Goal: Information Seeking & Learning: Learn about a topic

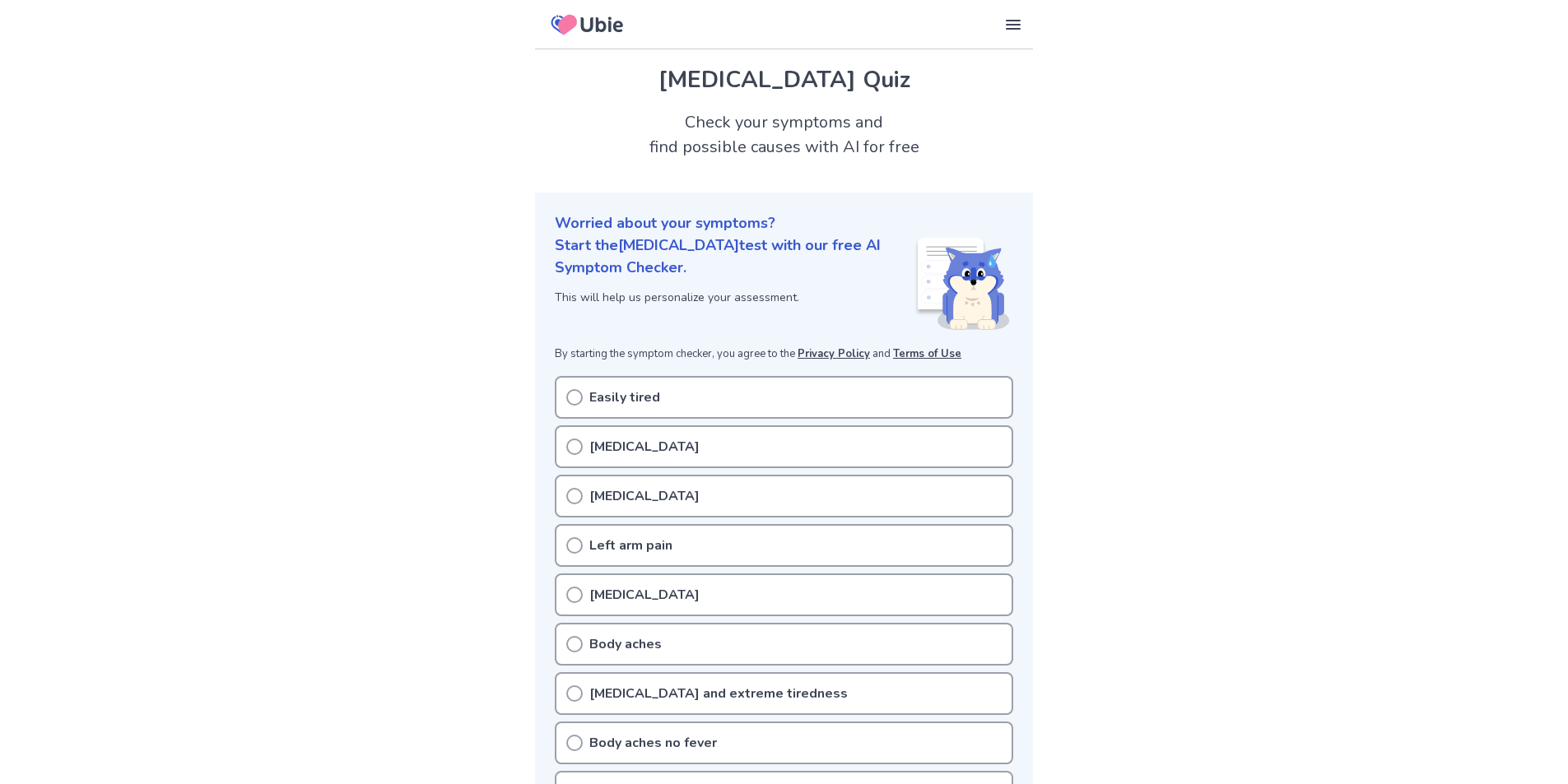
scroll to position [83, 0]
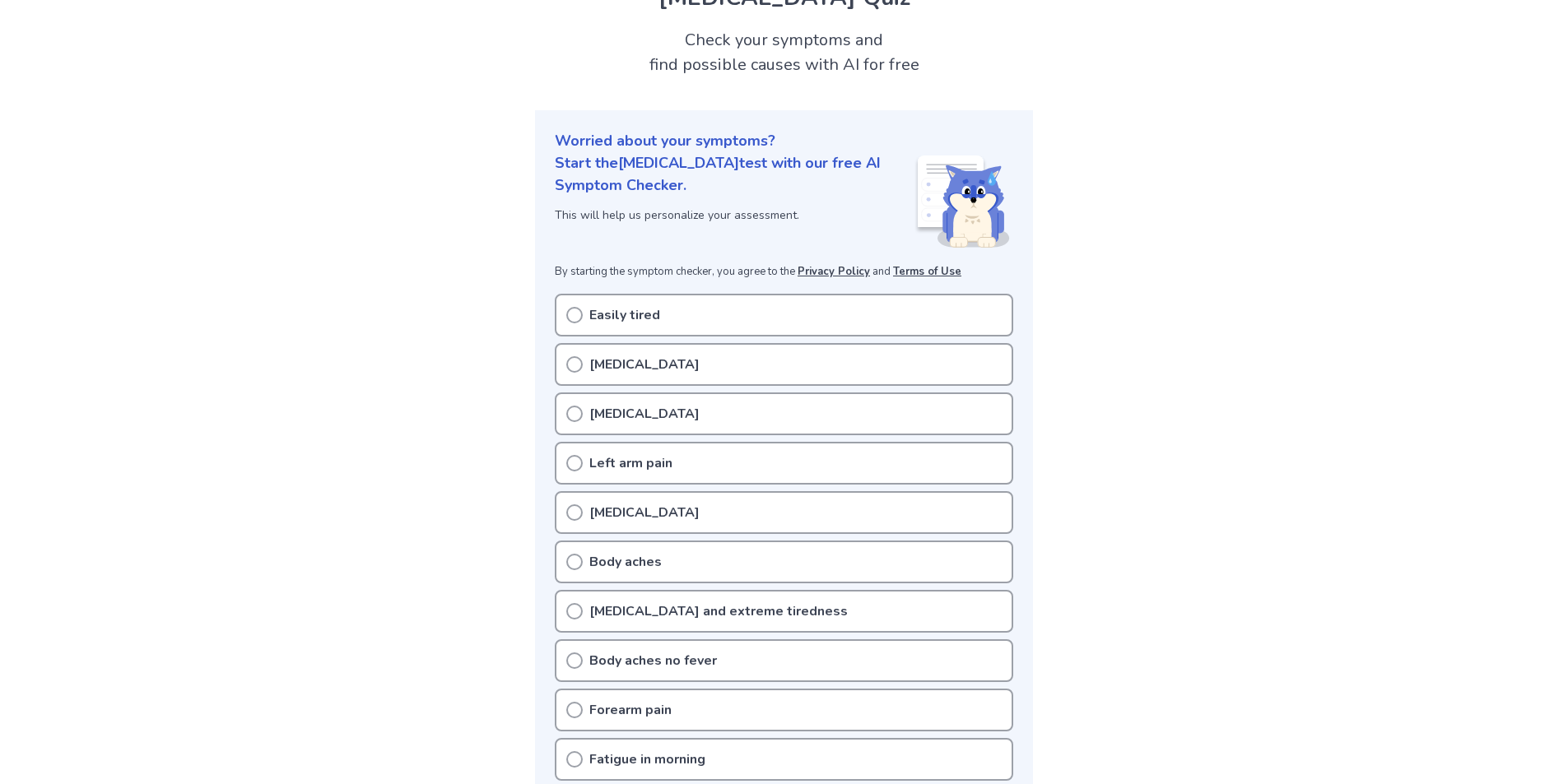
click at [573, 314] on icon at bounding box center [574, 315] width 17 height 17
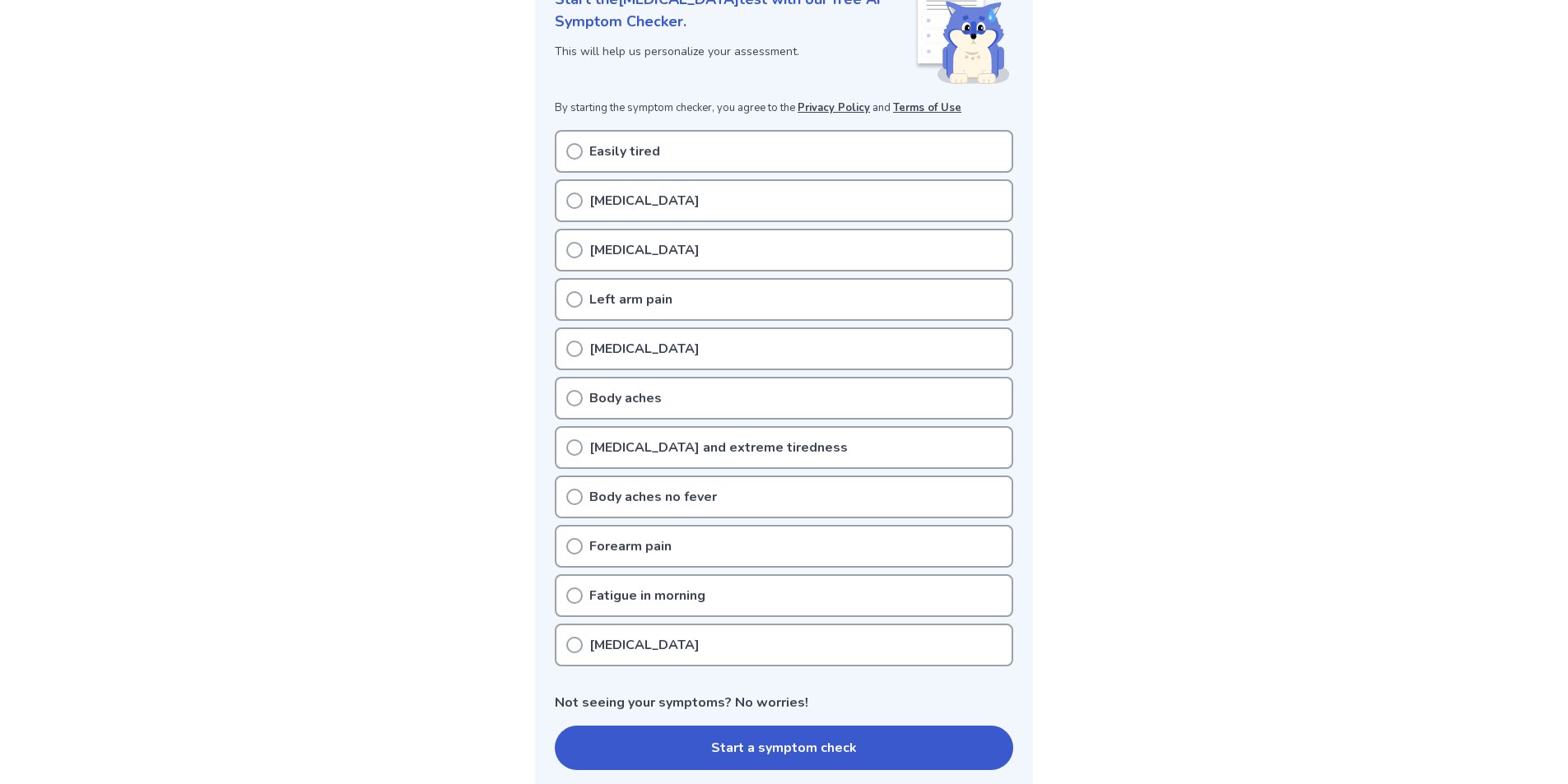
scroll to position [247, 0]
click at [574, 250] on icon at bounding box center [574, 249] width 17 height 17
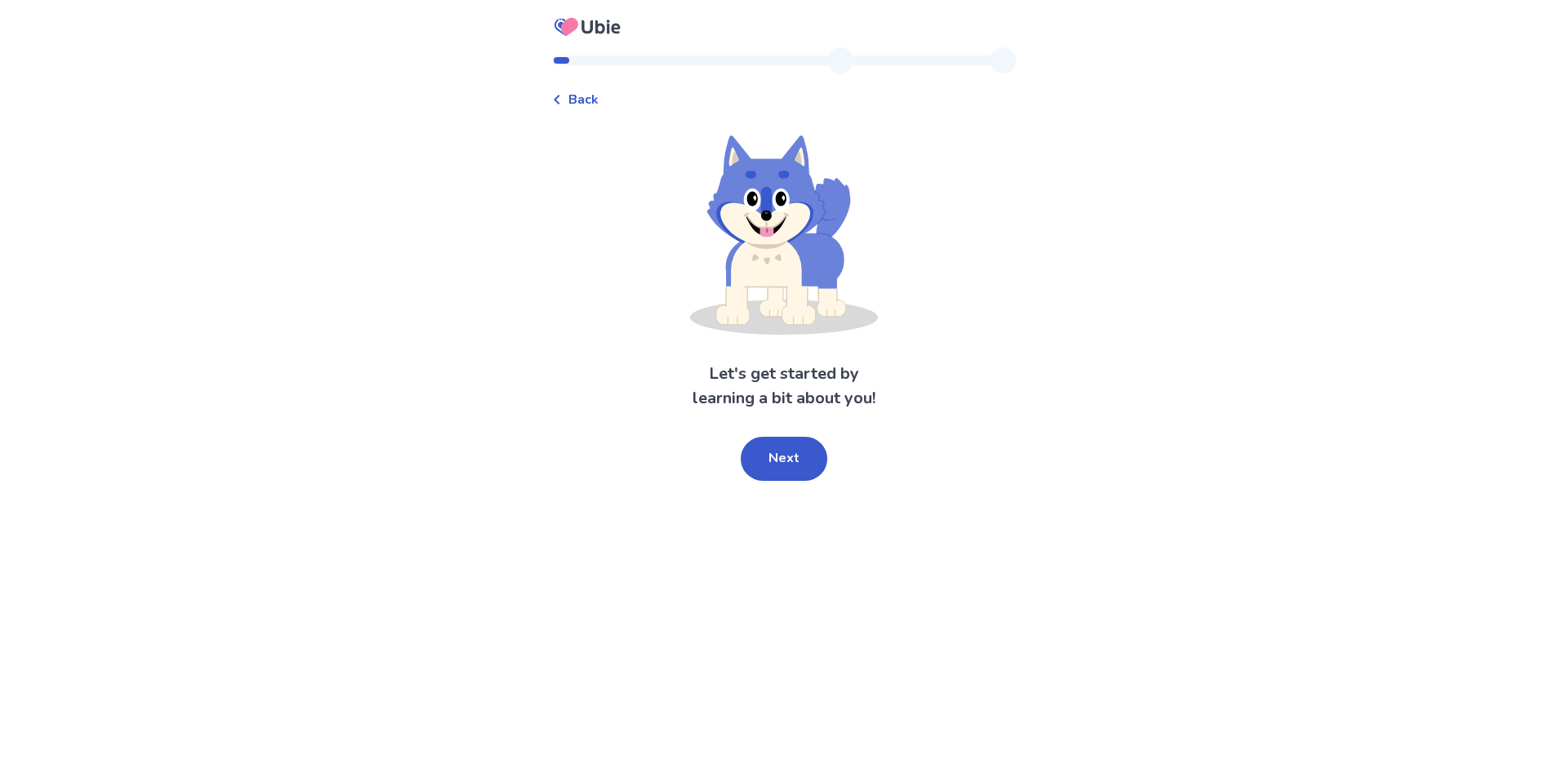
click at [559, 99] on icon at bounding box center [557, 99] width 6 height 10
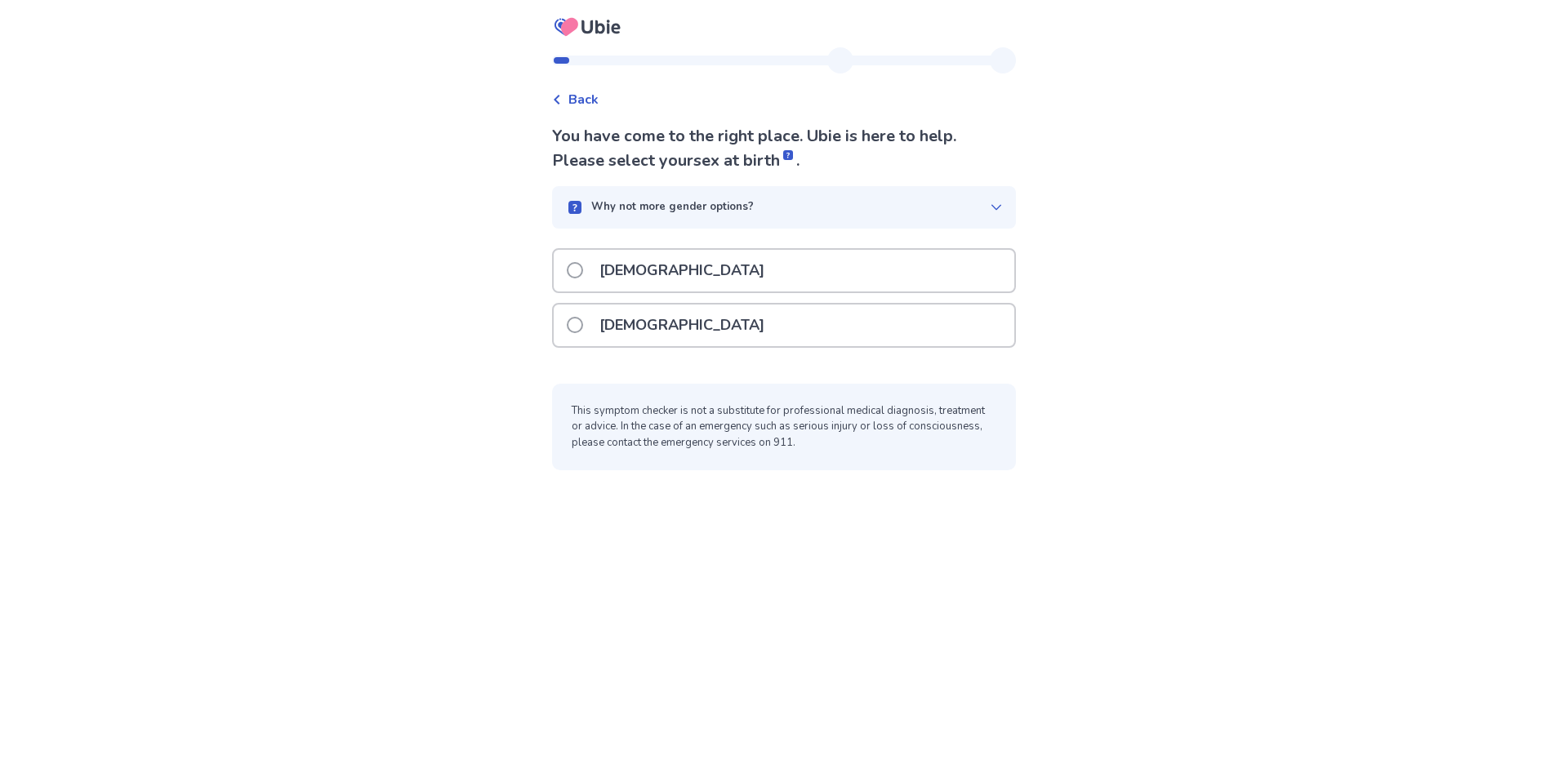
click at [582, 325] on span at bounding box center [575, 324] width 17 height 17
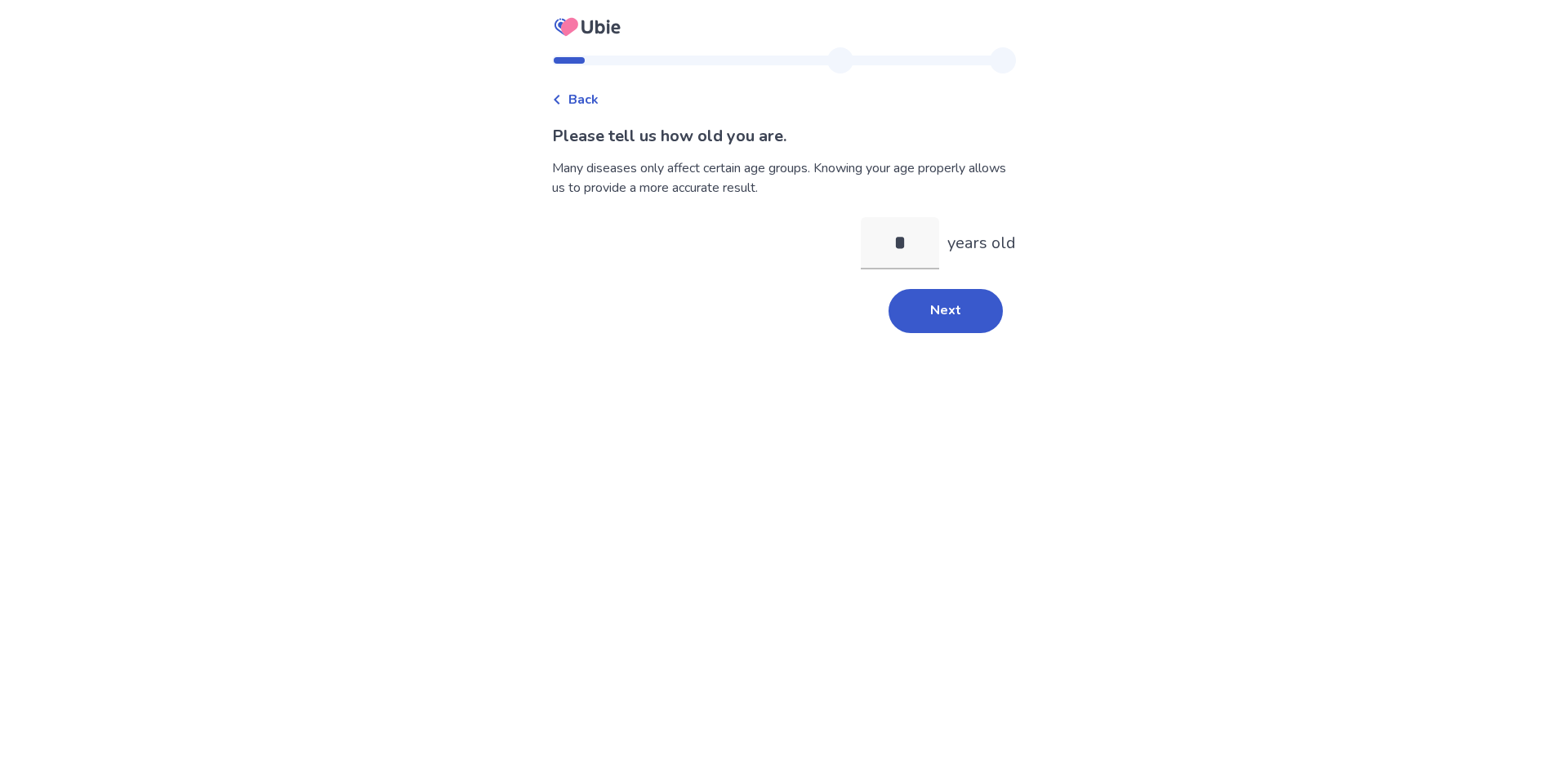
type input "**"
click at [952, 315] on button "Next" at bounding box center [945, 311] width 114 height 44
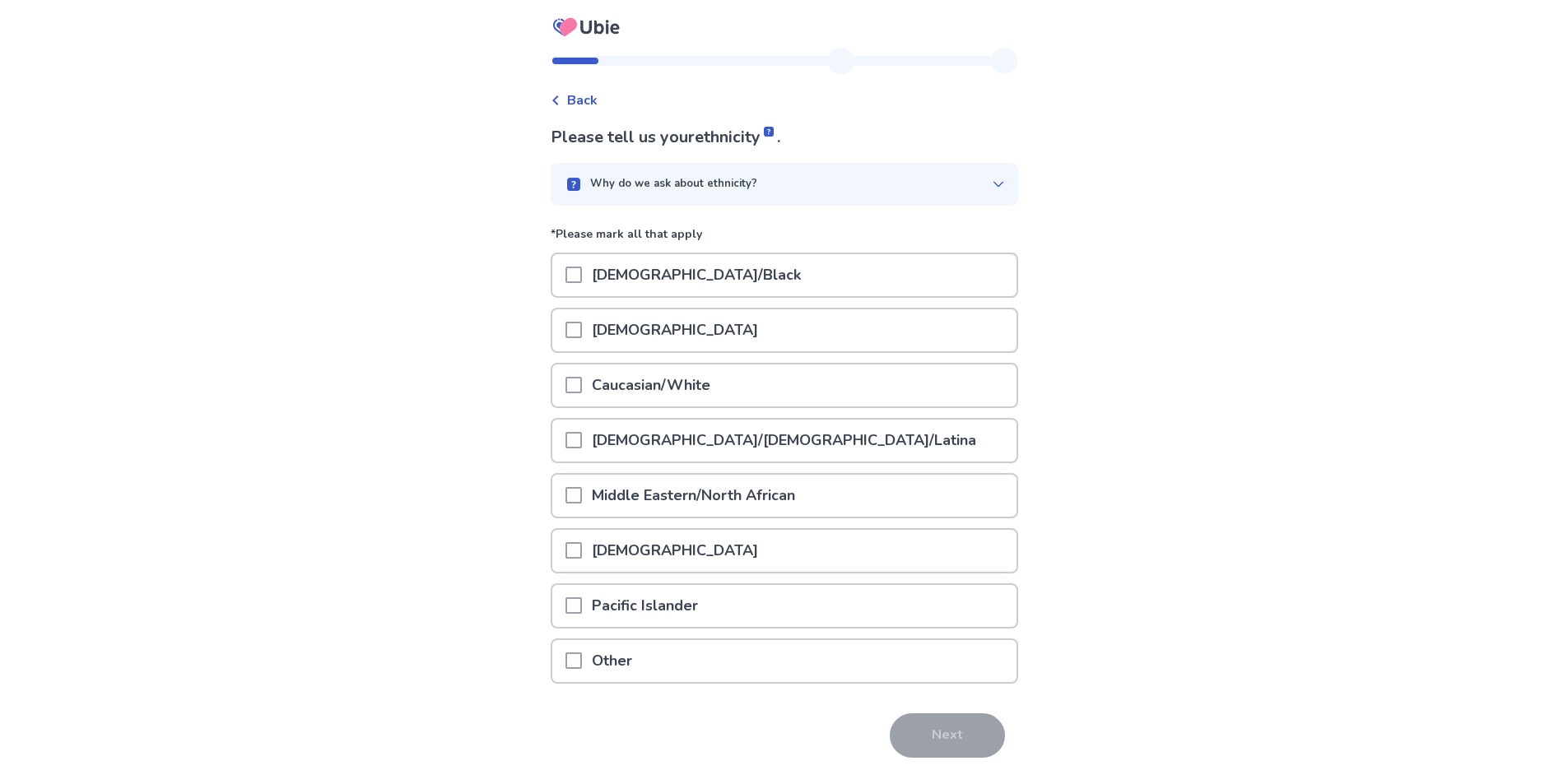
click at [582, 386] on span at bounding box center [573, 385] width 17 height 17
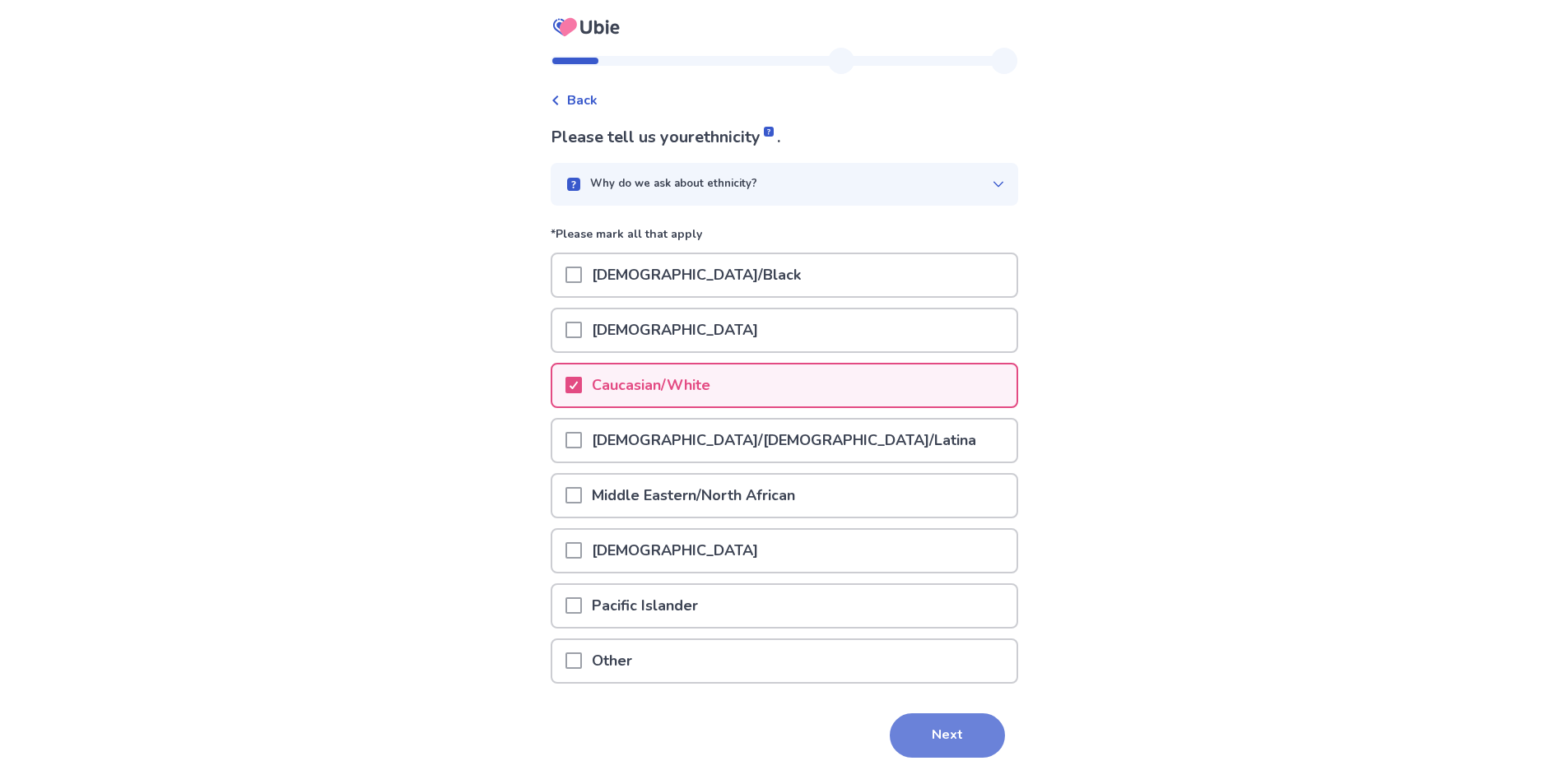
click at [937, 739] on button "Next" at bounding box center [947, 735] width 115 height 45
click at [937, 739] on html "Back Please tell us your ethnicity . Why do we ask about ethnicity? *Please mar…" at bounding box center [784, 415] width 1568 height 830
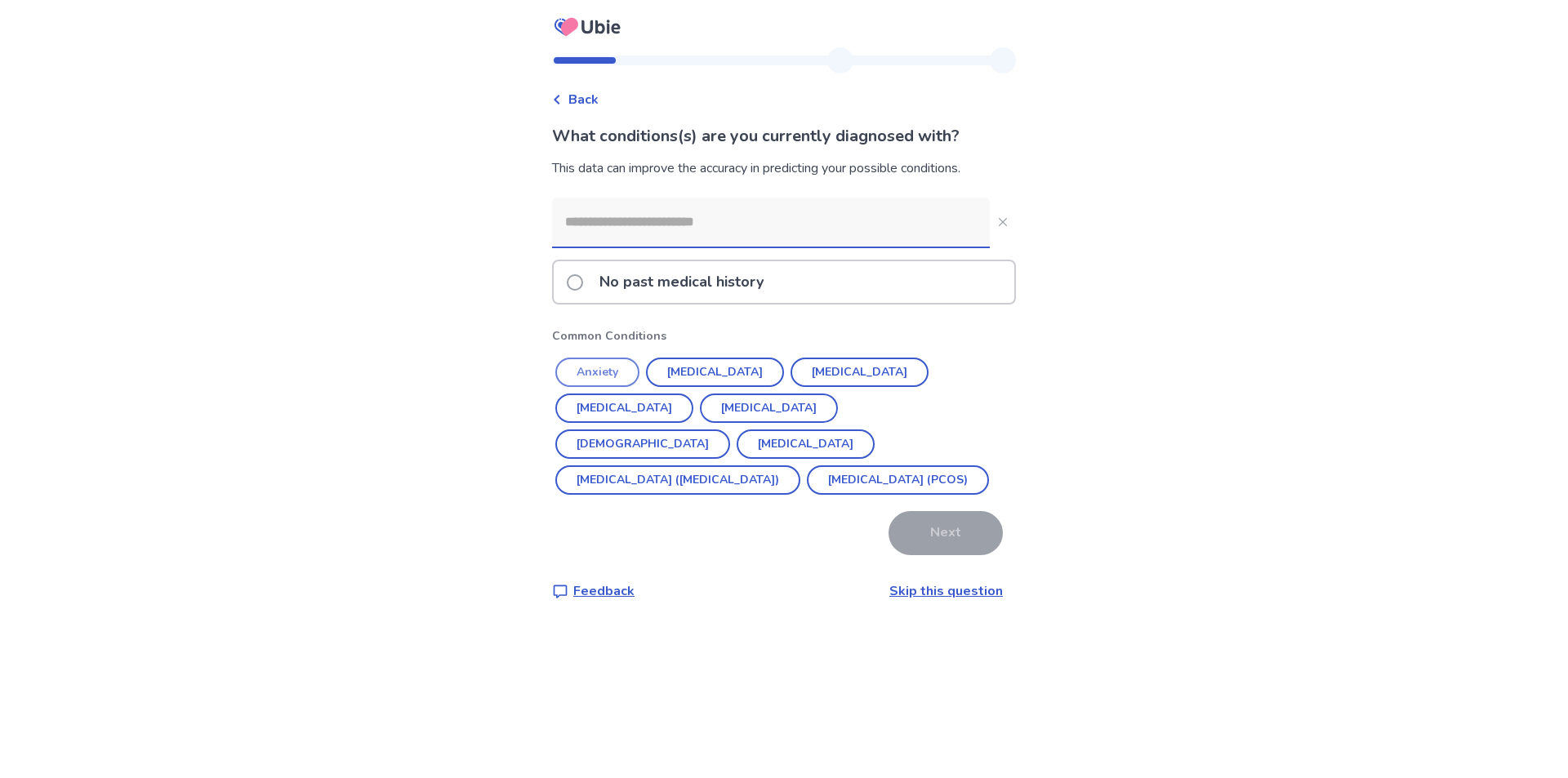
click at [595, 376] on button "Anxiety" at bounding box center [597, 372] width 84 height 30
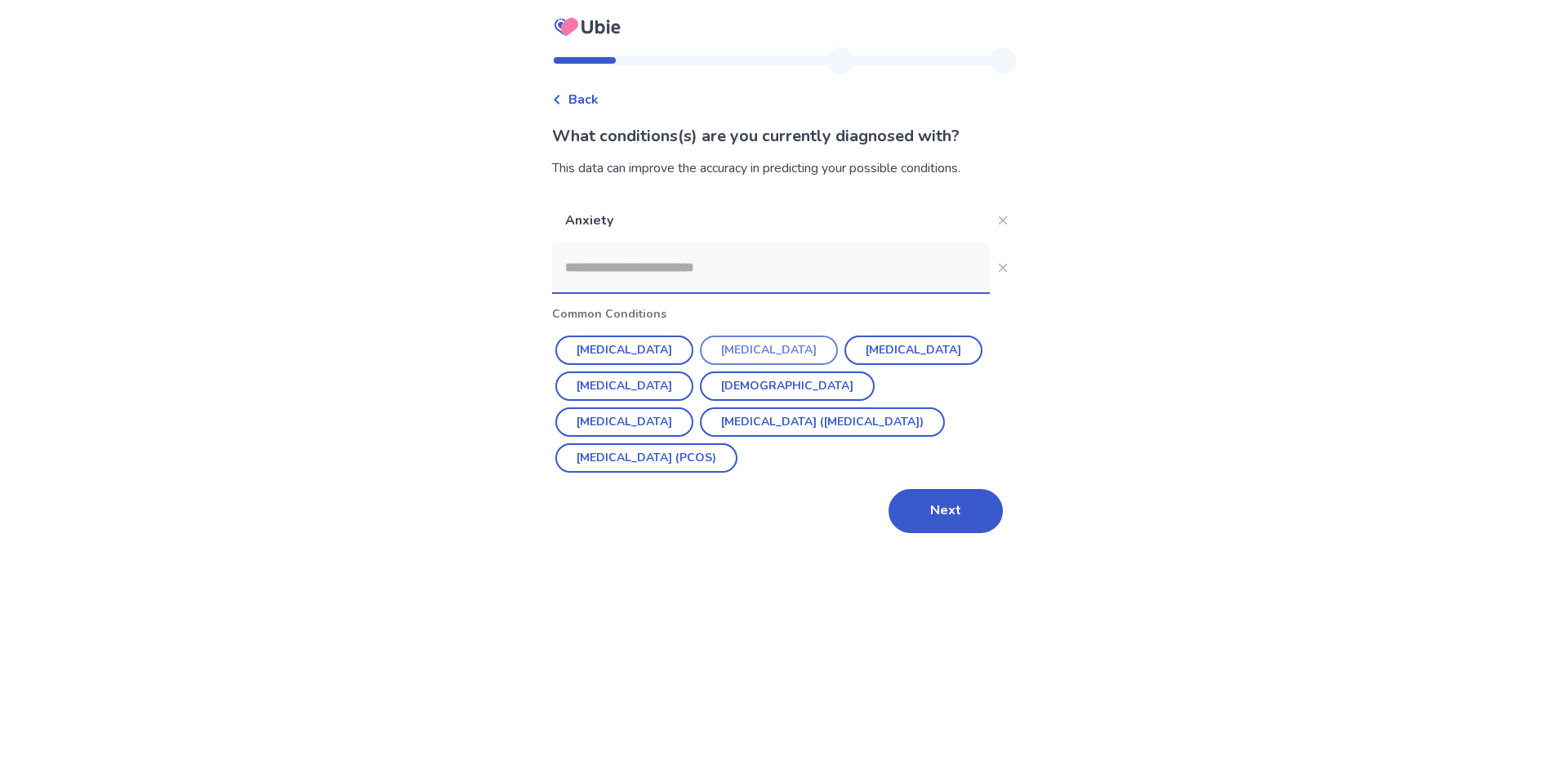
click at [743, 352] on button "[MEDICAL_DATA]" at bounding box center [769, 351] width 138 height 30
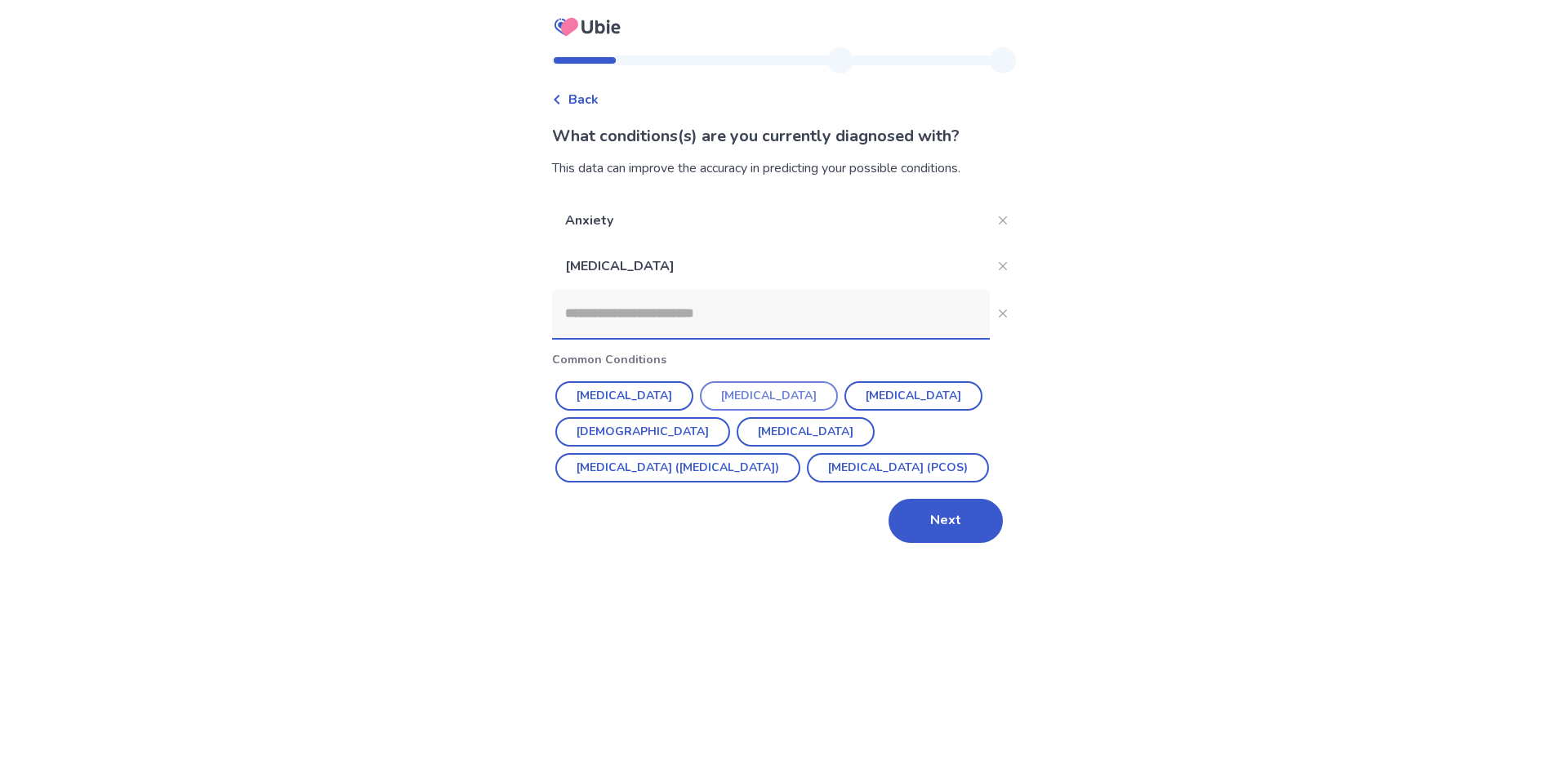
click at [738, 397] on button "[MEDICAL_DATA]" at bounding box center [769, 396] width 138 height 30
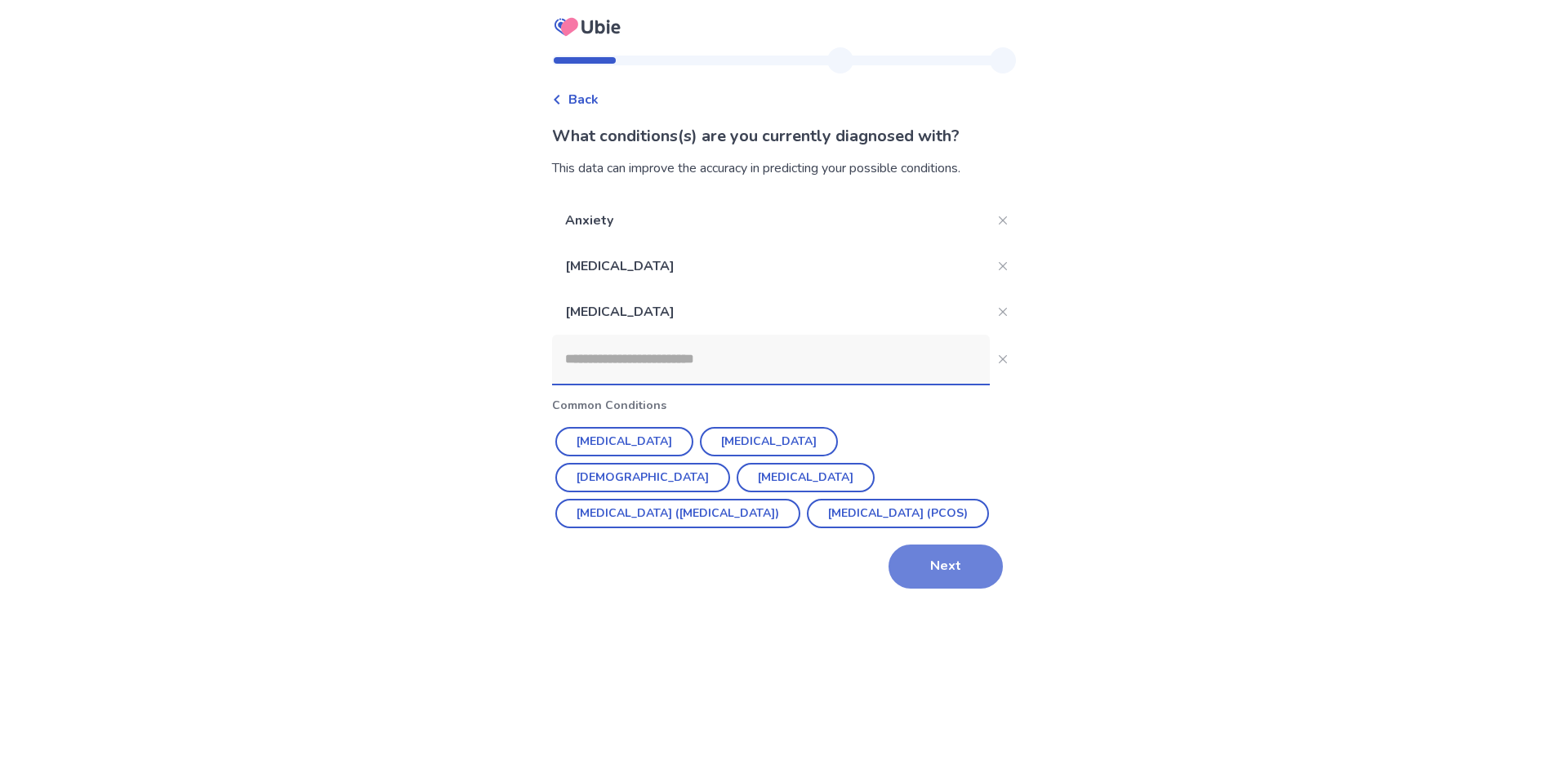
click at [946, 571] on button "Next" at bounding box center [945, 566] width 114 height 44
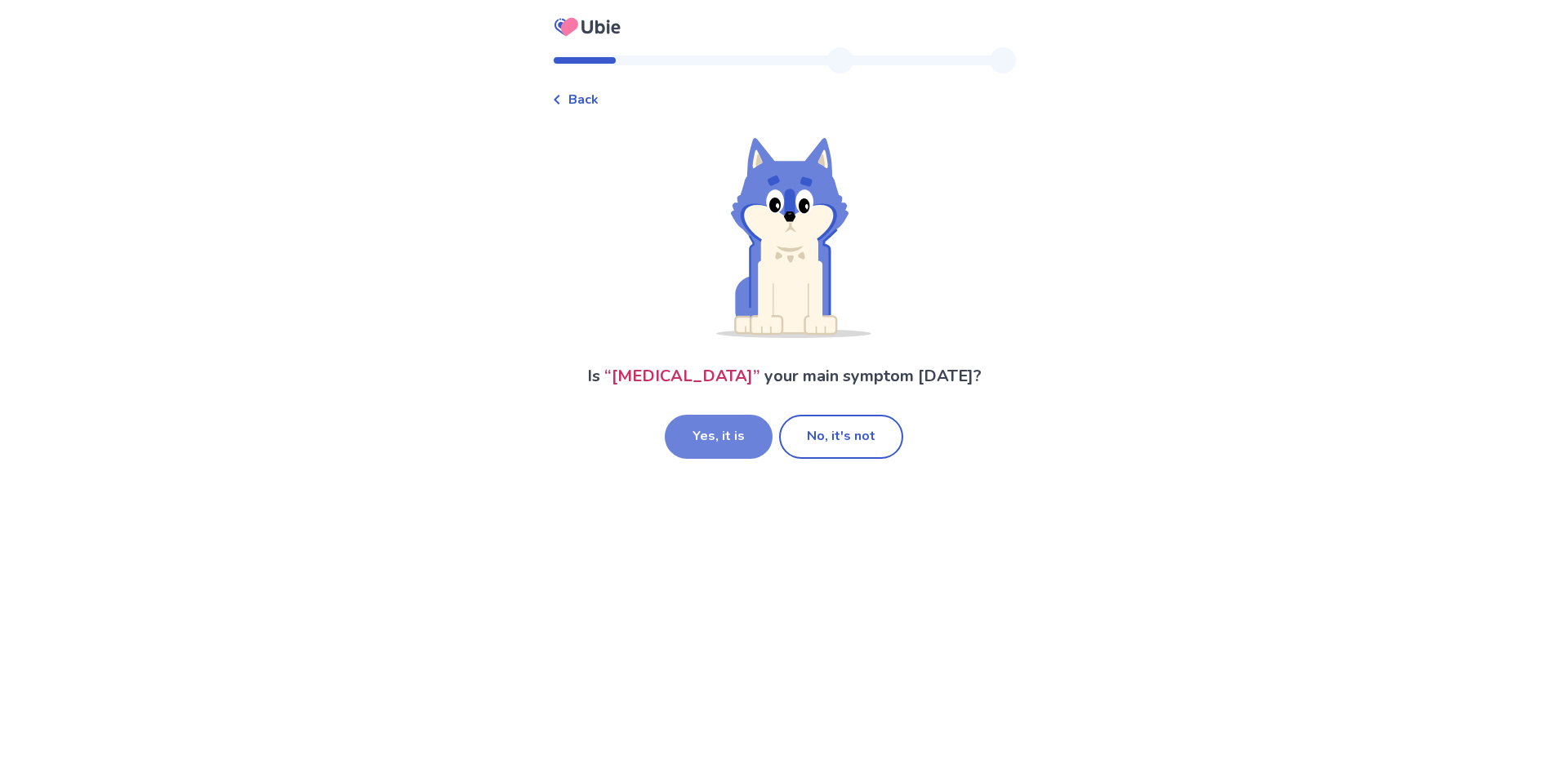
click at [727, 441] on button "Yes, it is" at bounding box center [719, 436] width 108 height 44
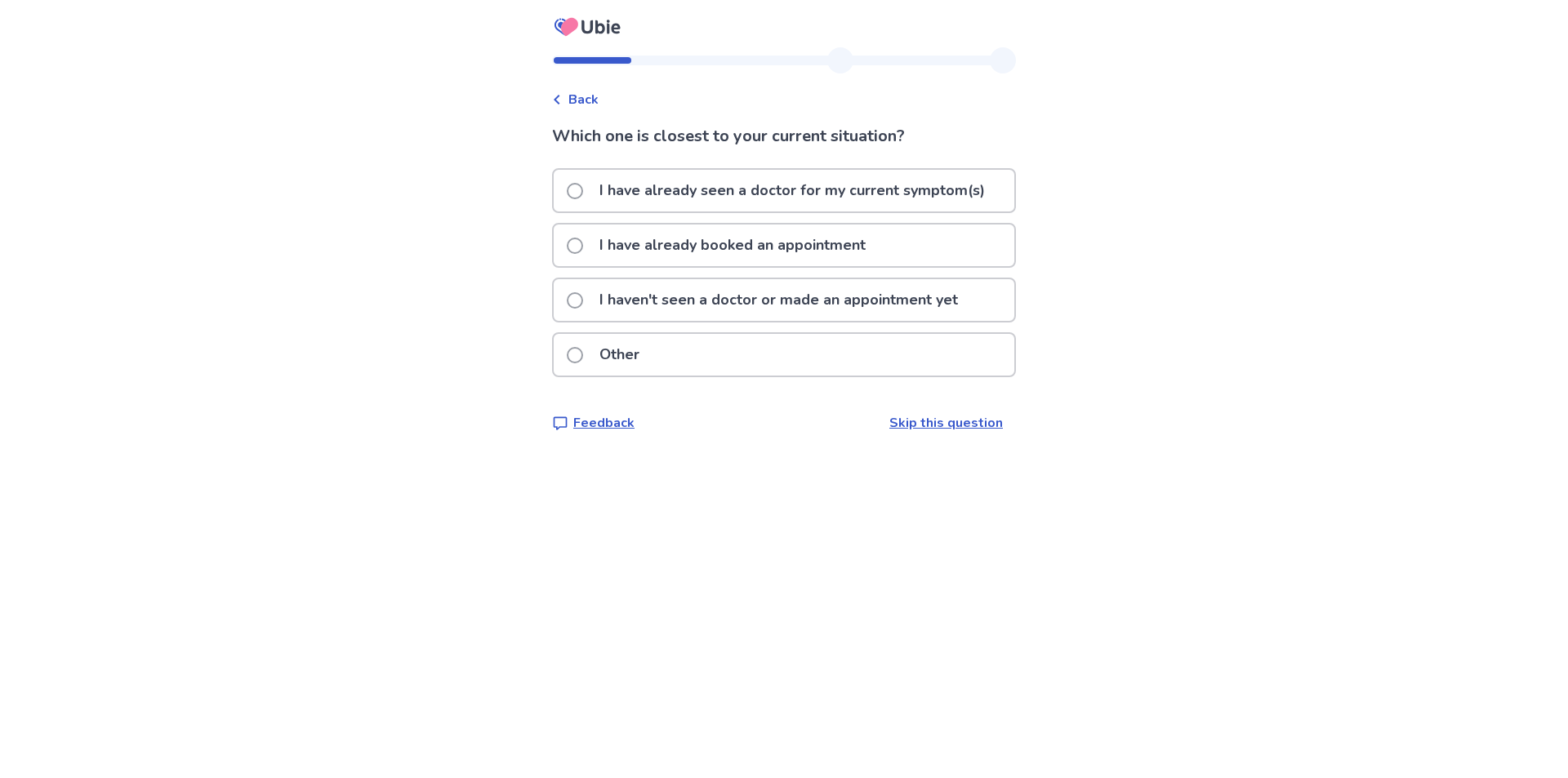
click at [583, 300] on span at bounding box center [575, 300] width 17 height 17
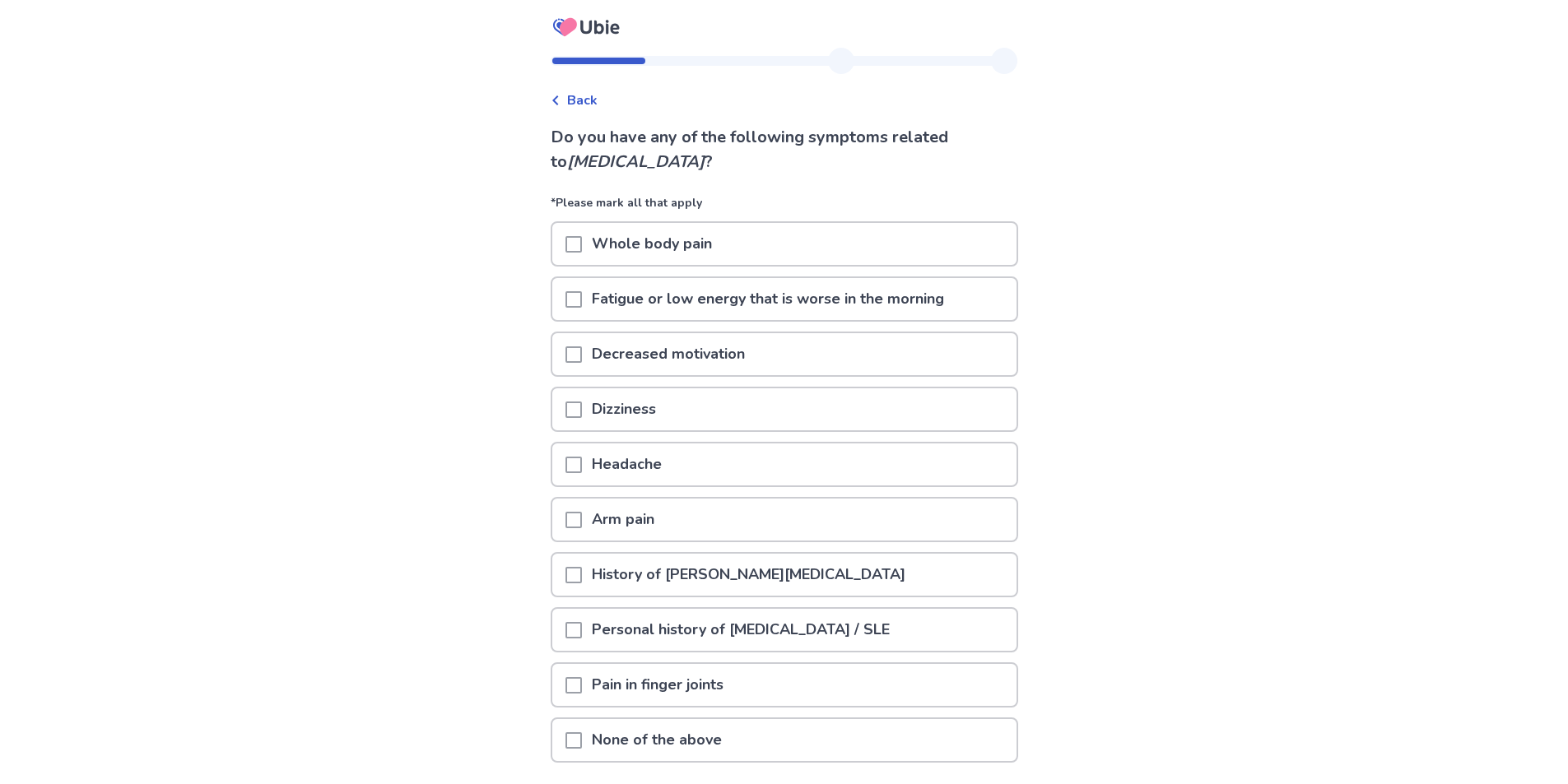
click at [580, 354] on span at bounding box center [573, 354] width 17 height 17
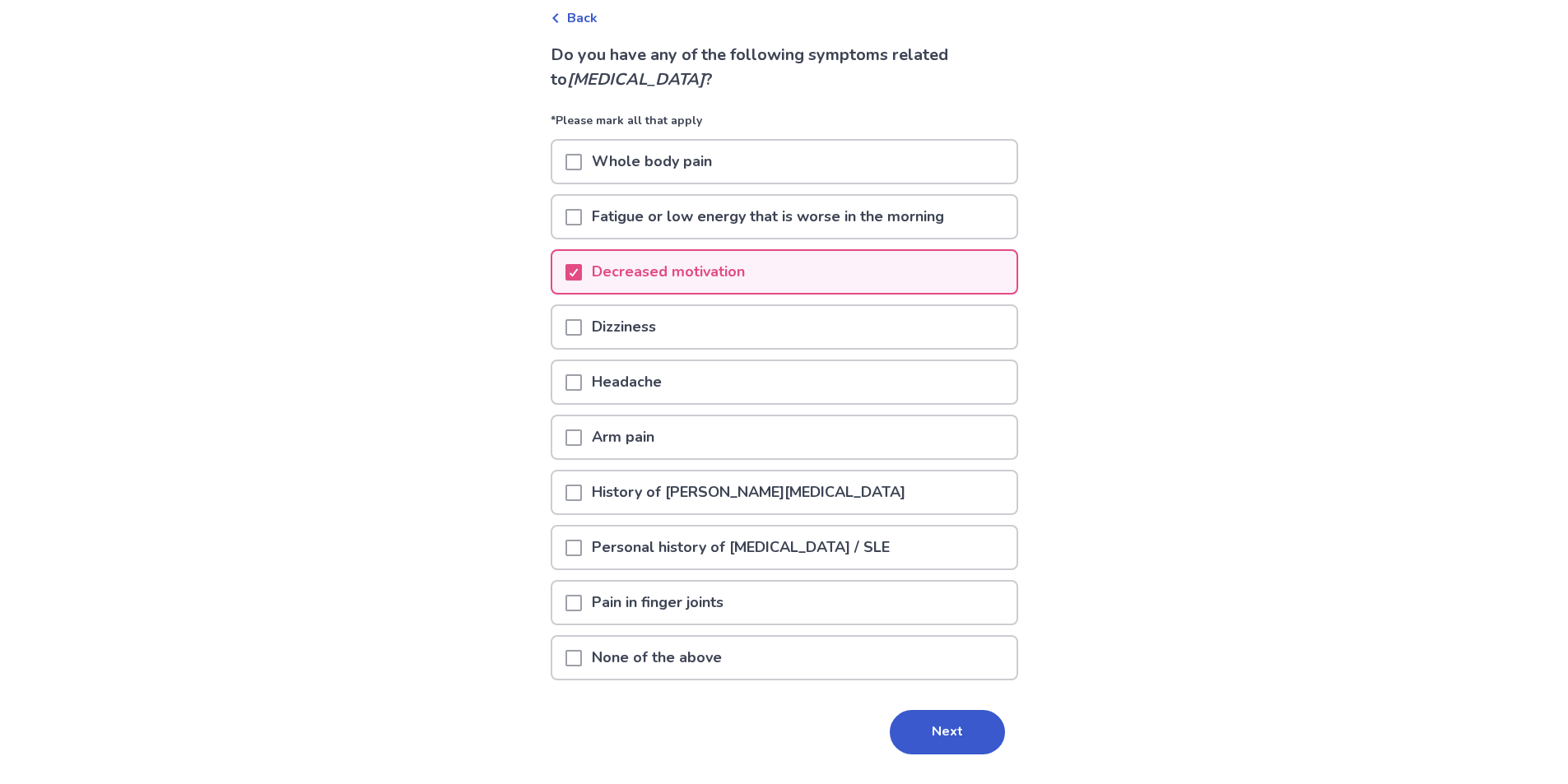
scroll to position [125, 0]
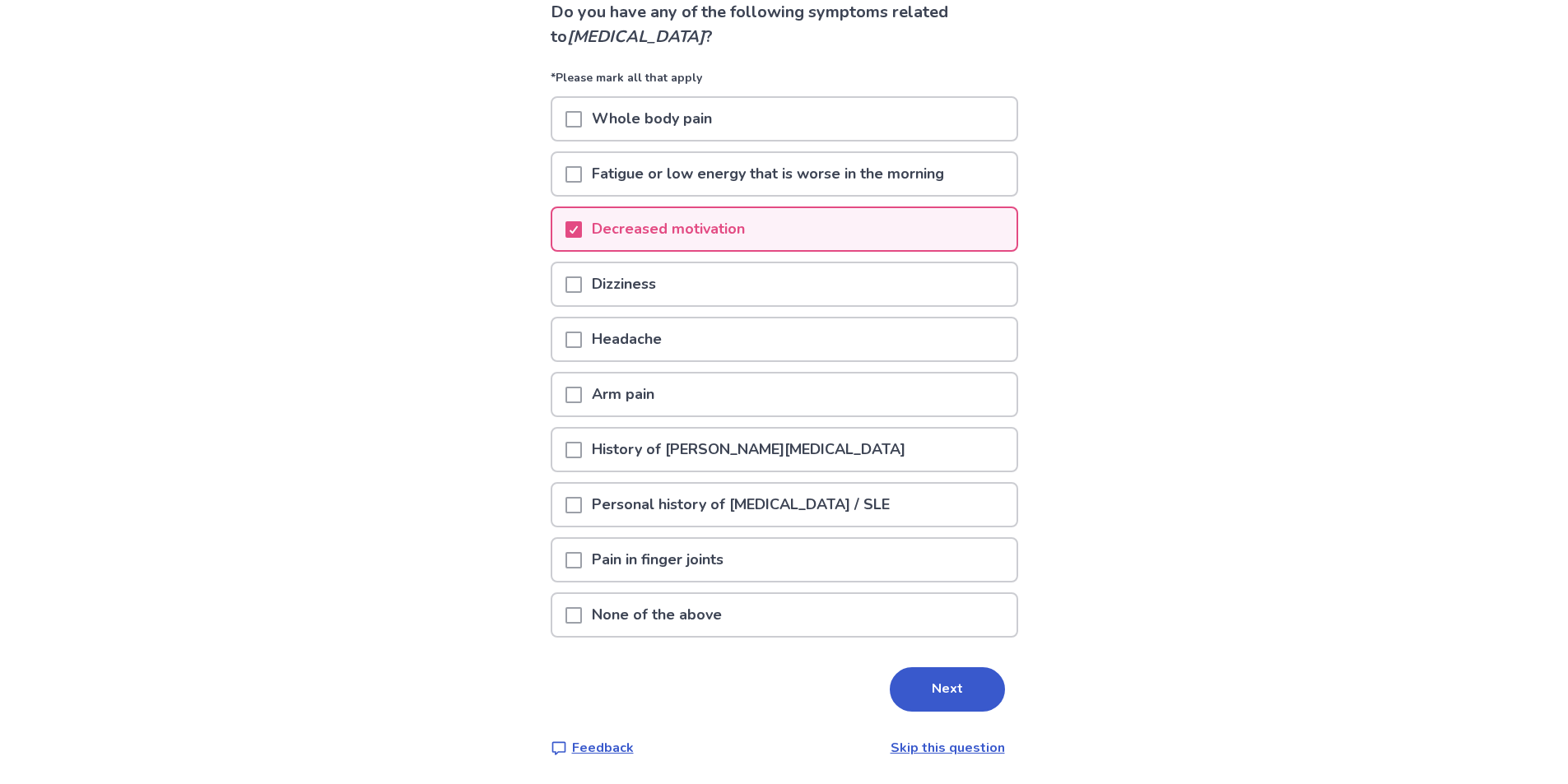
click at [582, 559] on span at bounding box center [573, 560] width 17 height 17
click at [582, 562] on span at bounding box center [573, 560] width 17 height 17
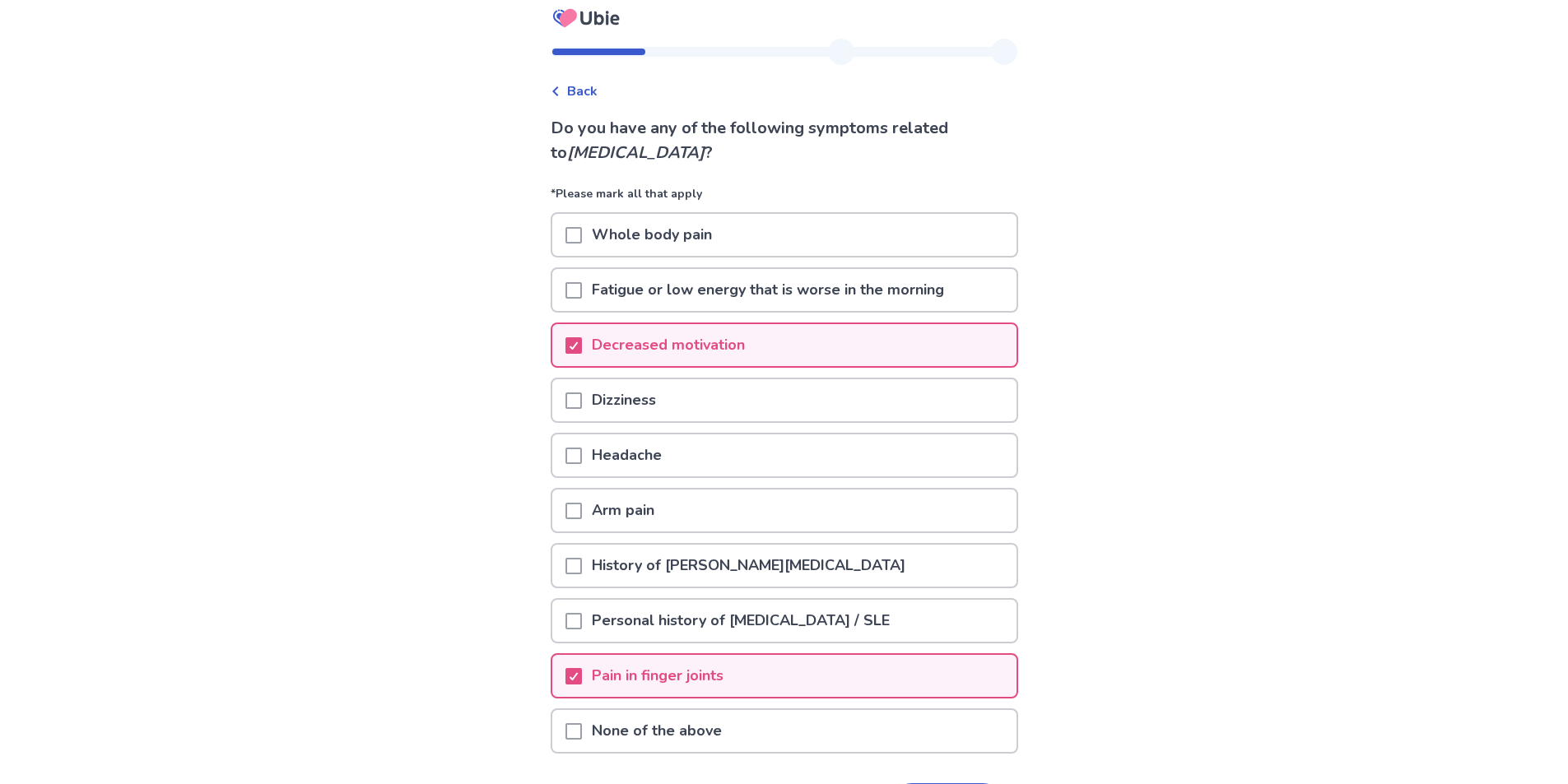
scroll to position [0, 0]
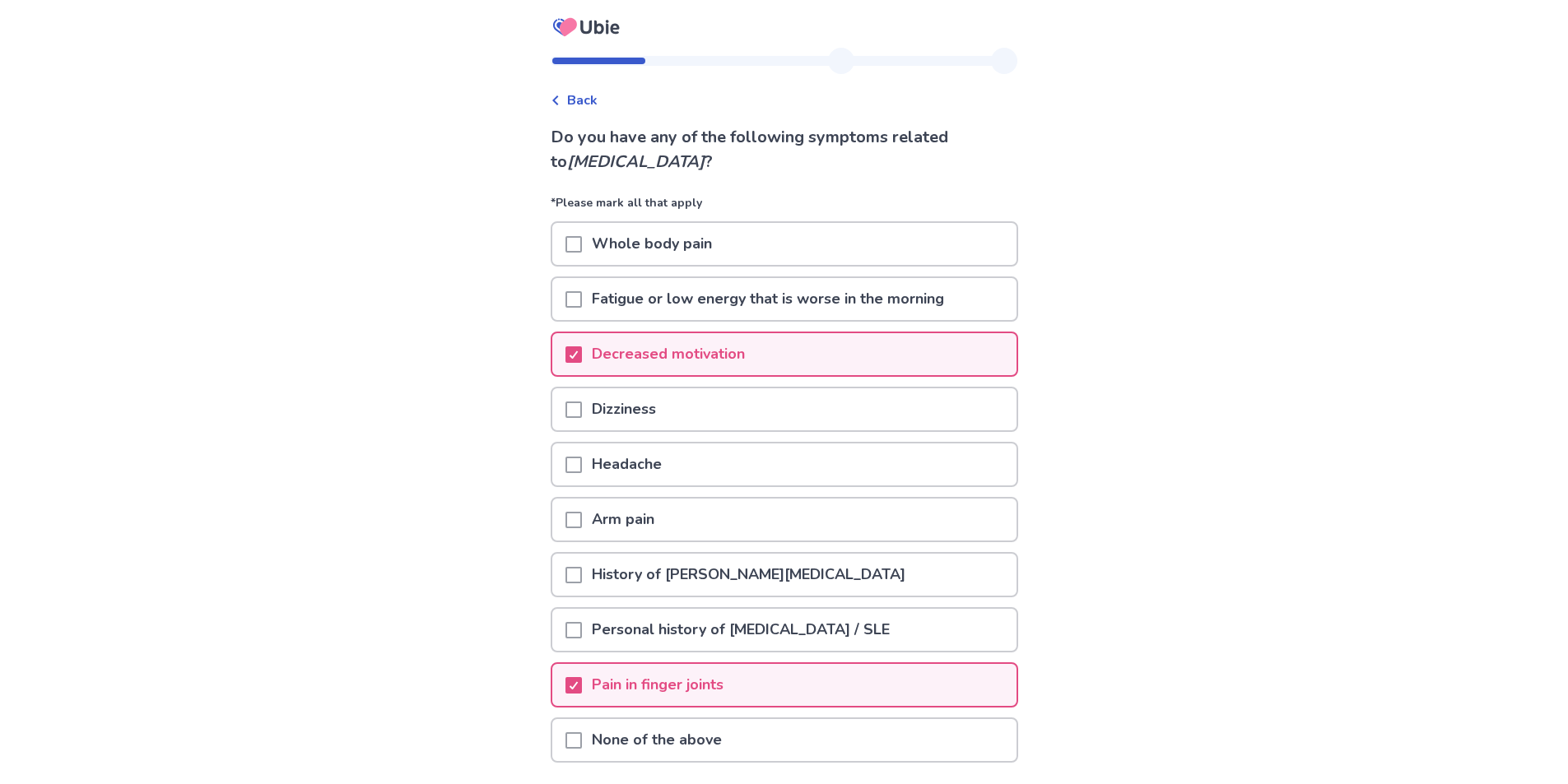
click at [582, 243] on span at bounding box center [573, 244] width 17 height 17
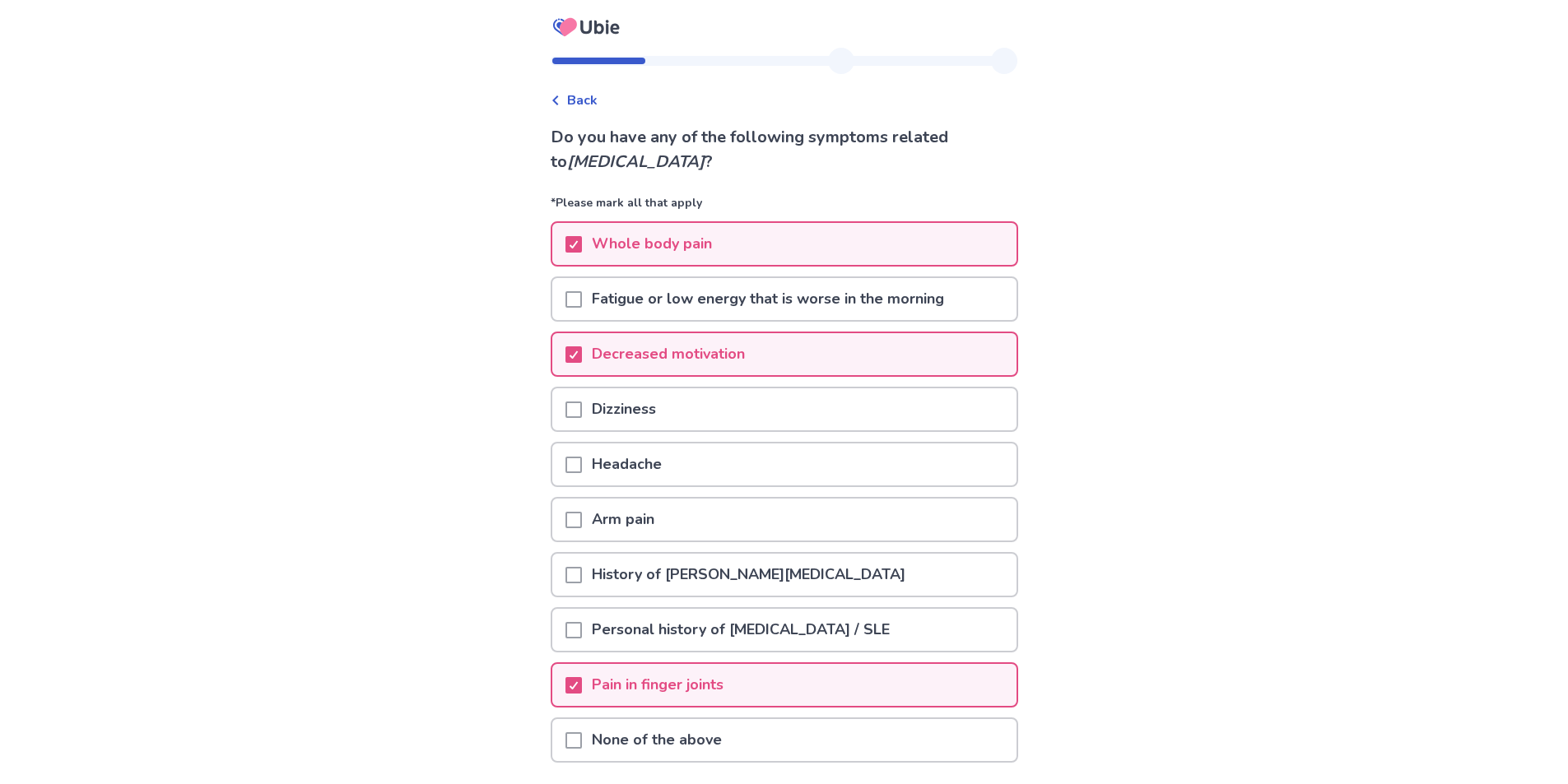
scroll to position [125, 0]
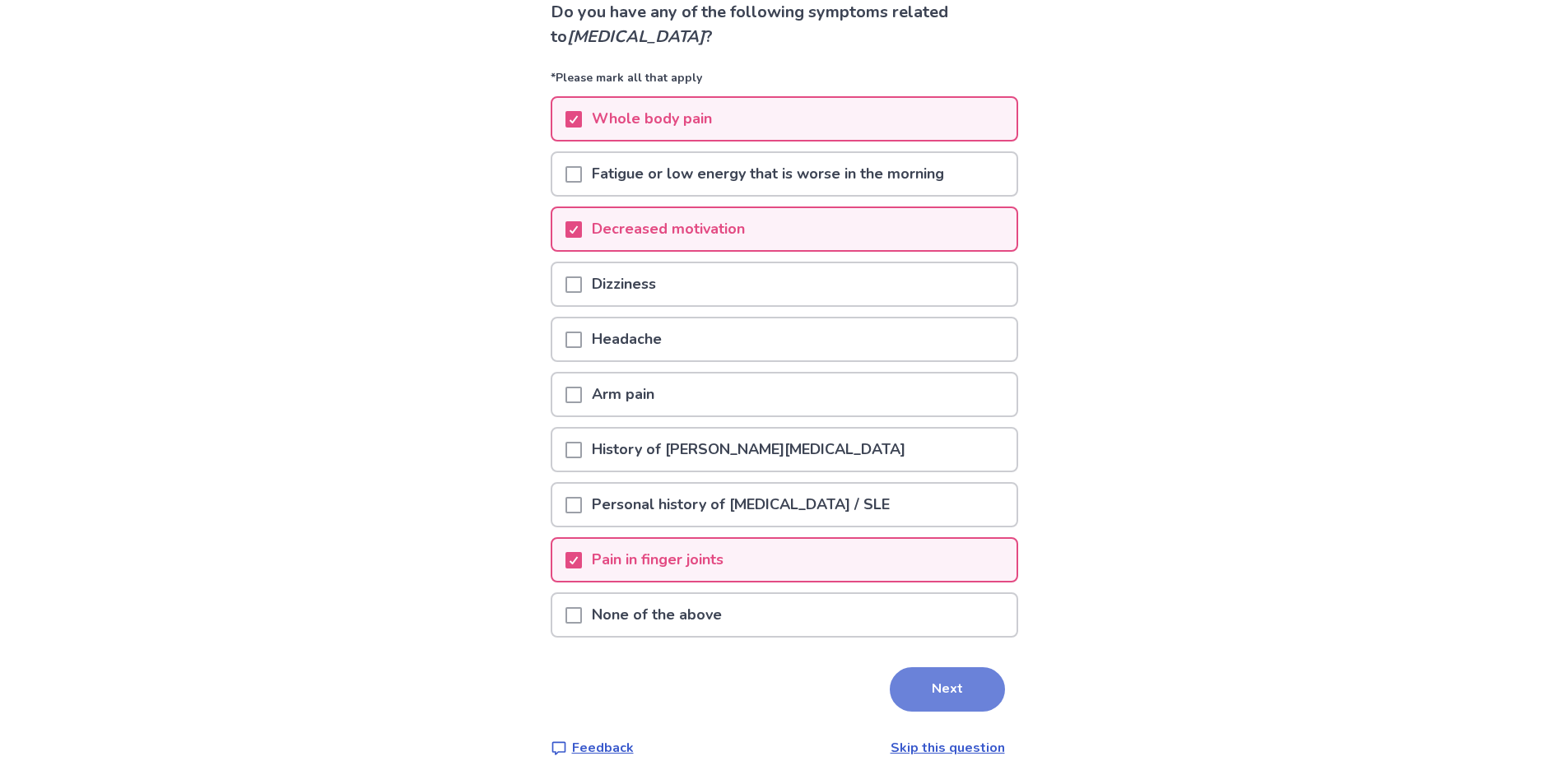
click at [941, 697] on button "Next" at bounding box center [947, 689] width 115 height 45
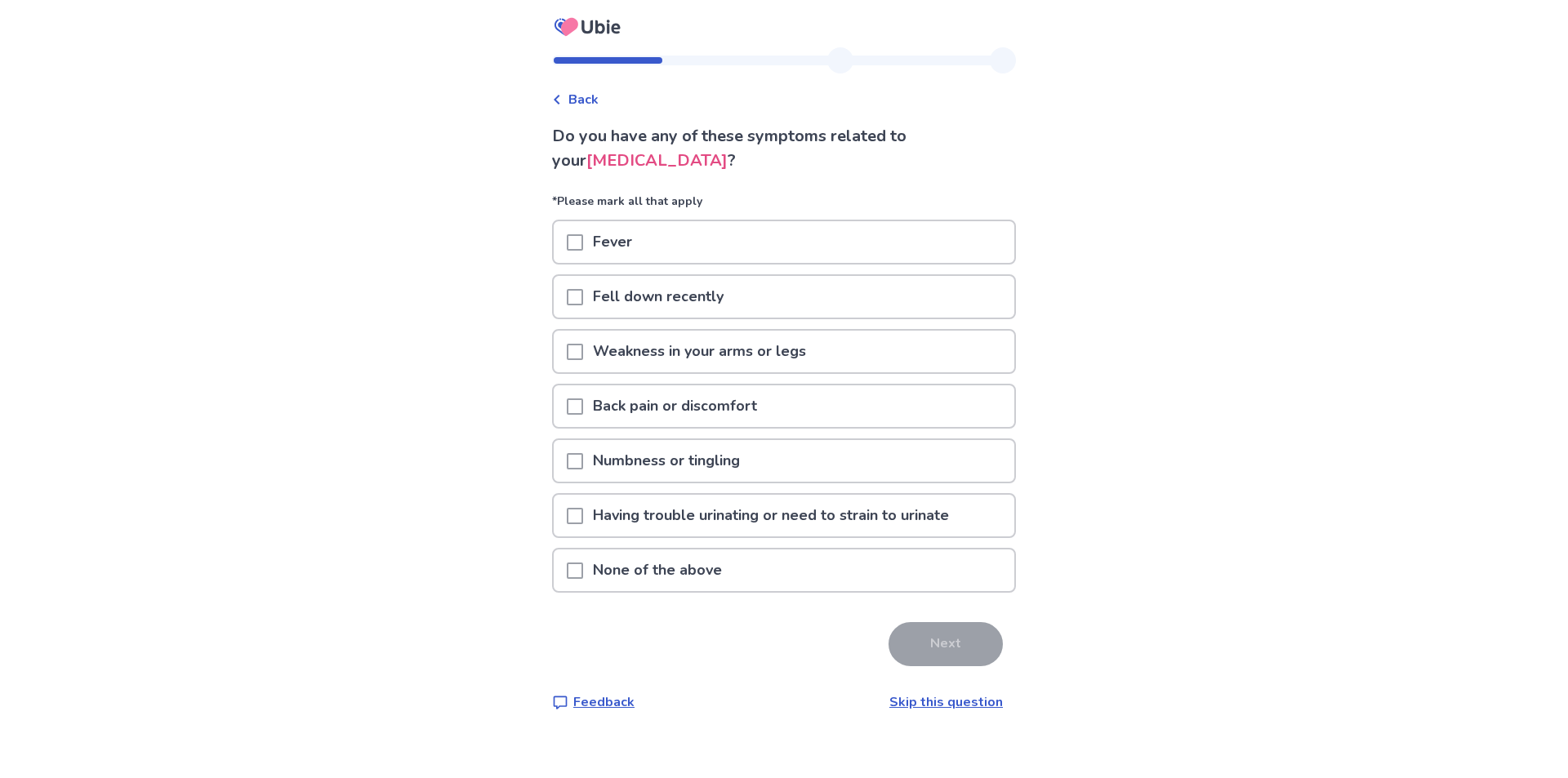
click at [583, 408] on span at bounding box center [575, 406] width 17 height 17
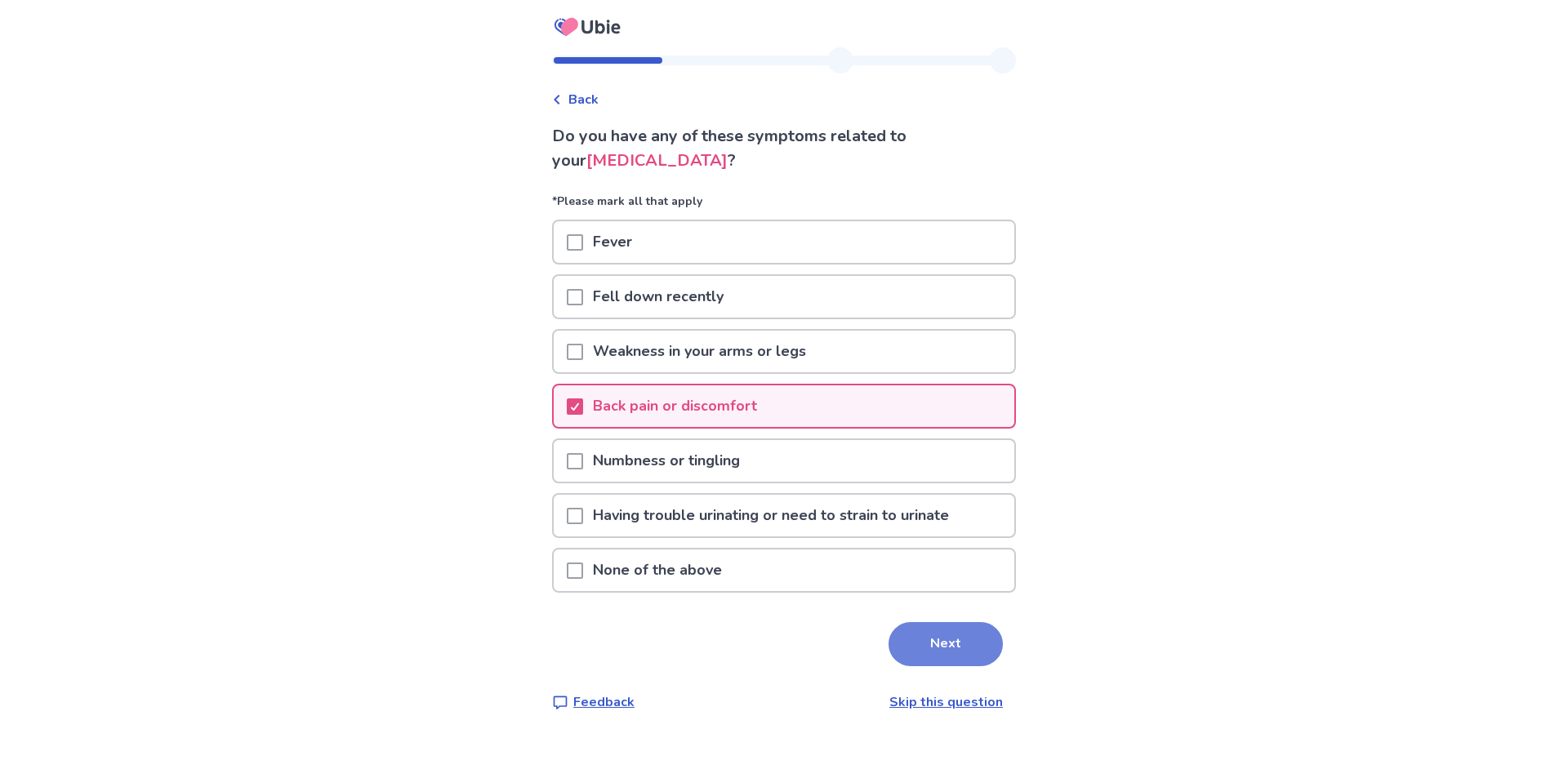
click at [946, 647] on button "Next" at bounding box center [945, 644] width 114 height 44
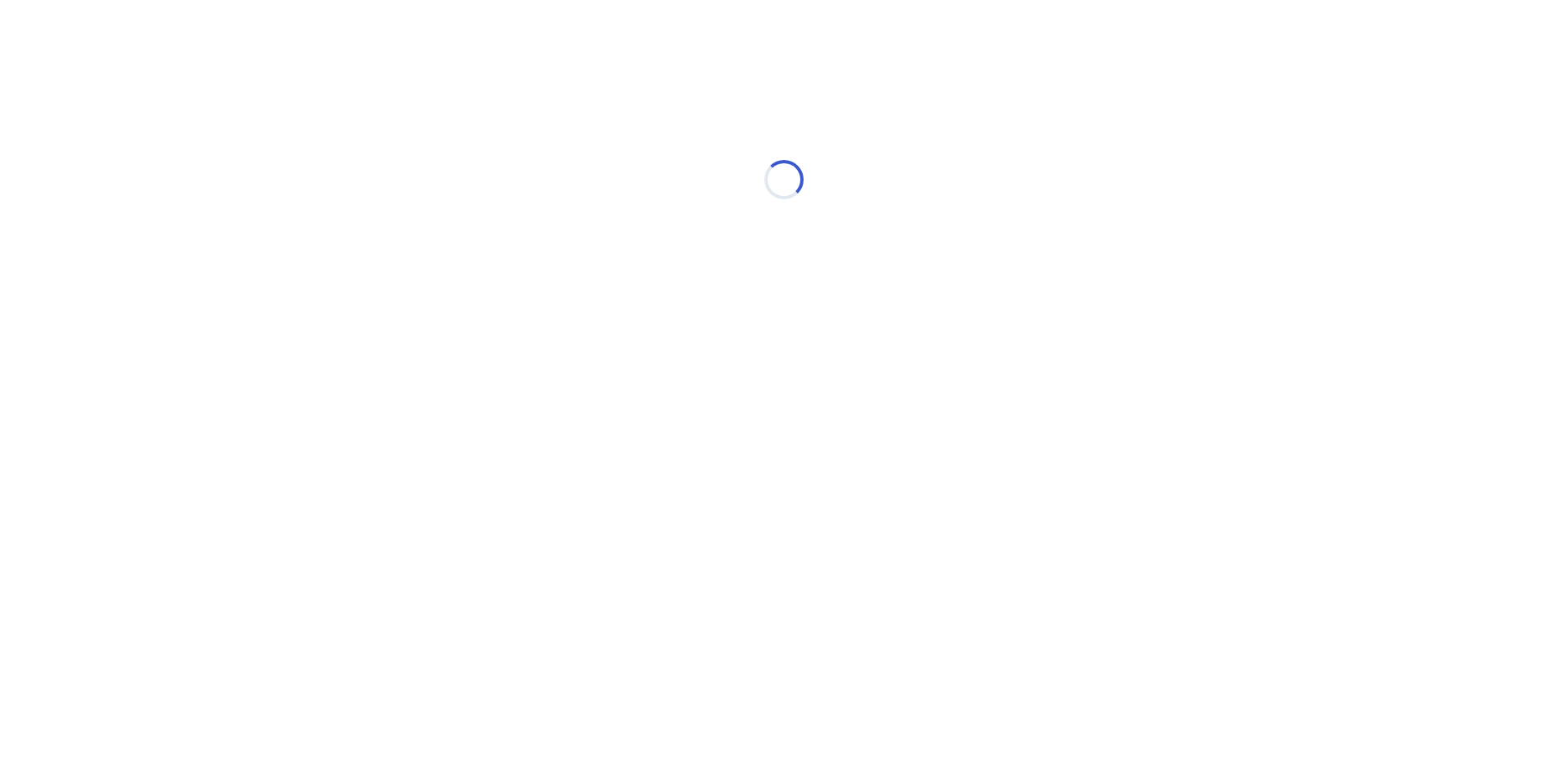
select select "*"
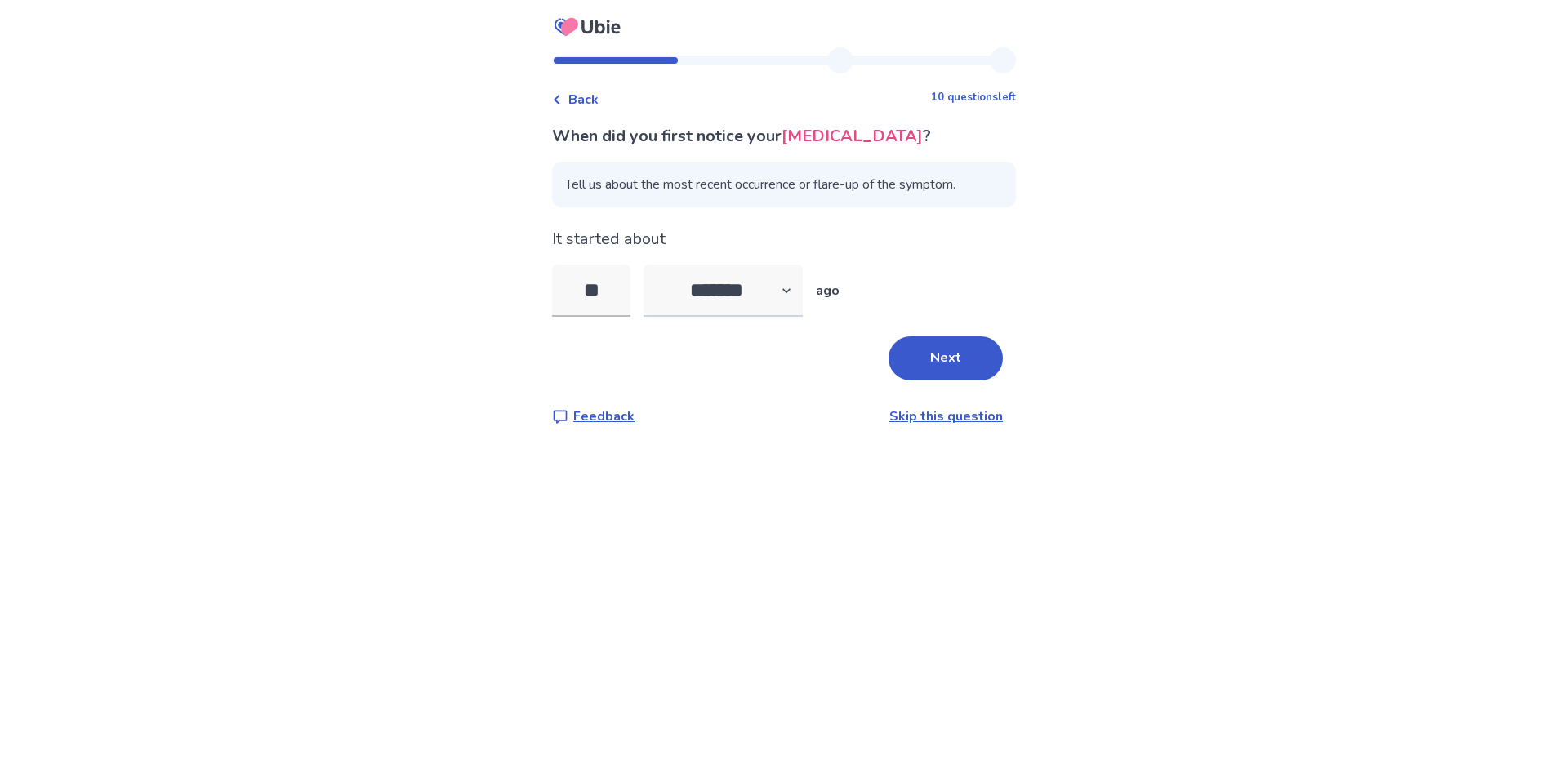
type input "**"
click at [796, 291] on select "******* ****** ******* ******** *******" at bounding box center [723, 290] width 160 height 52
select select "*"
click at [654, 264] on select "******* ****** ******* ******** *******" at bounding box center [723, 290] width 160 height 52
click at [942, 367] on button "Next" at bounding box center [945, 358] width 114 height 44
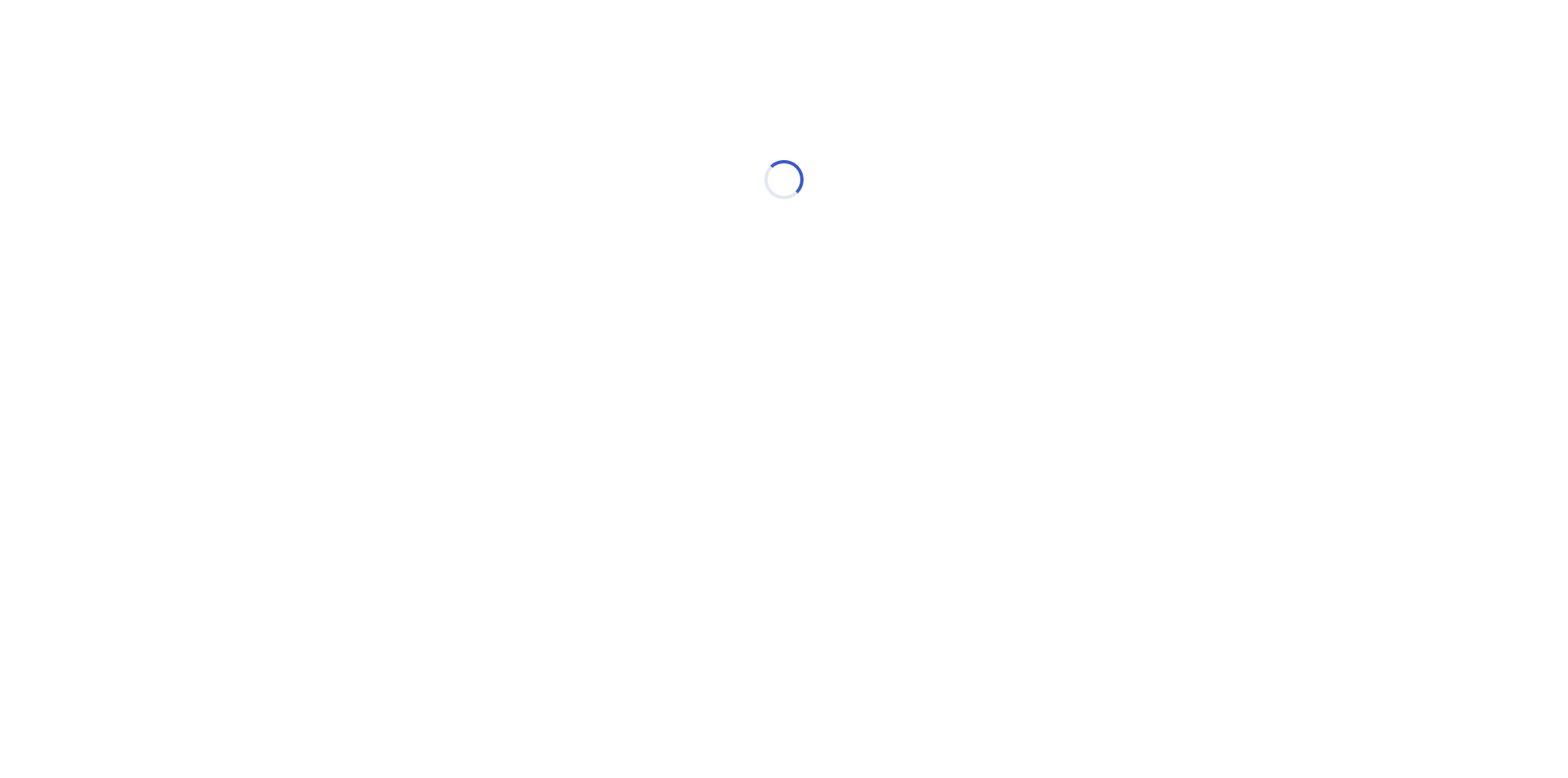
select select "*"
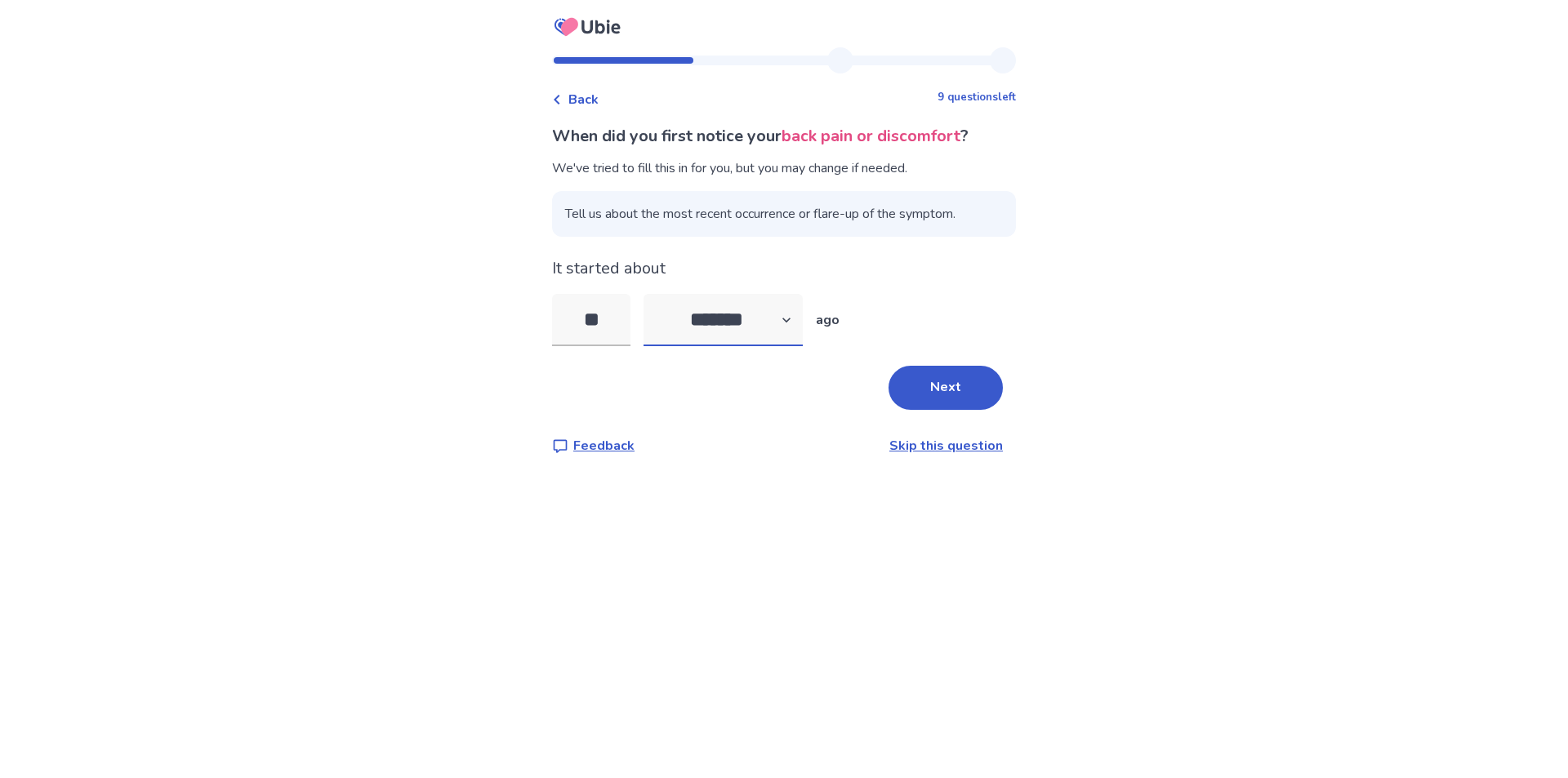
click at [794, 319] on select "******* ****** ******* ******** *******" at bounding box center [723, 320] width 160 height 52
click at [932, 389] on button "Next" at bounding box center [945, 387] width 114 height 44
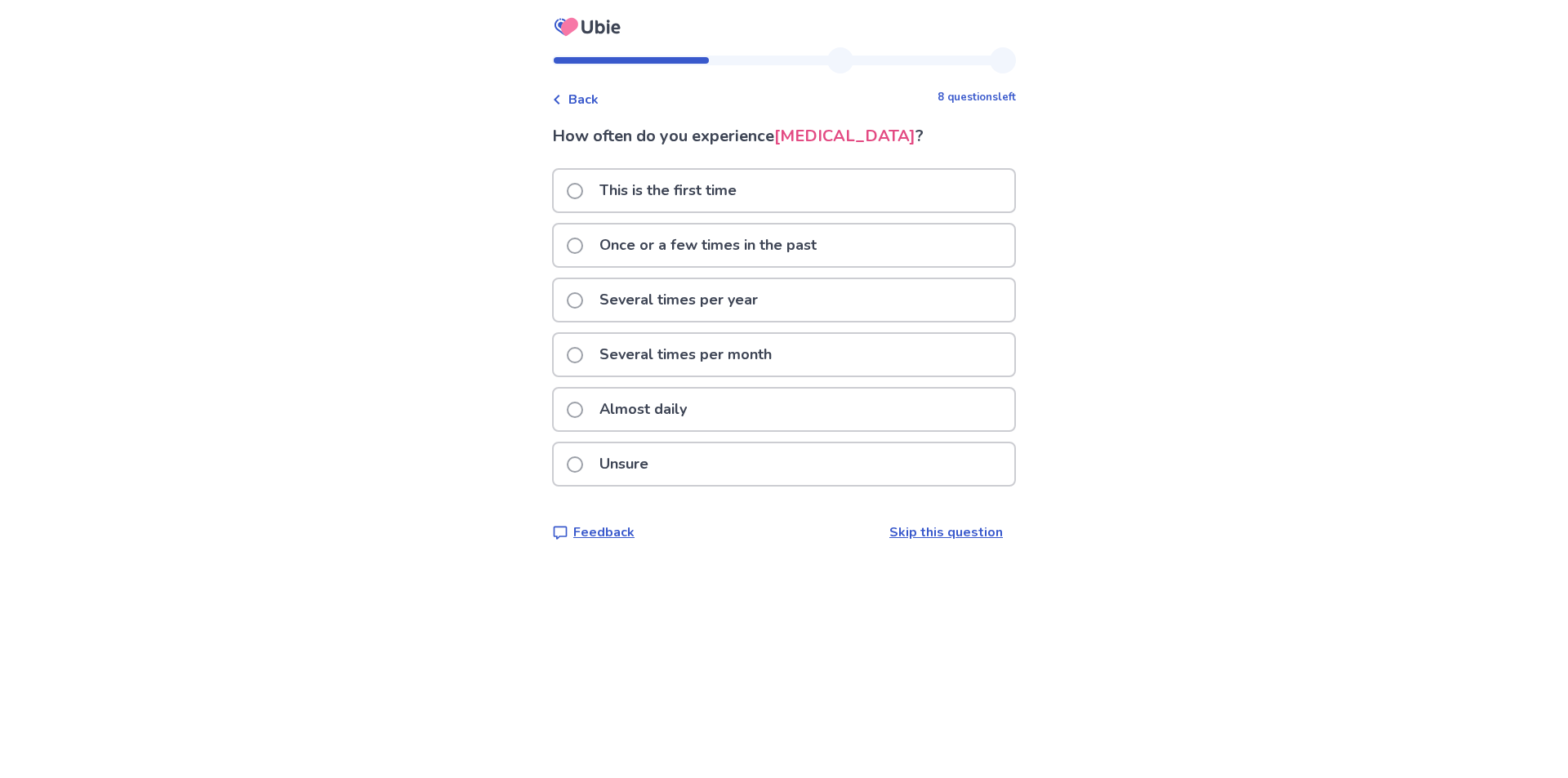
click at [583, 413] on span at bounding box center [575, 410] width 17 height 17
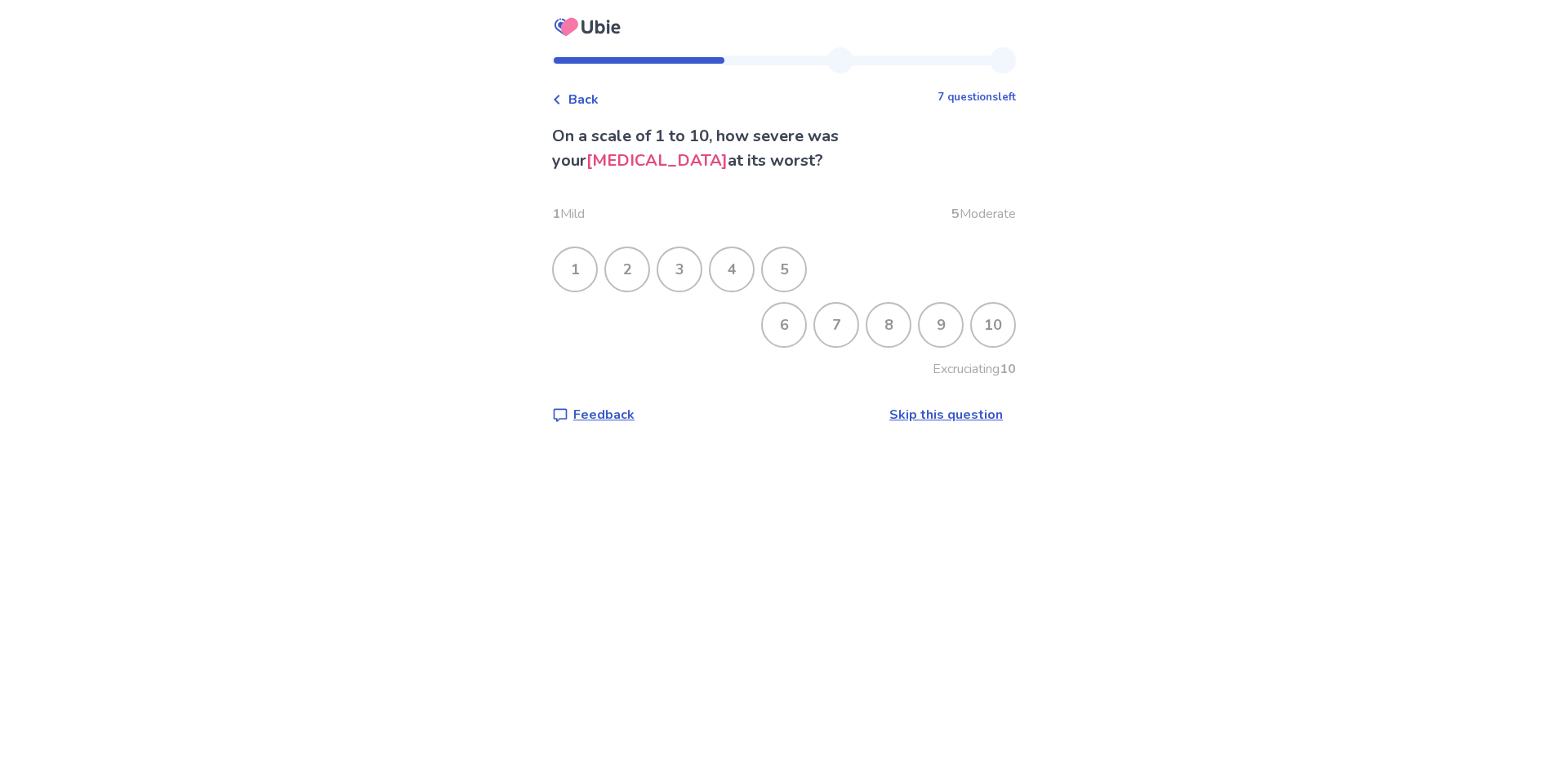
click at [926, 324] on div "9" at bounding box center [941, 324] width 43 height 43
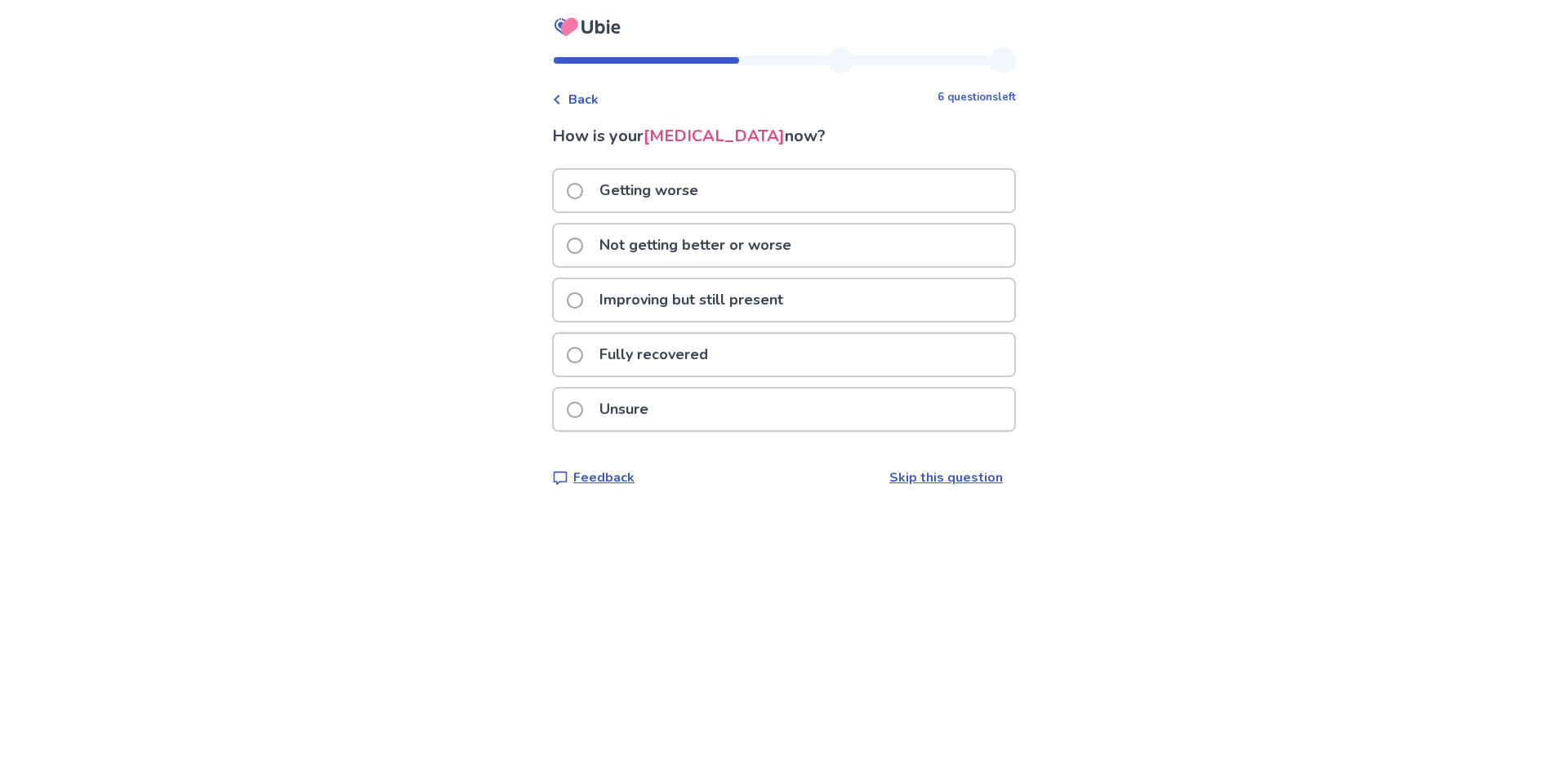
click at [583, 189] on span at bounding box center [575, 191] width 17 height 17
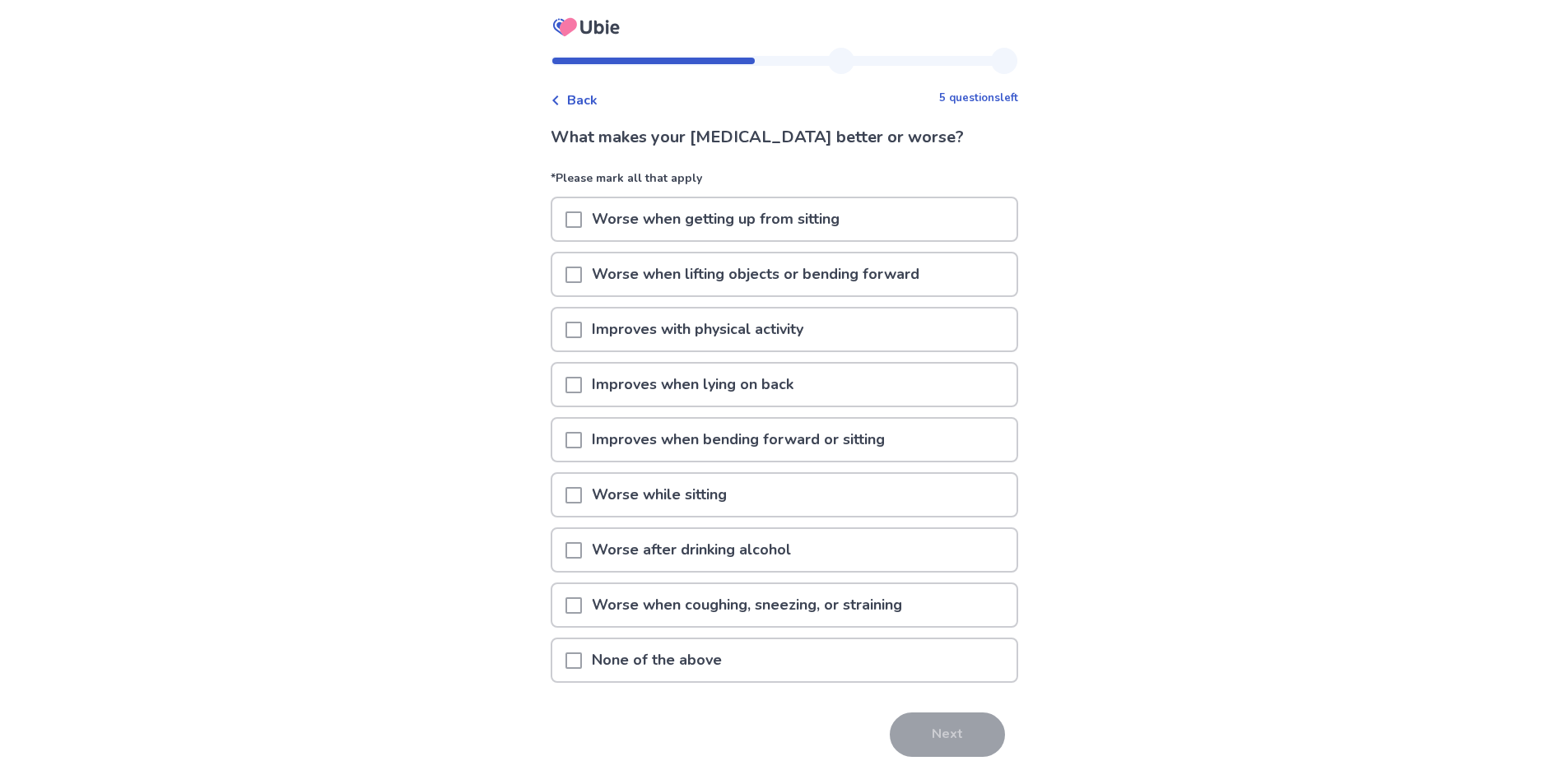
click at [582, 224] on span at bounding box center [573, 220] width 17 height 17
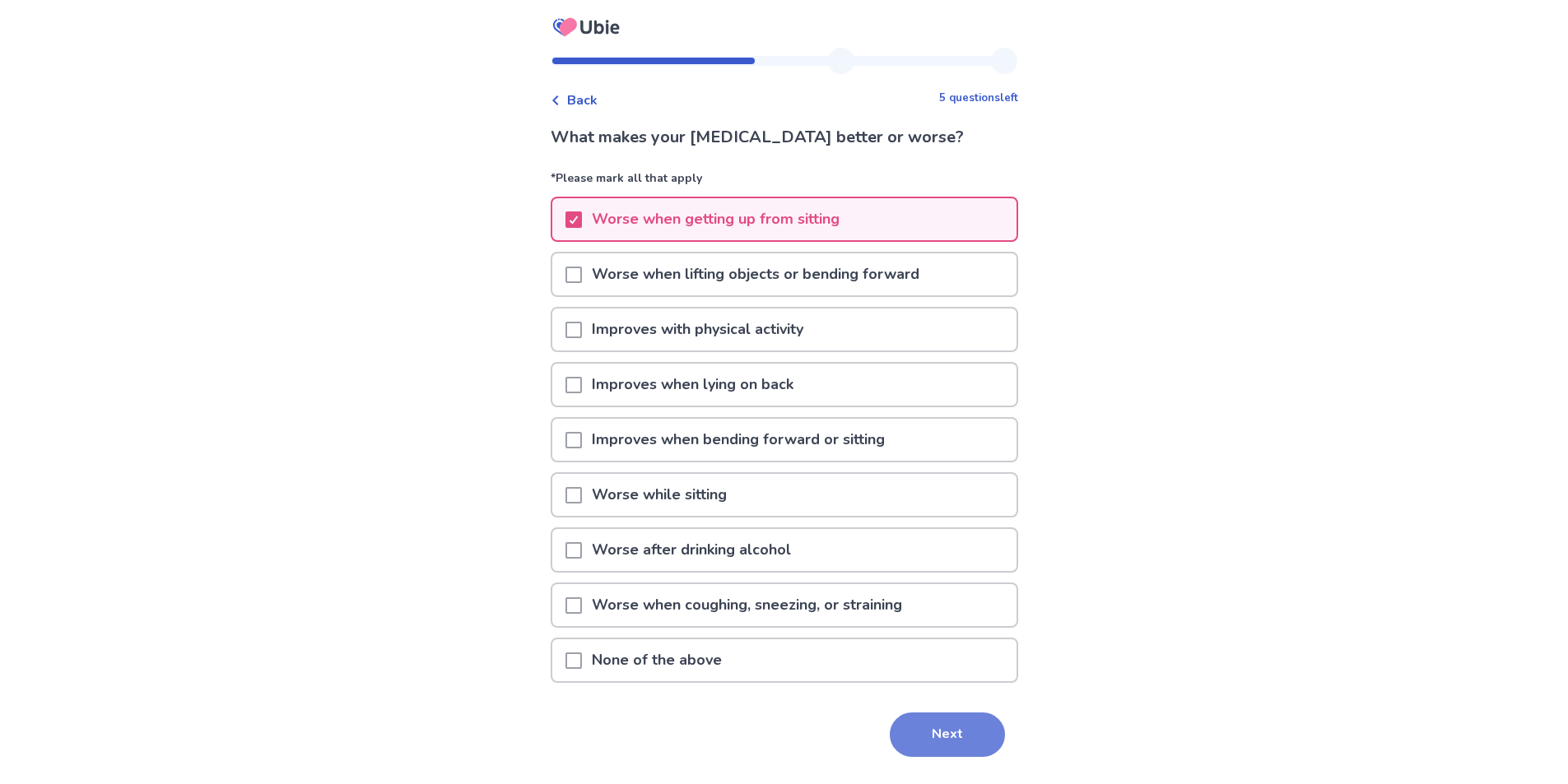
click at [945, 736] on button "Next" at bounding box center [947, 735] width 115 height 45
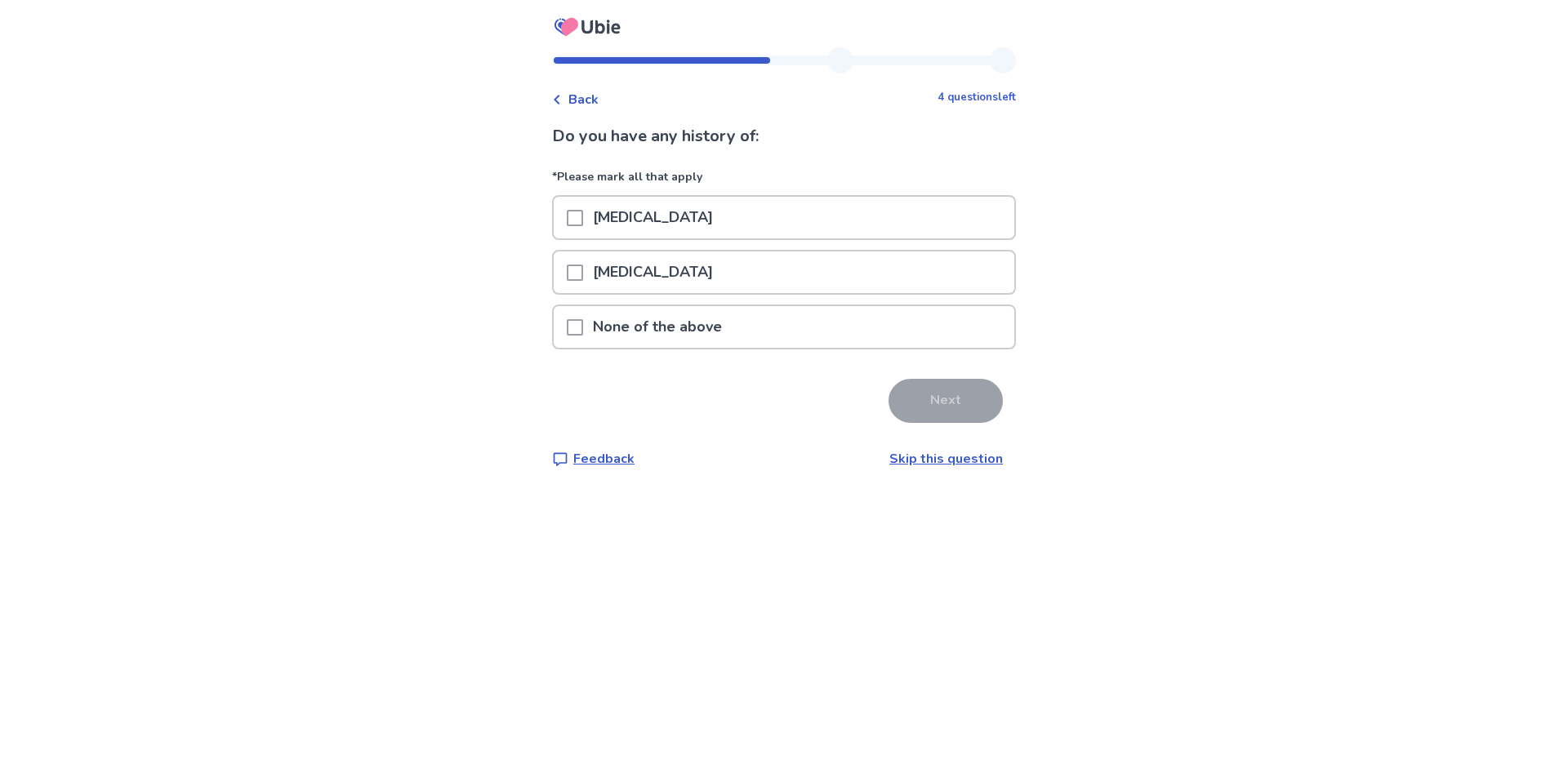
click at [583, 331] on span at bounding box center [575, 327] width 17 height 17
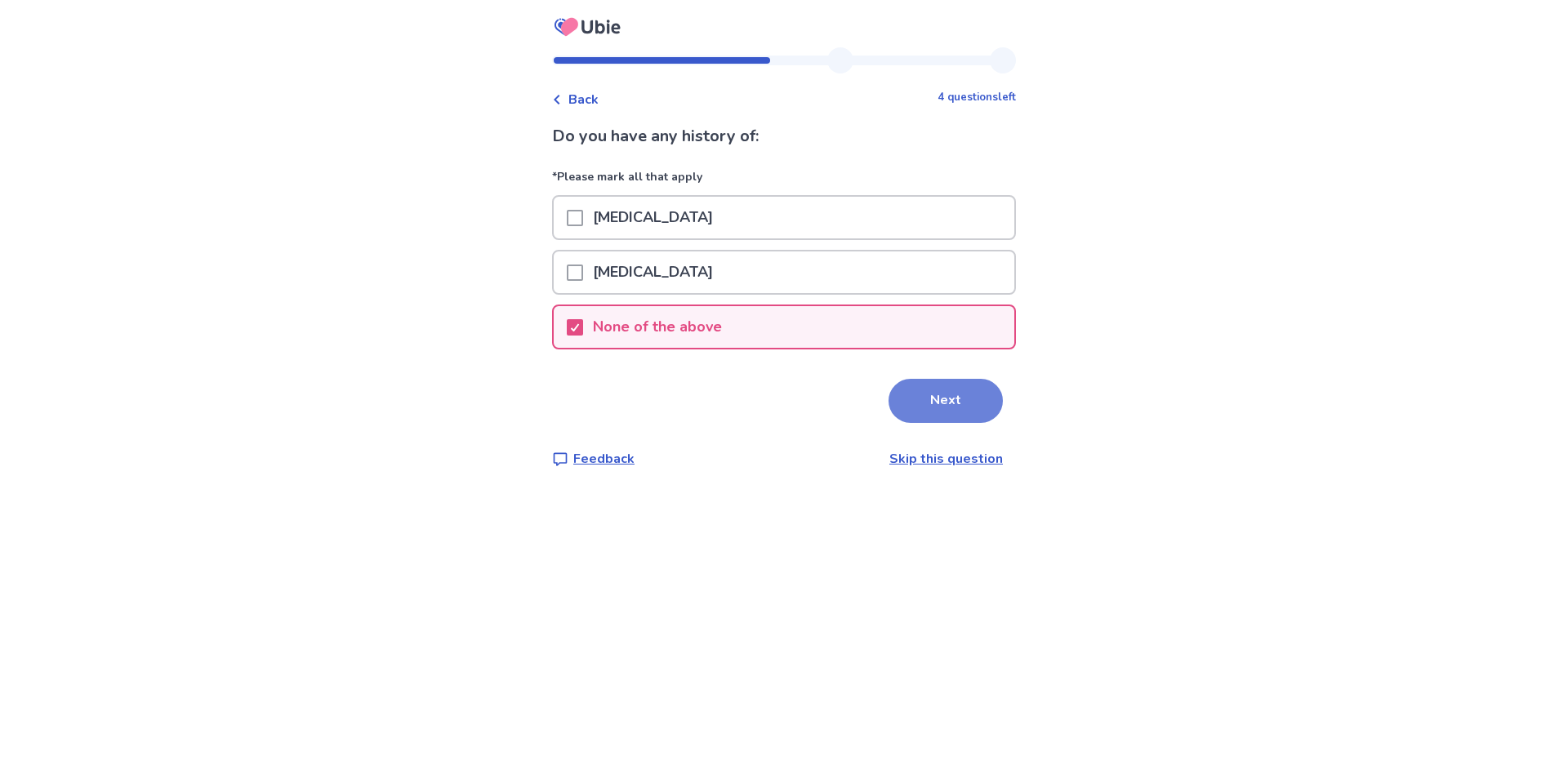
click at [941, 405] on button "Next" at bounding box center [945, 400] width 114 height 44
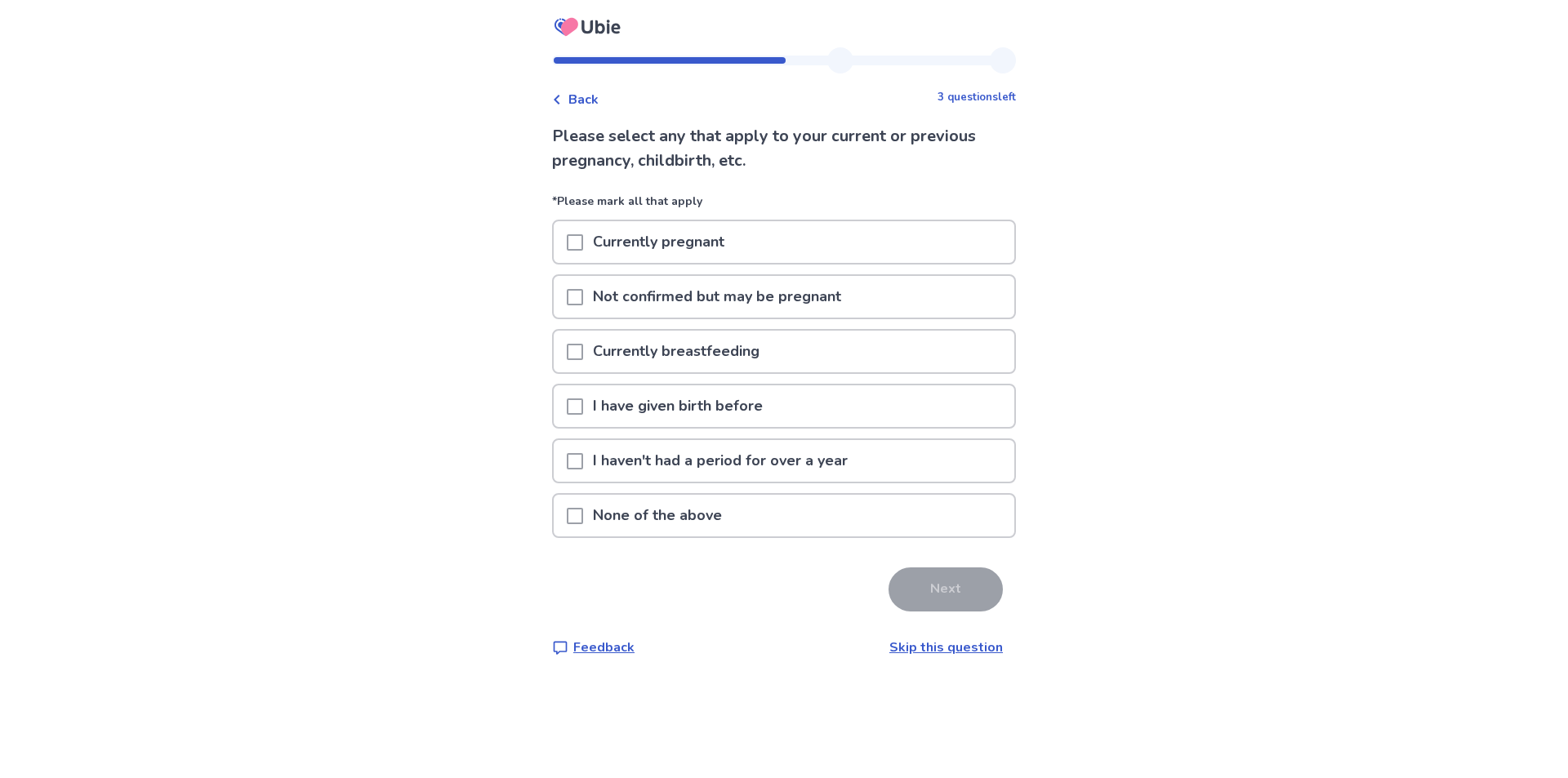
click at [583, 410] on span at bounding box center [575, 406] width 17 height 17
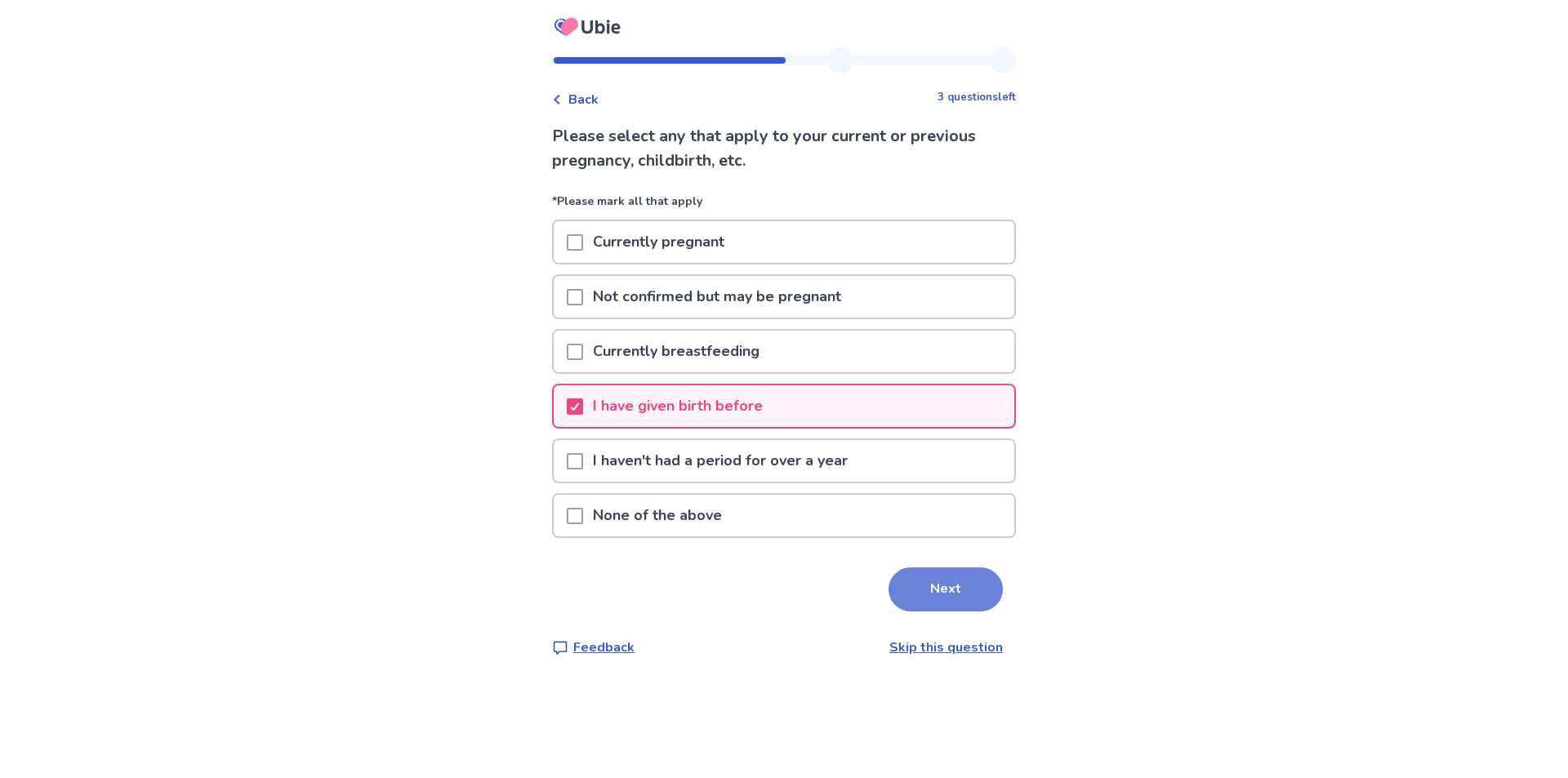
click at [941, 594] on button "Next" at bounding box center [945, 590] width 114 height 44
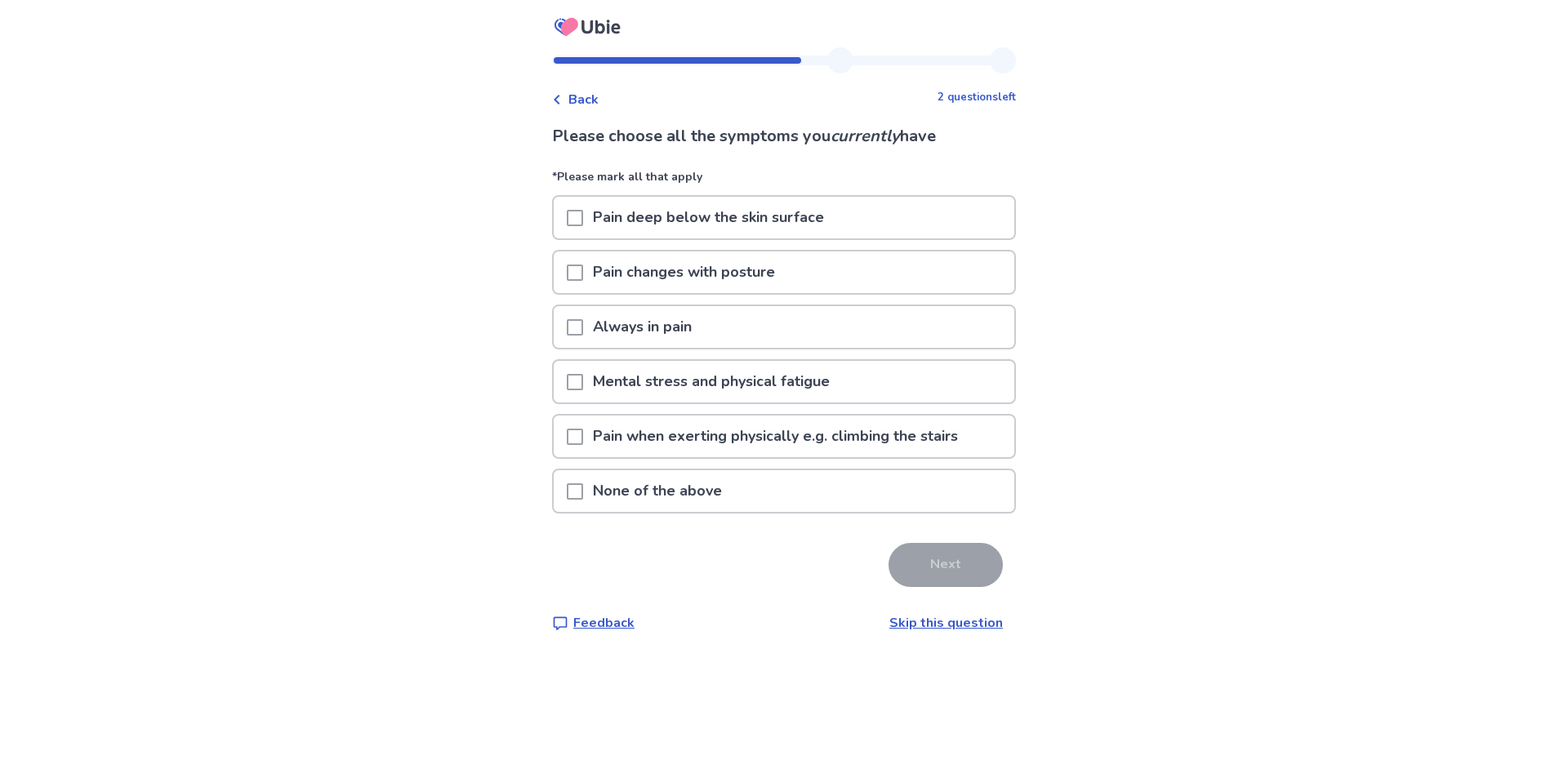
click at [583, 329] on span at bounding box center [575, 327] width 17 height 17
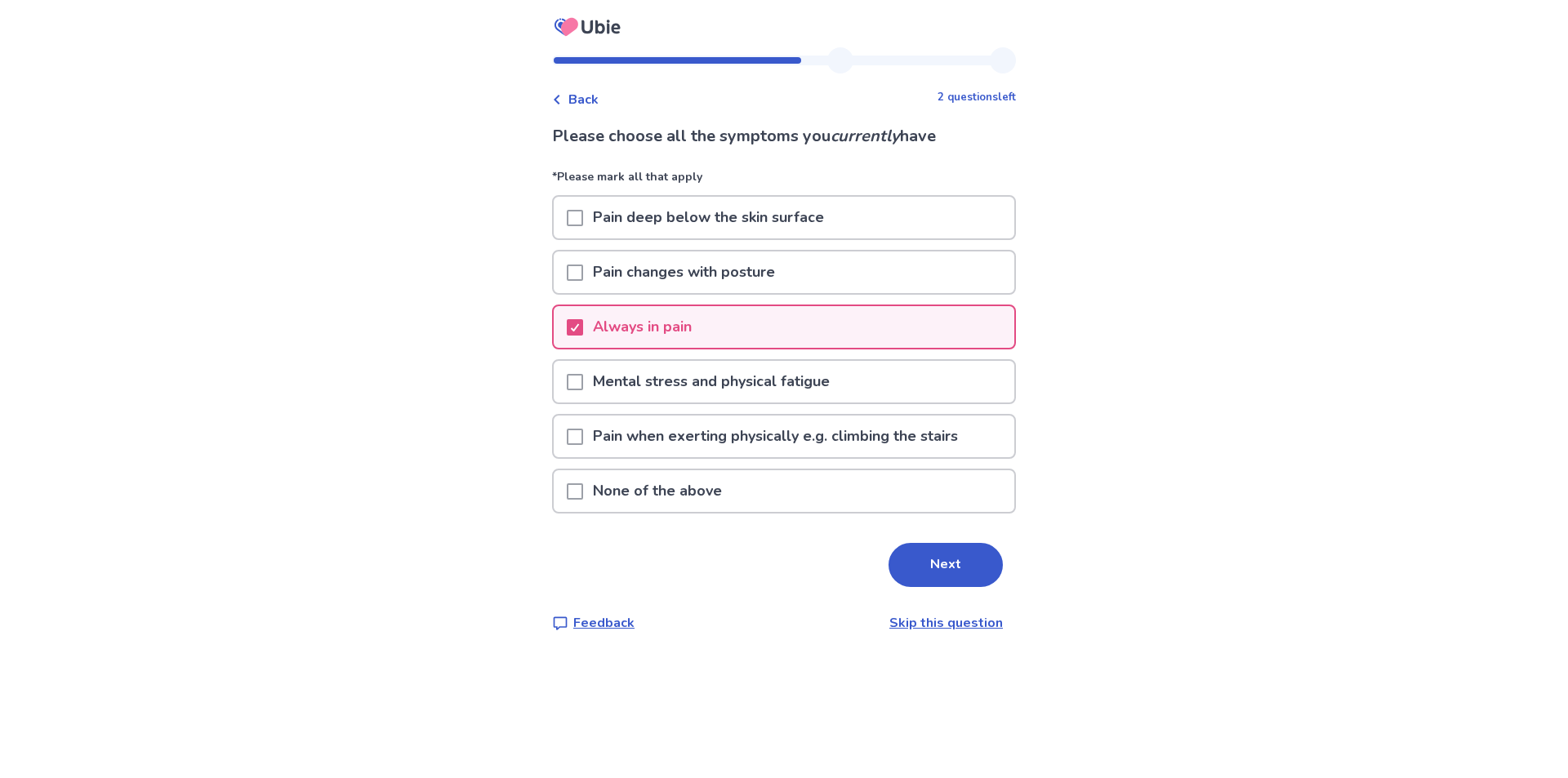
click at [581, 384] on span at bounding box center [575, 382] width 17 height 17
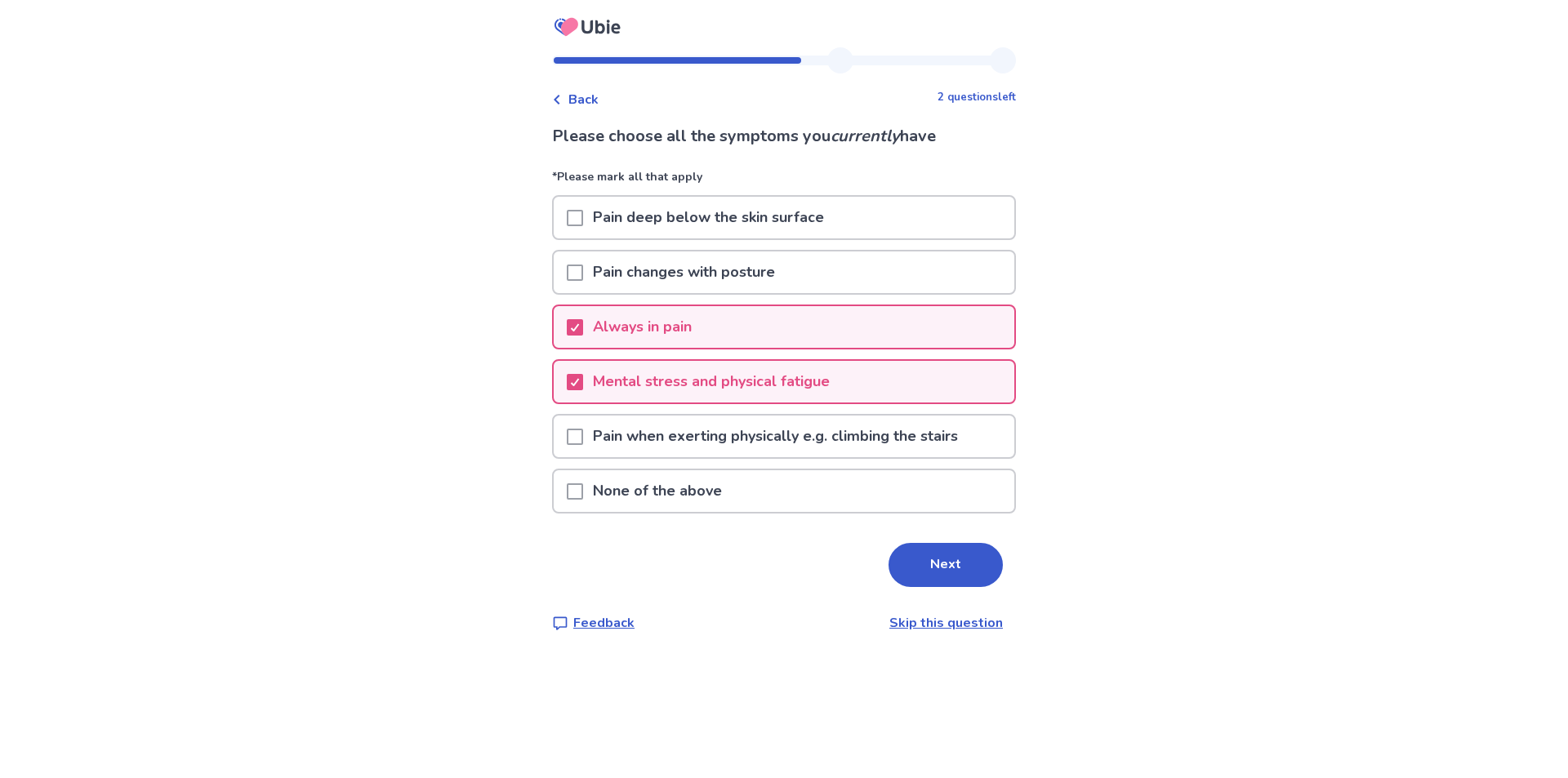
click at [582, 436] on span at bounding box center [575, 436] width 17 height 17
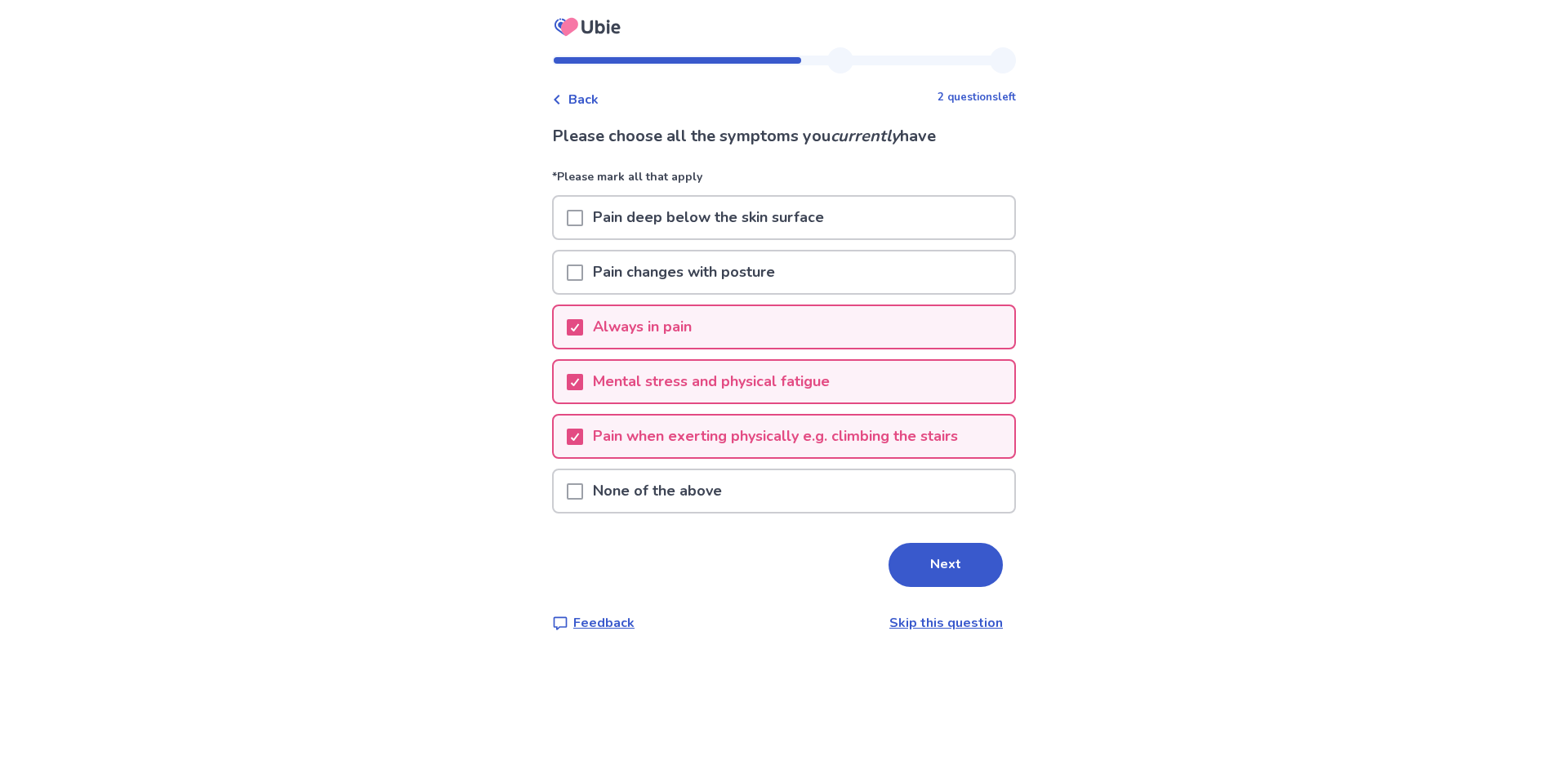
click at [583, 272] on span at bounding box center [575, 272] width 17 height 17
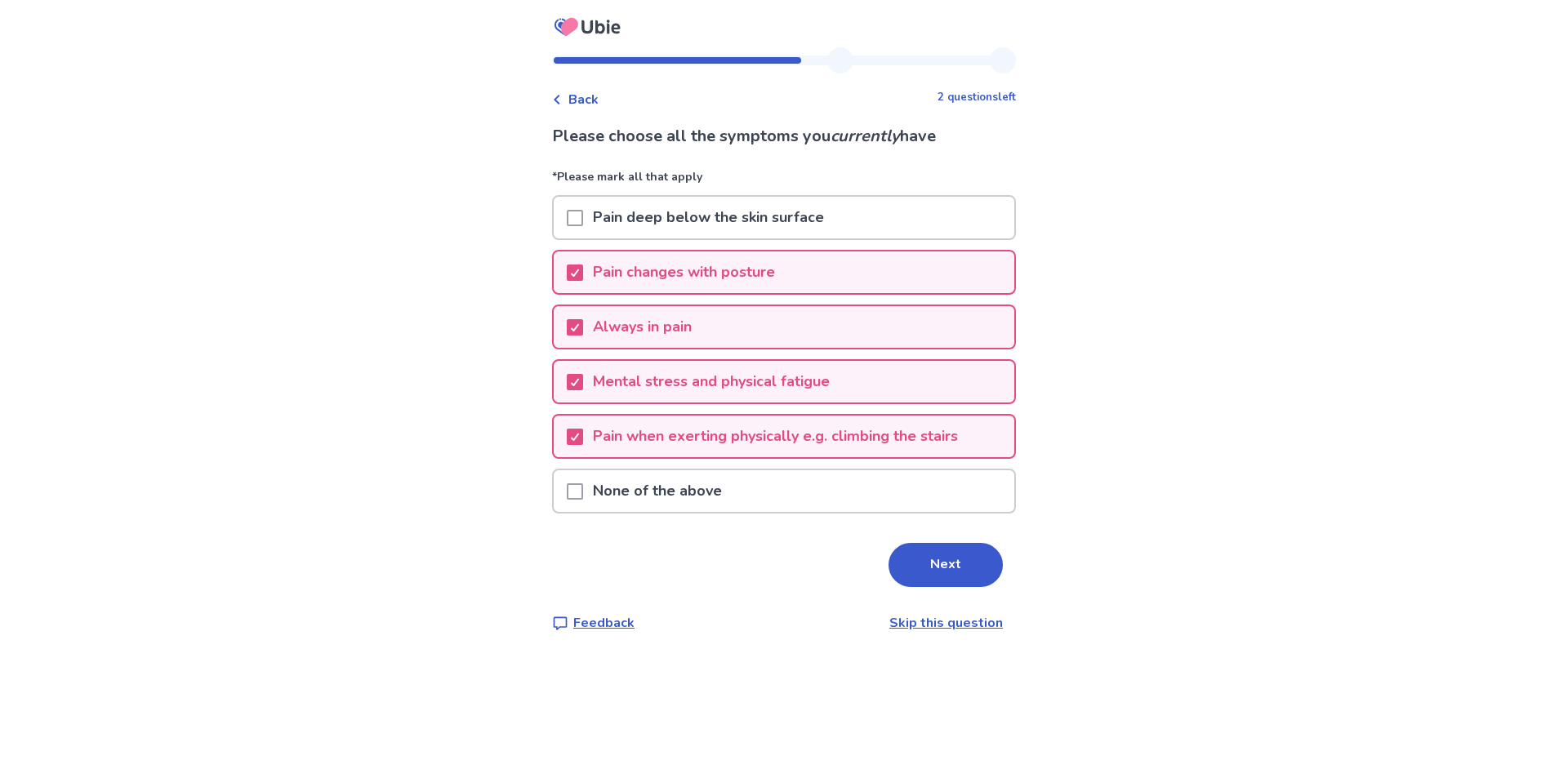
click at [583, 215] on span at bounding box center [575, 218] width 17 height 17
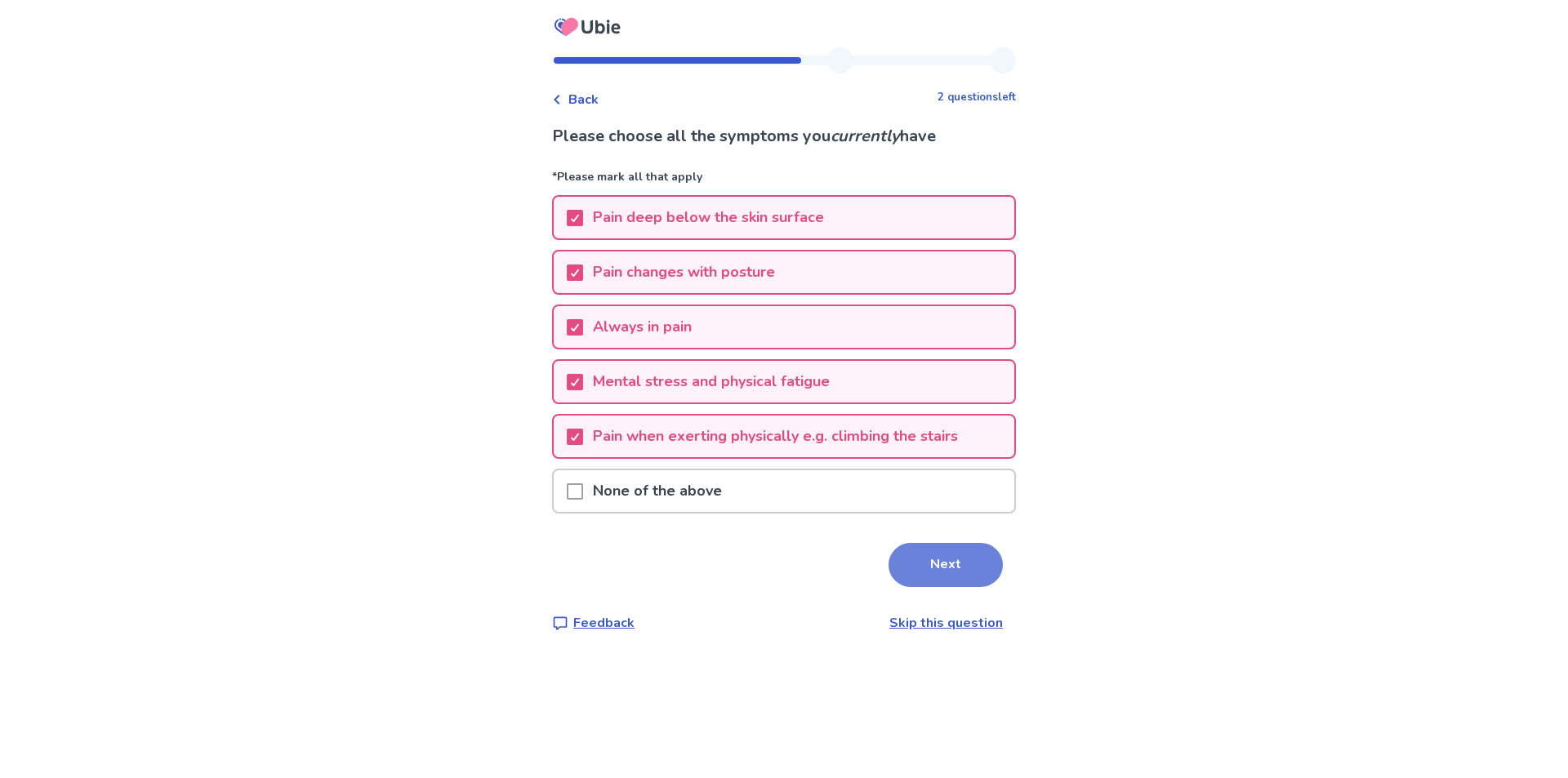
click at [920, 568] on button "Next" at bounding box center [945, 564] width 114 height 44
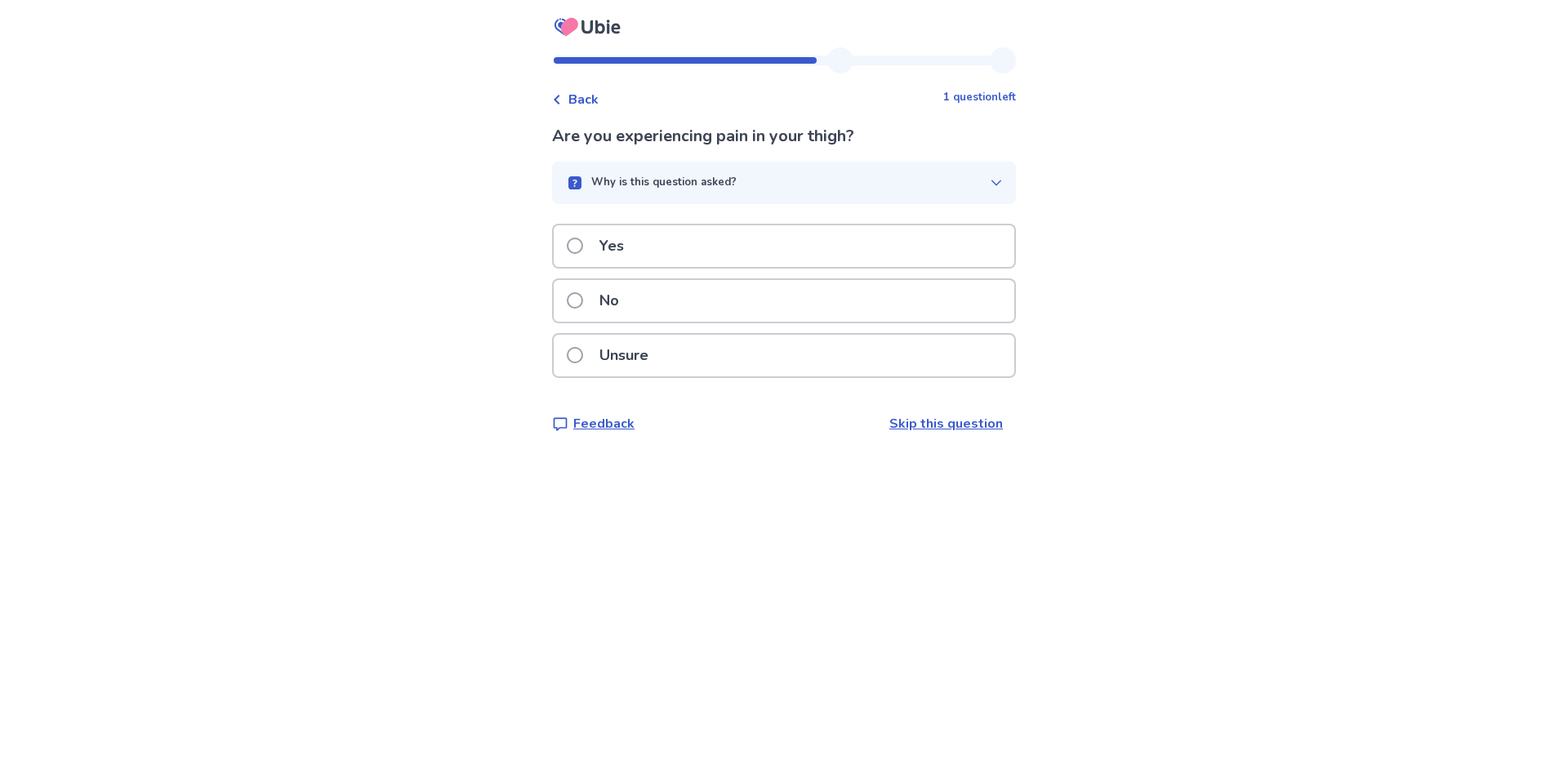
click at [583, 247] on span at bounding box center [575, 245] width 17 height 17
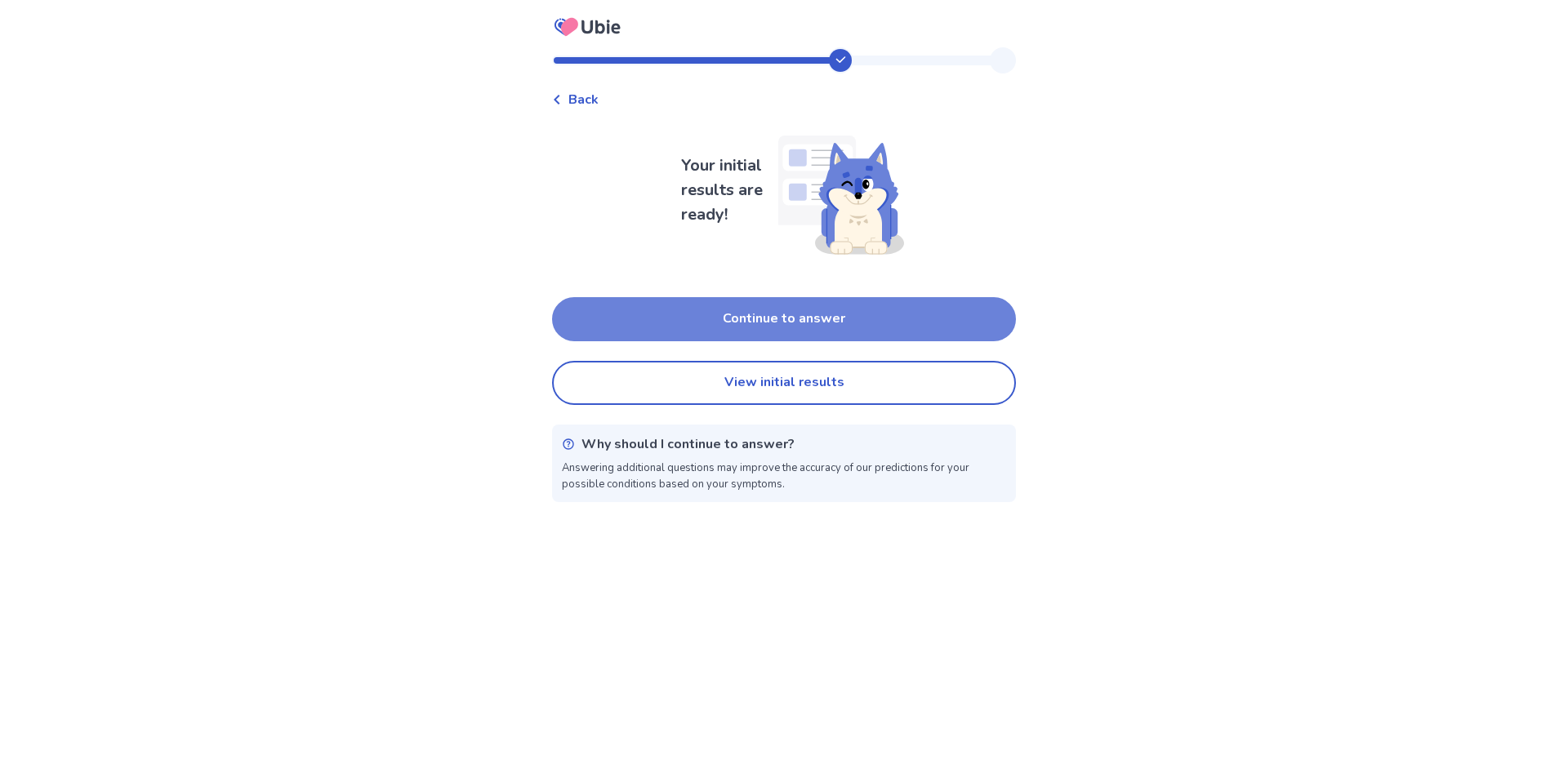
click at [803, 319] on button "Continue to answer" at bounding box center [784, 319] width 464 height 44
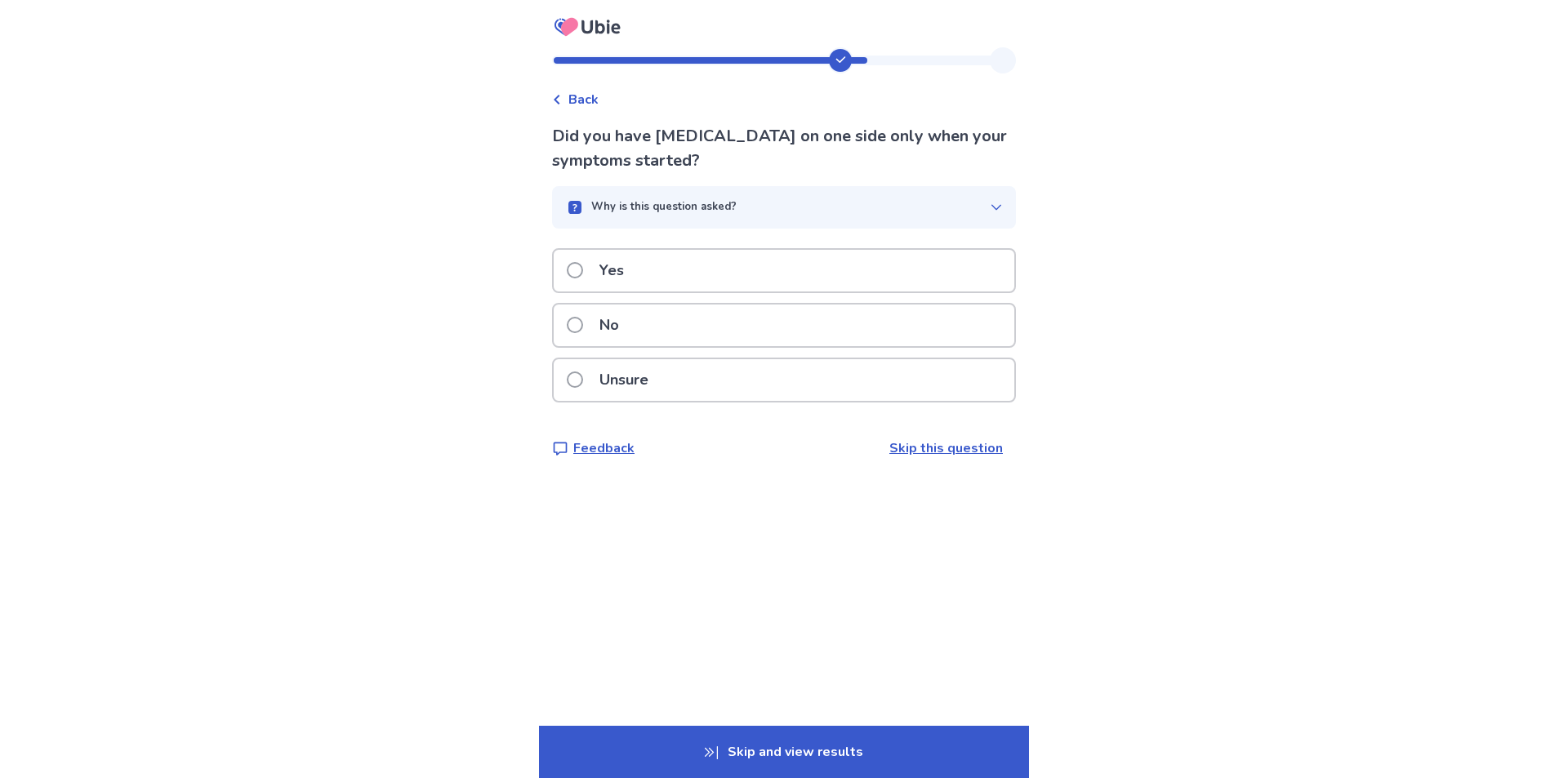
click at [583, 385] on span at bounding box center [575, 379] width 17 height 17
click at [583, 327] on span at bounding box center [575, 324] width 17 height 17
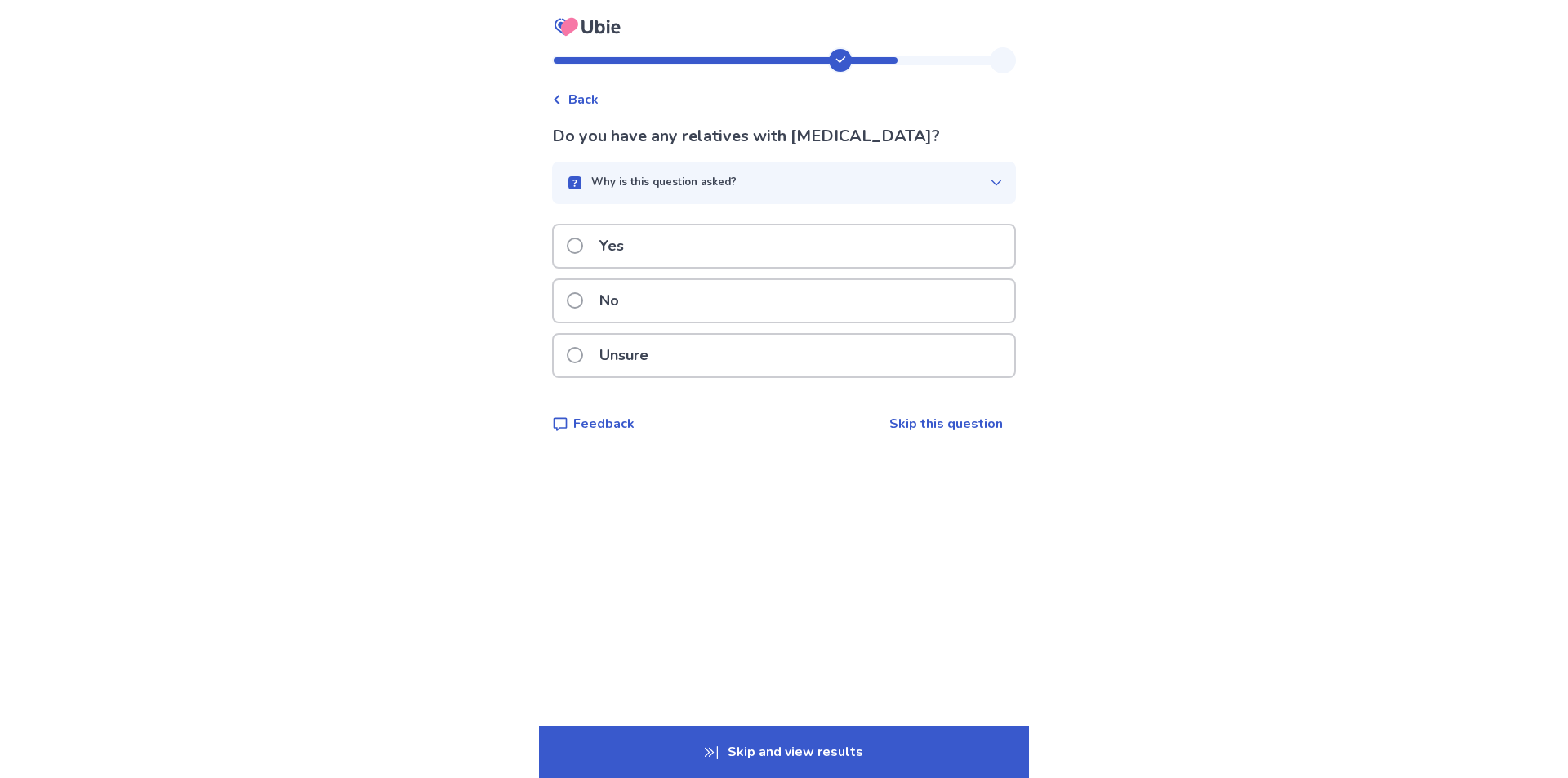
click at [583, 245] on span at bounding box center [575, 245] width 17 height 17
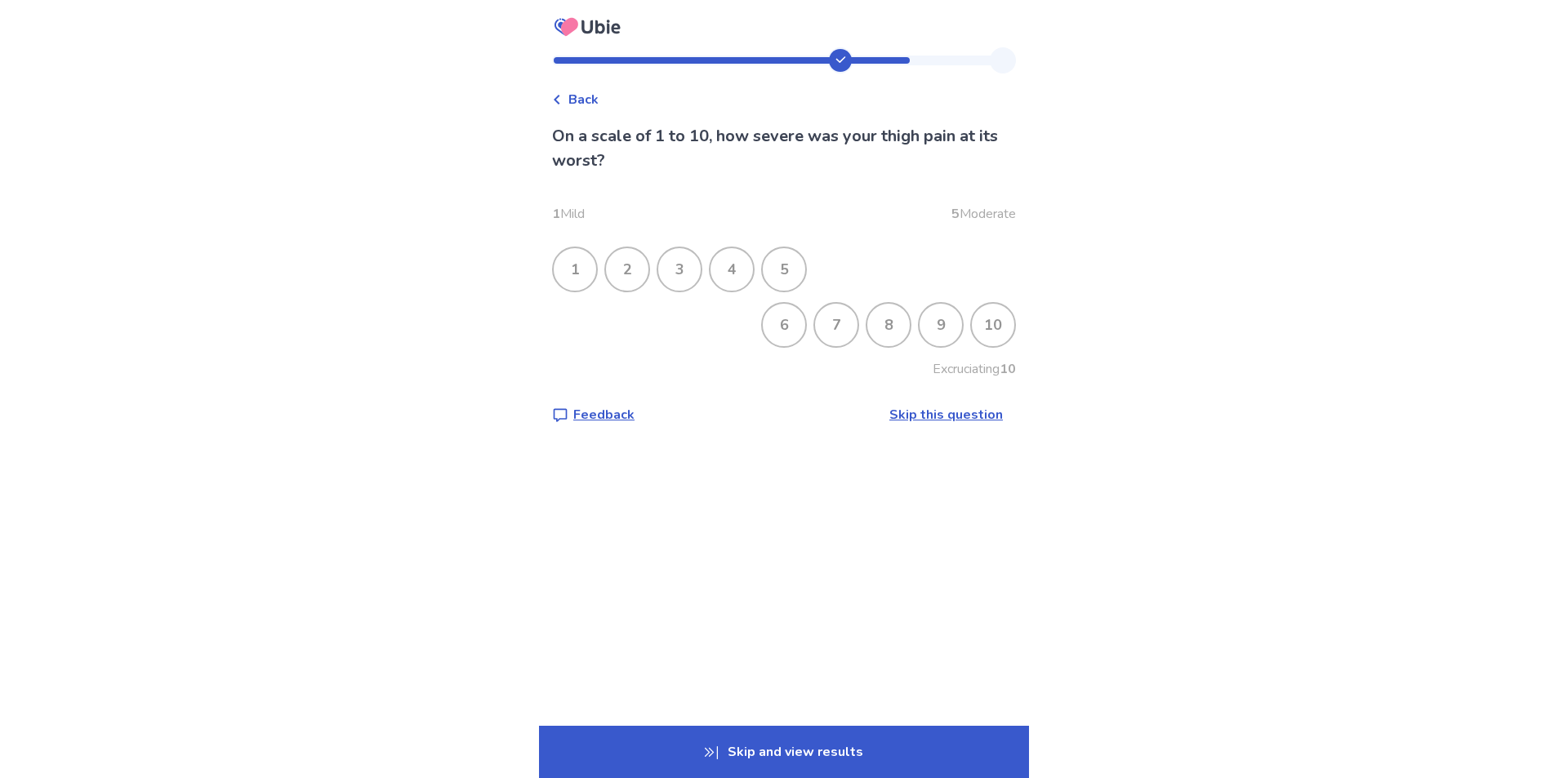
click at [887, 327] on div "8" at bounding box center [888, 324] width 43 height 43
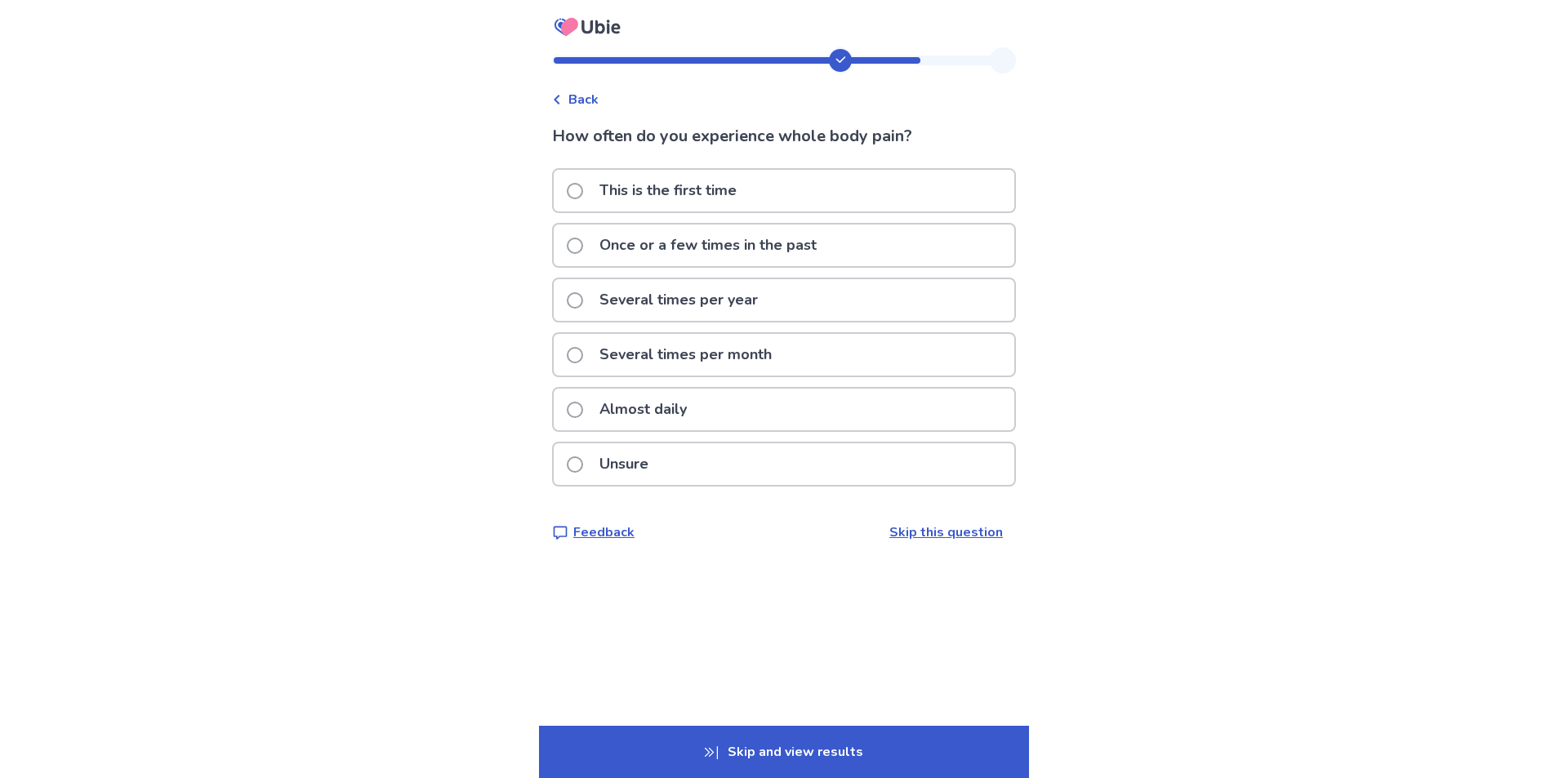
click at [583, 413] on span at bounding box center [575, 410] width 17 height 17
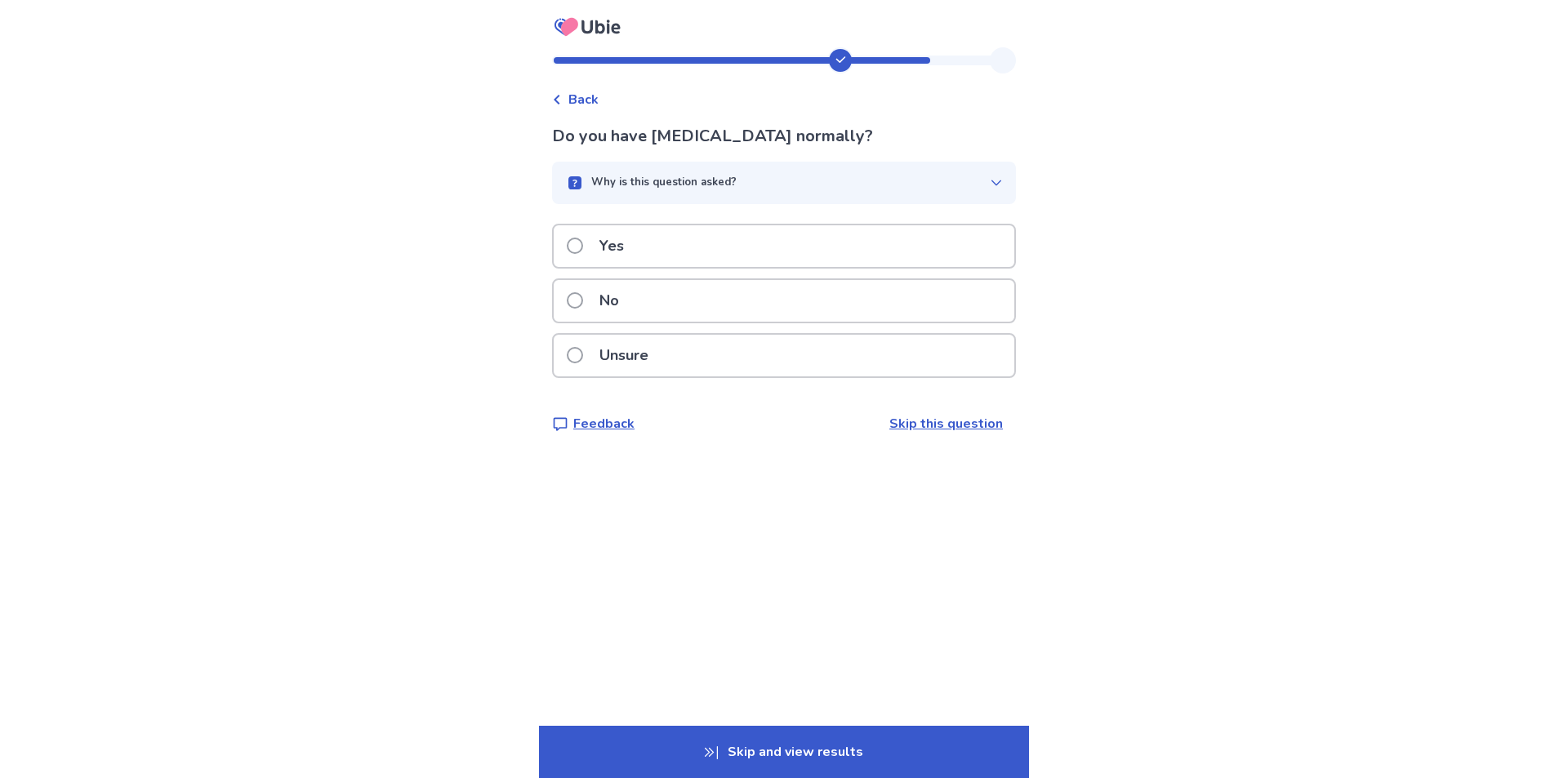
click at [583, 249] on span at bounding box center [575, 245] width 17 height 17
click at [583, 246] on span at bounding box center [575, 245] width 17 height 17
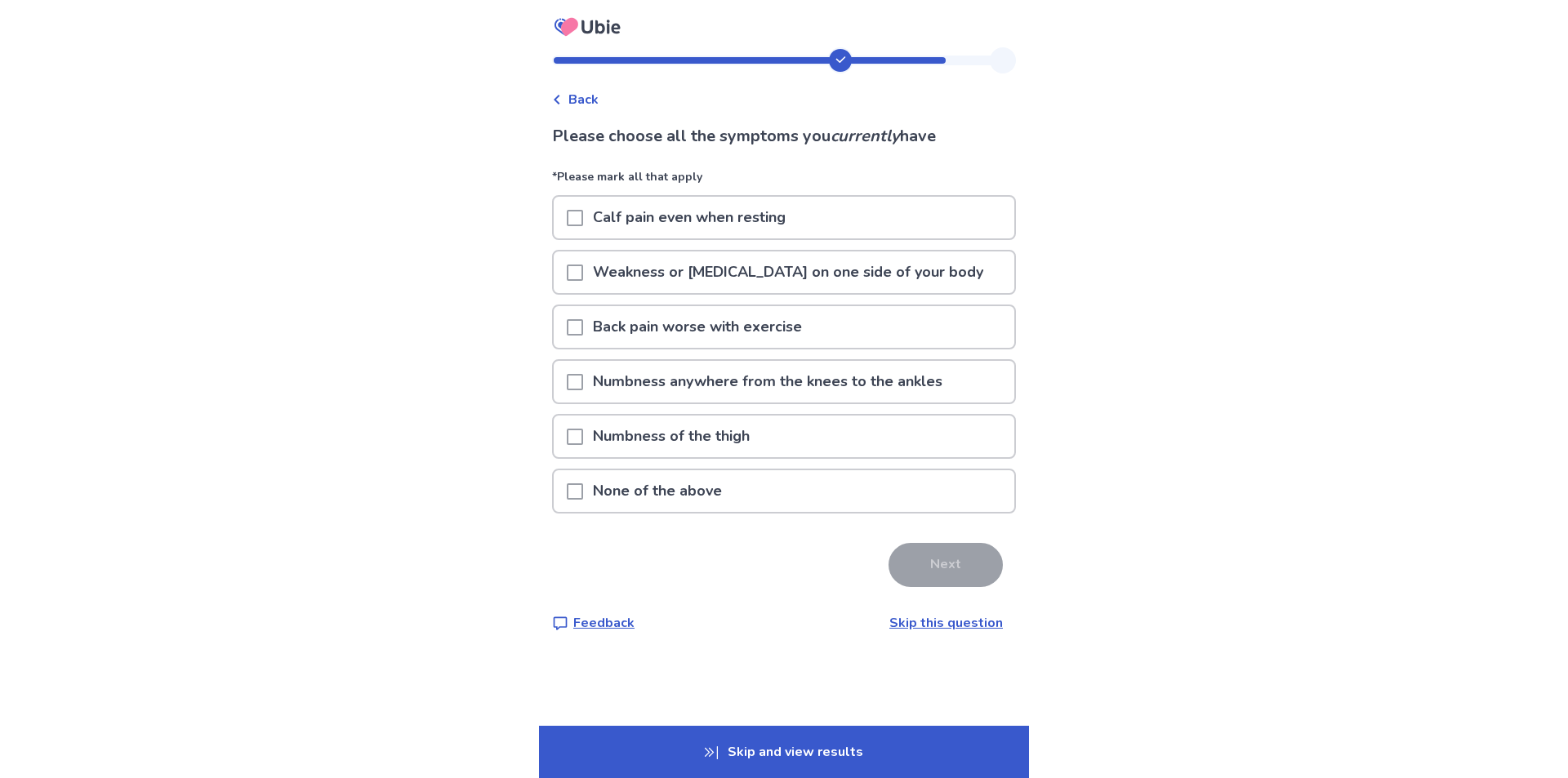
click at [583, 220] on span at bounding box center [575, 218] width 17 height 17
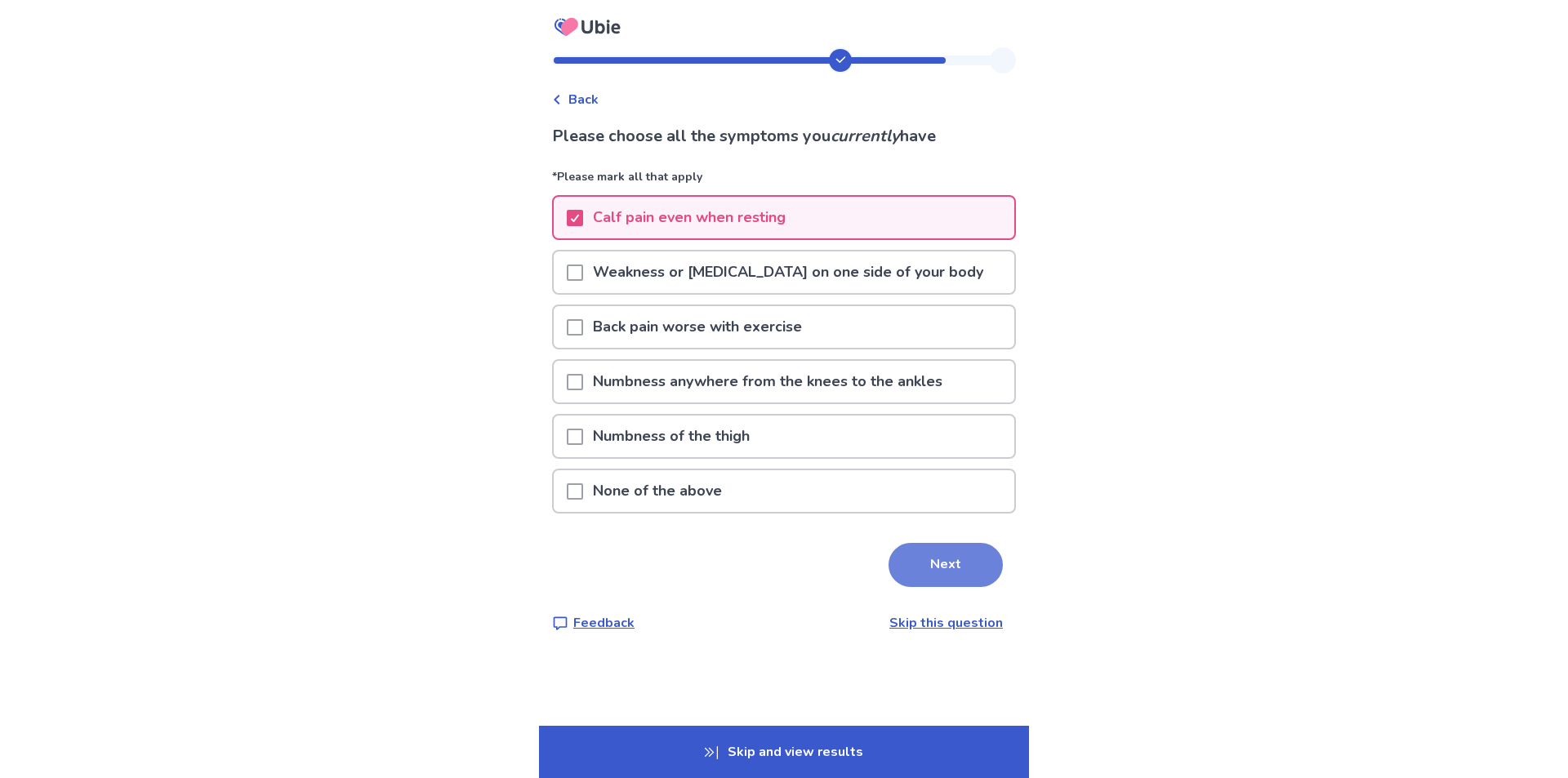
click at [950, 570] on button "Next" at bounding box center [945, 564] width 114 height 44
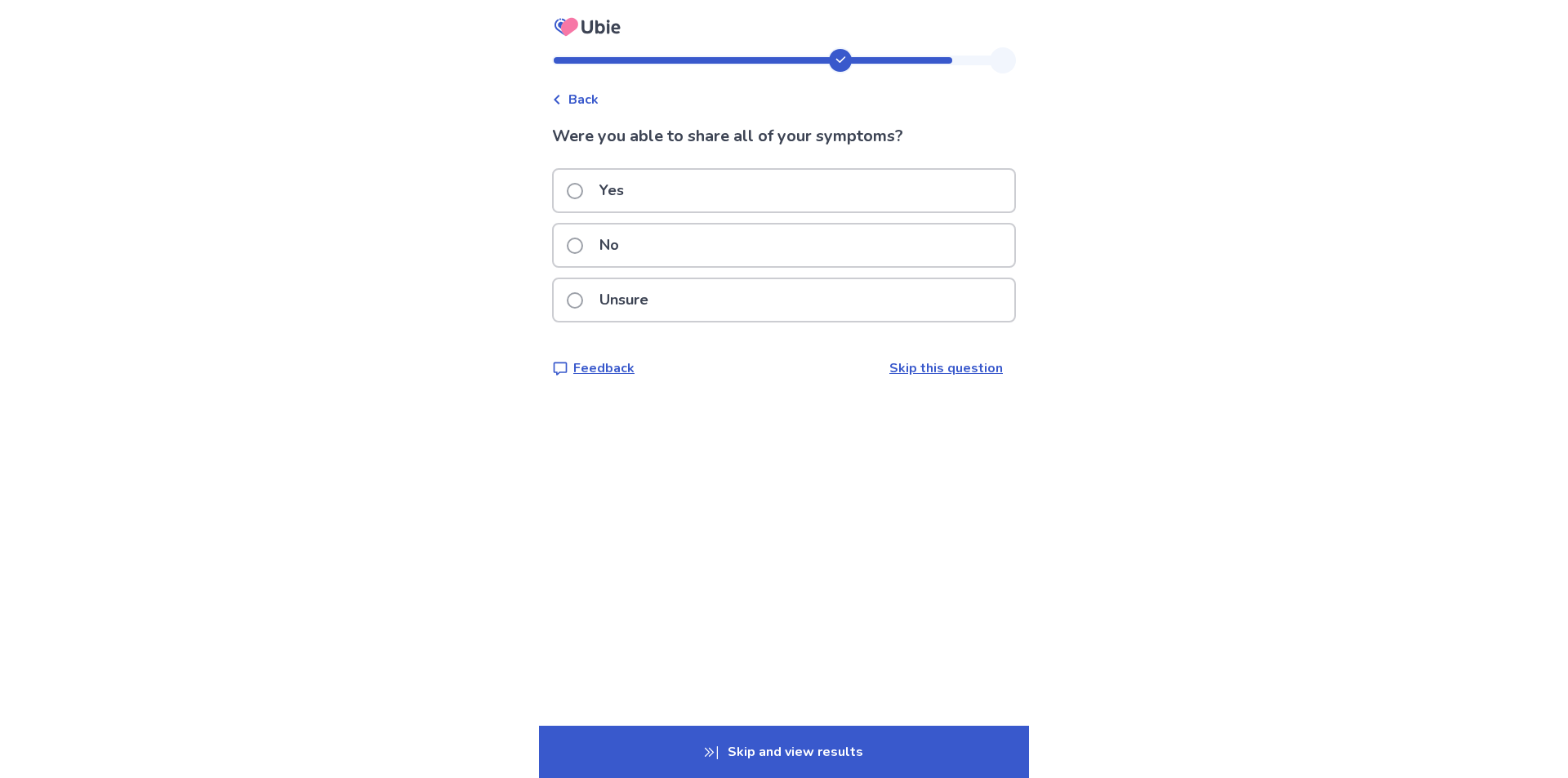
click at [583, 191] on span at bounding box center [575, 191] width 17 height 17
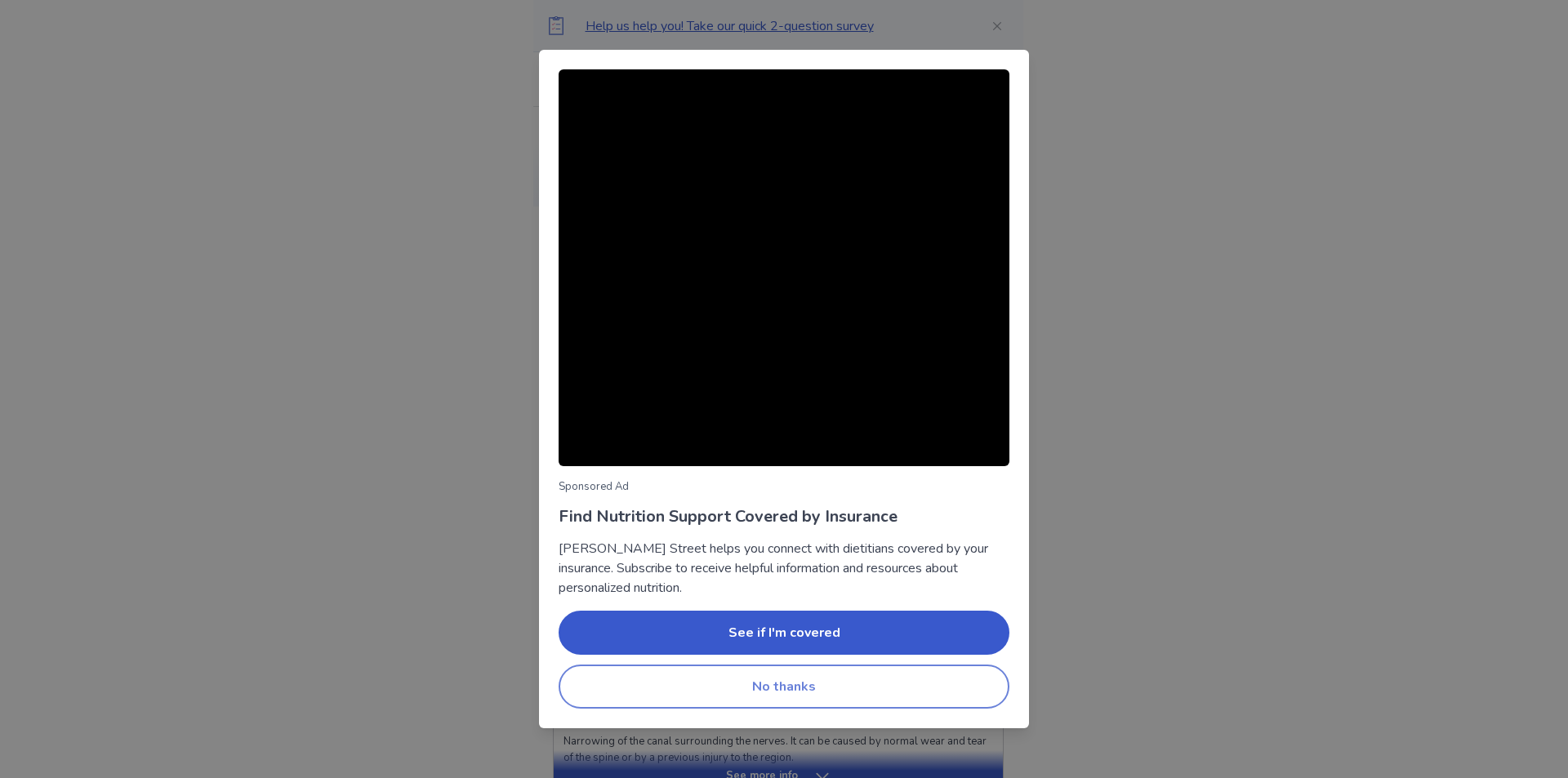
click at [810, 686] on button "No thanks" at bounding box center [784, 686] width 451 height 44
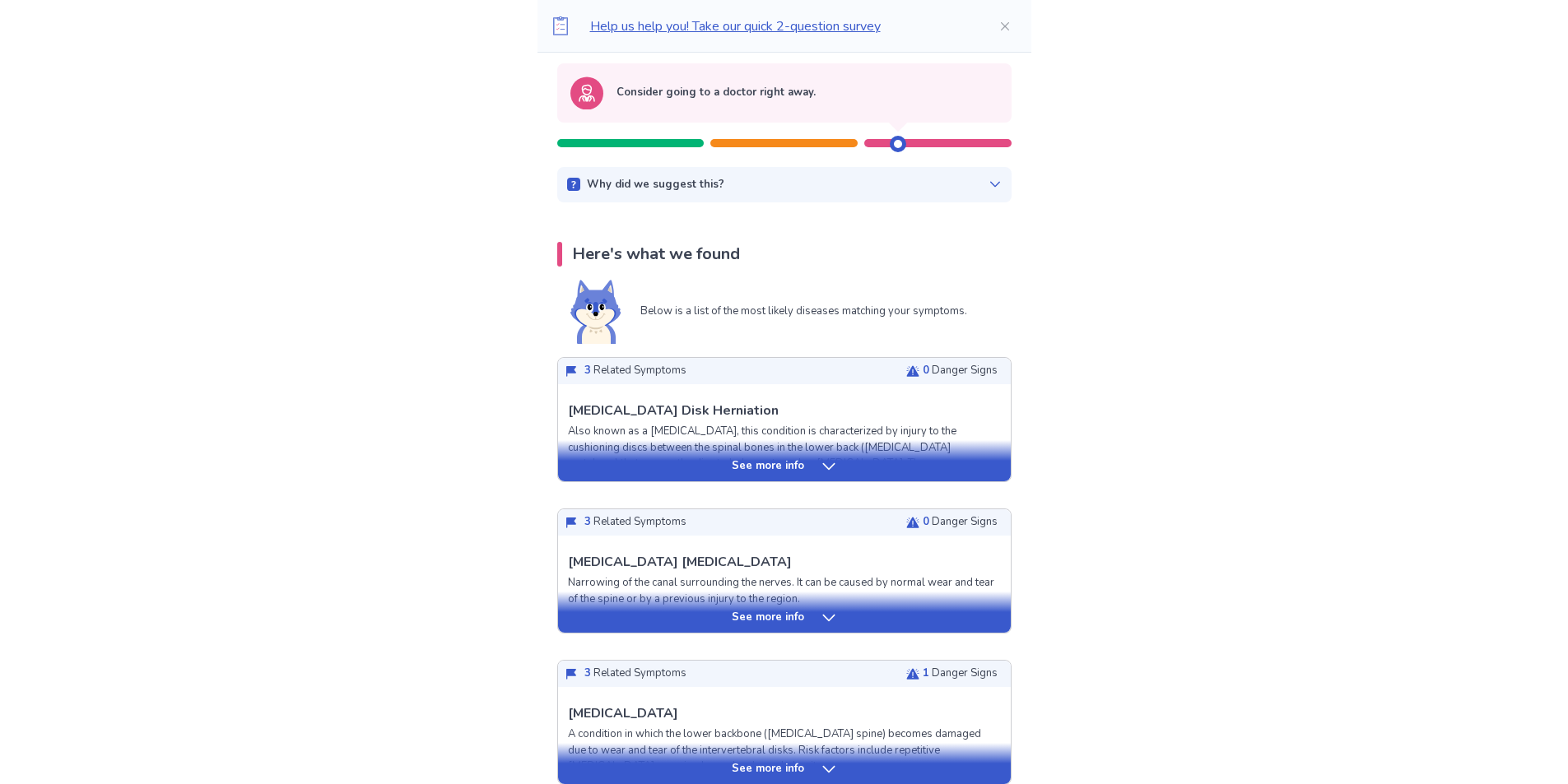
scroll to position [247, 0]
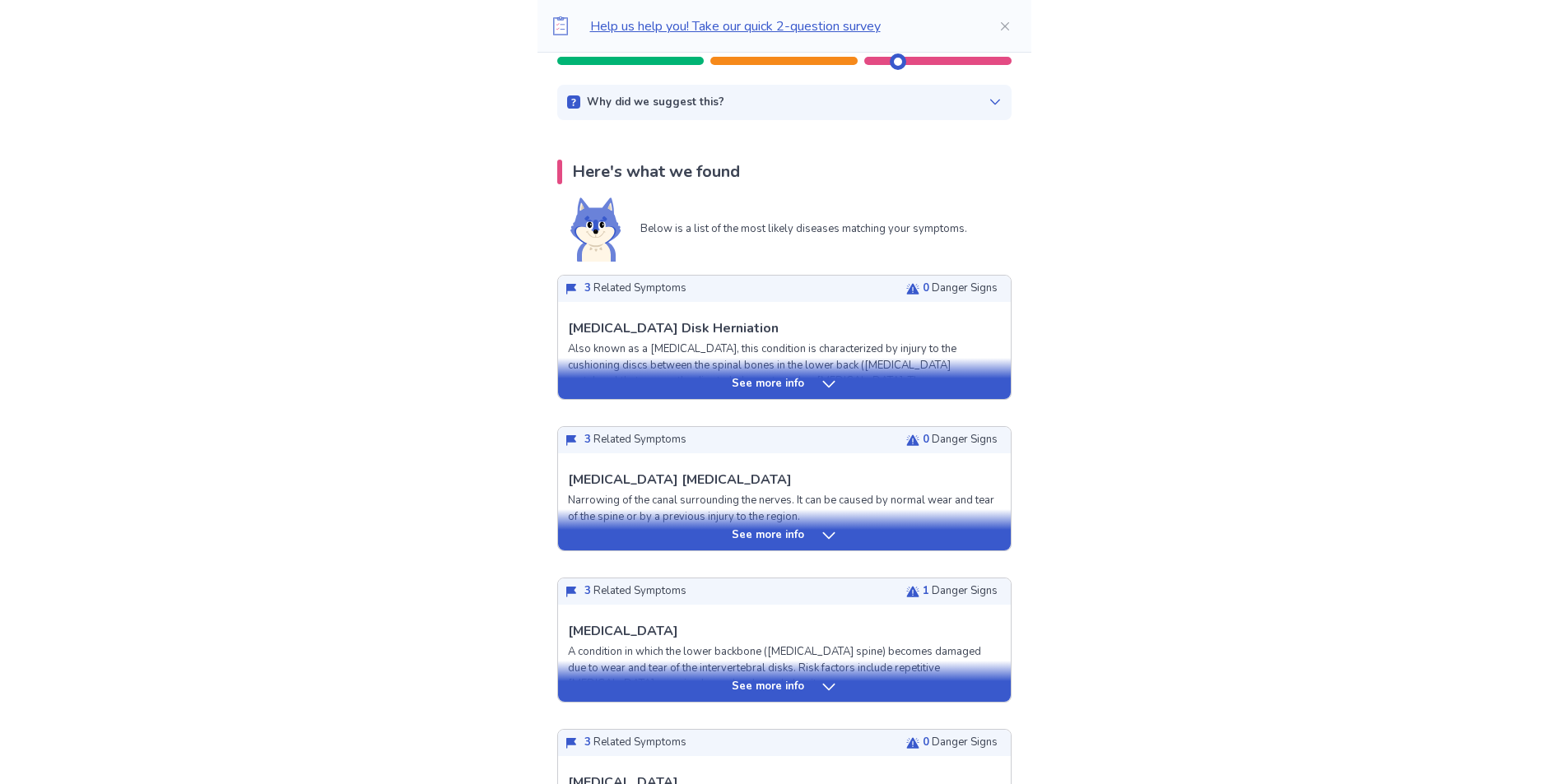
click at [801, 389] on p "See more info" at bounding box center [768, 384] width 72 height 17
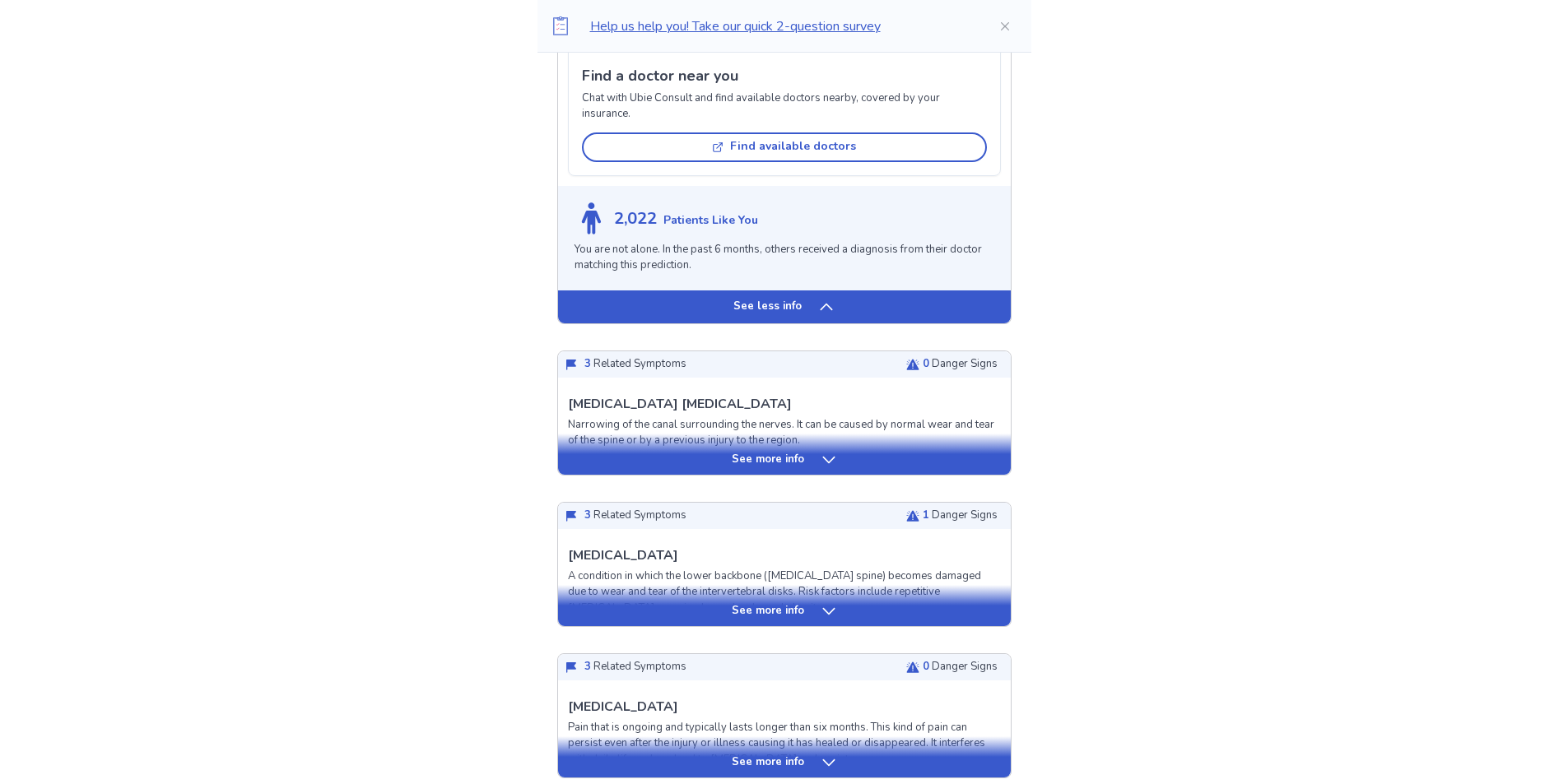
scroll to position [1398, 0]
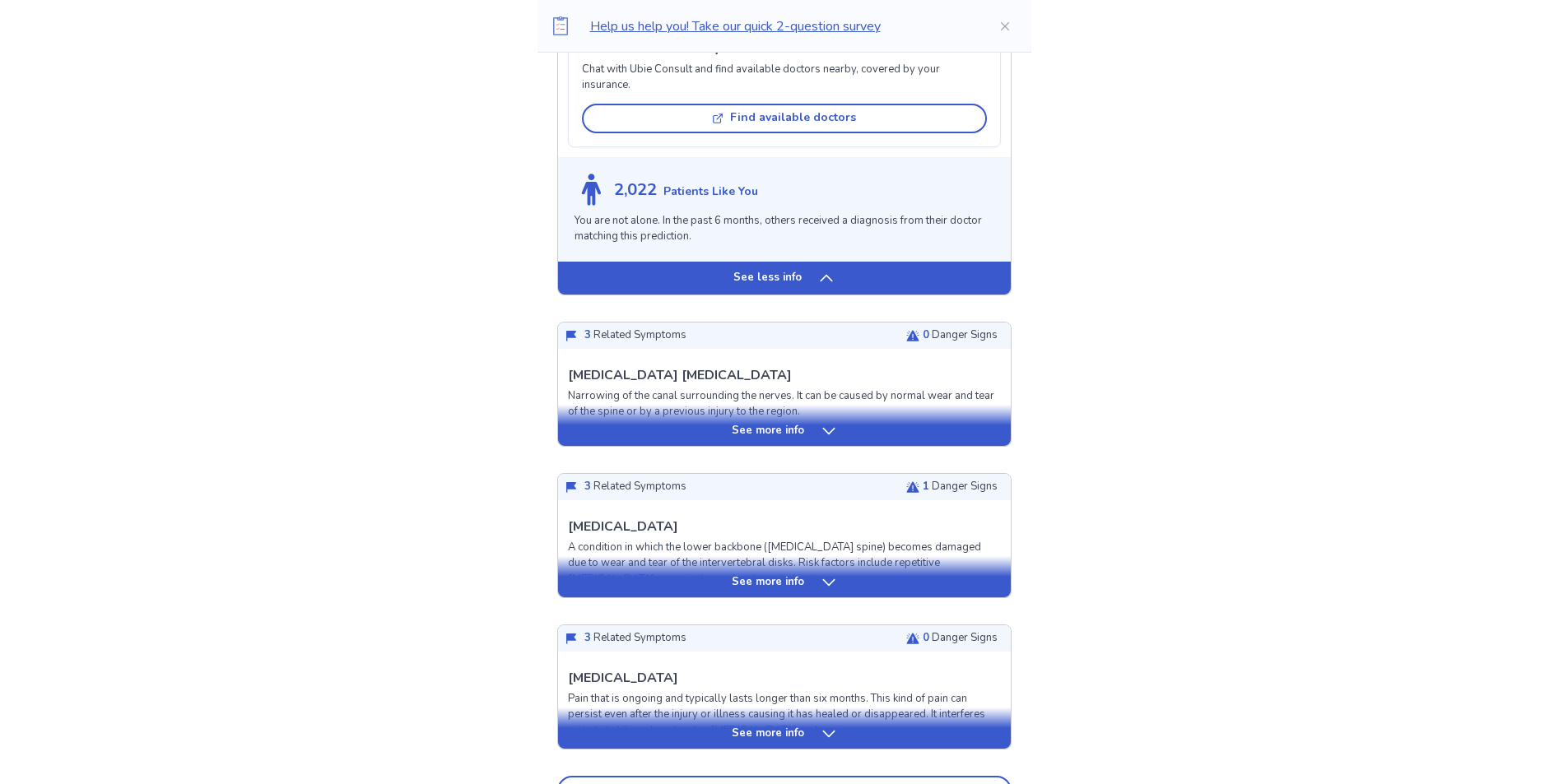
click at [816, 432] on div "See more info" at bounding box center [784, 431] width 453 height 17
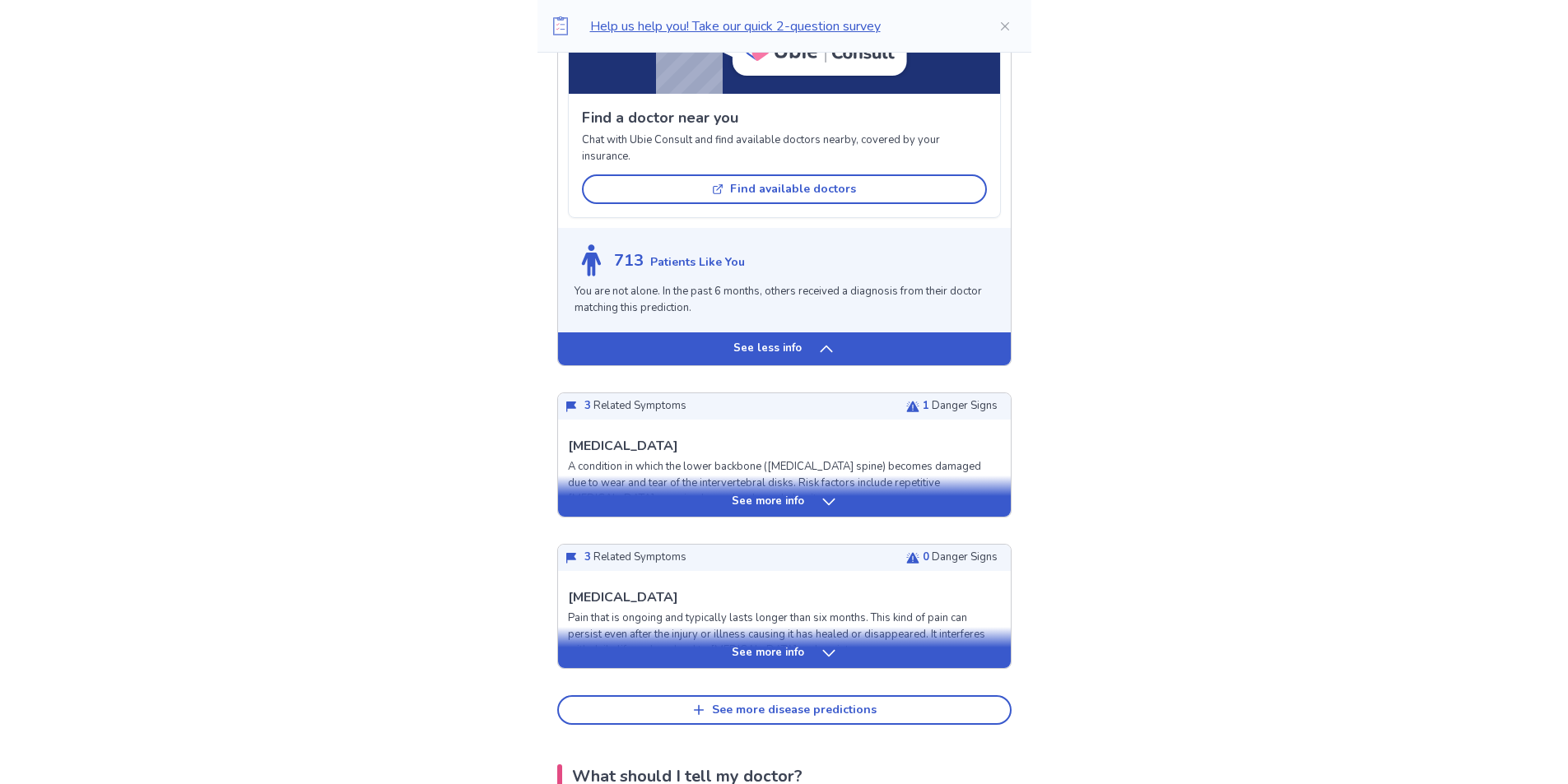
scroll to position [2468, 0]
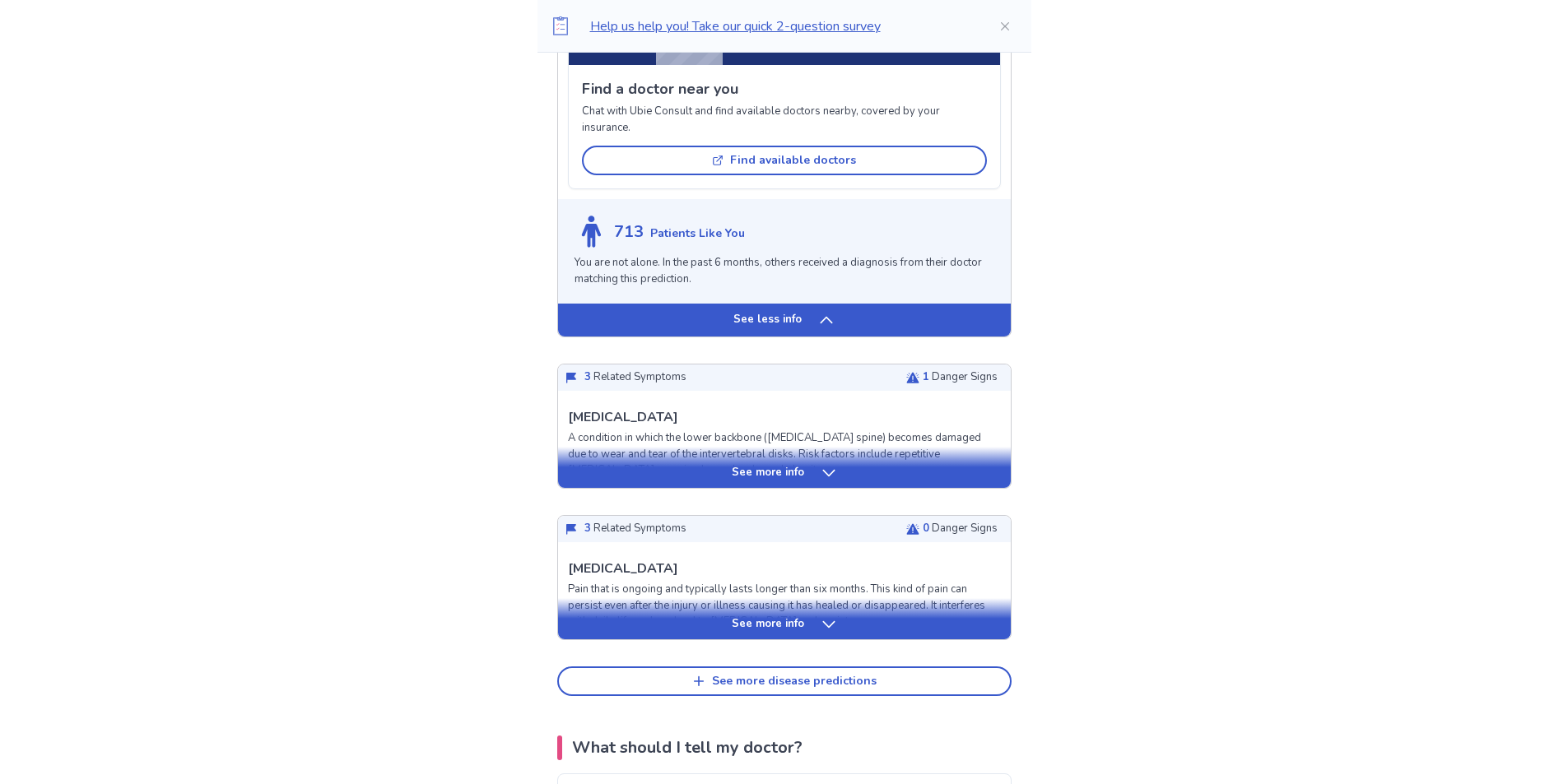
click at [820, 482] on icon at bounding box center [828, 473] width 17 height 17
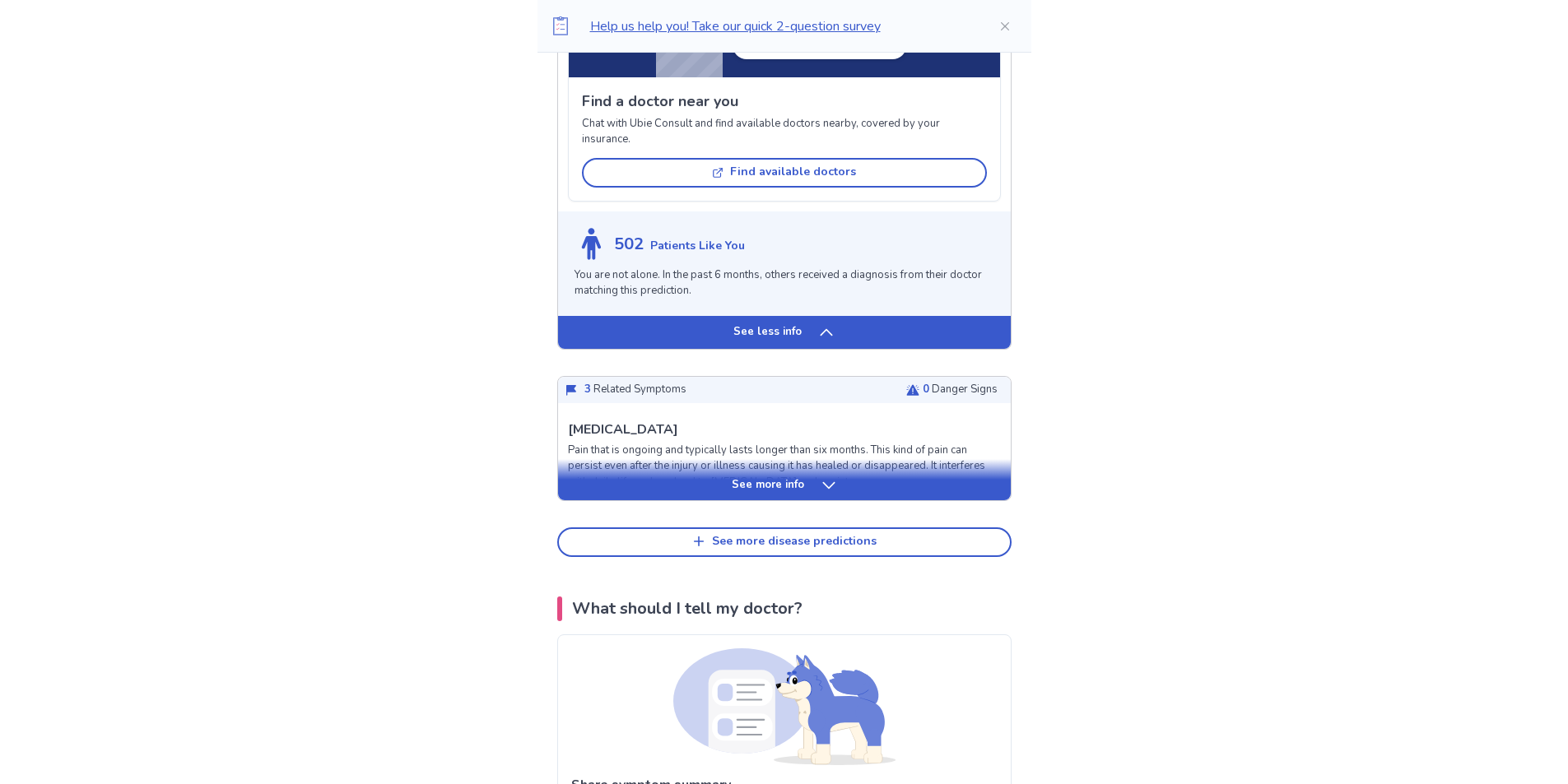
scroll to position [3619, 0]
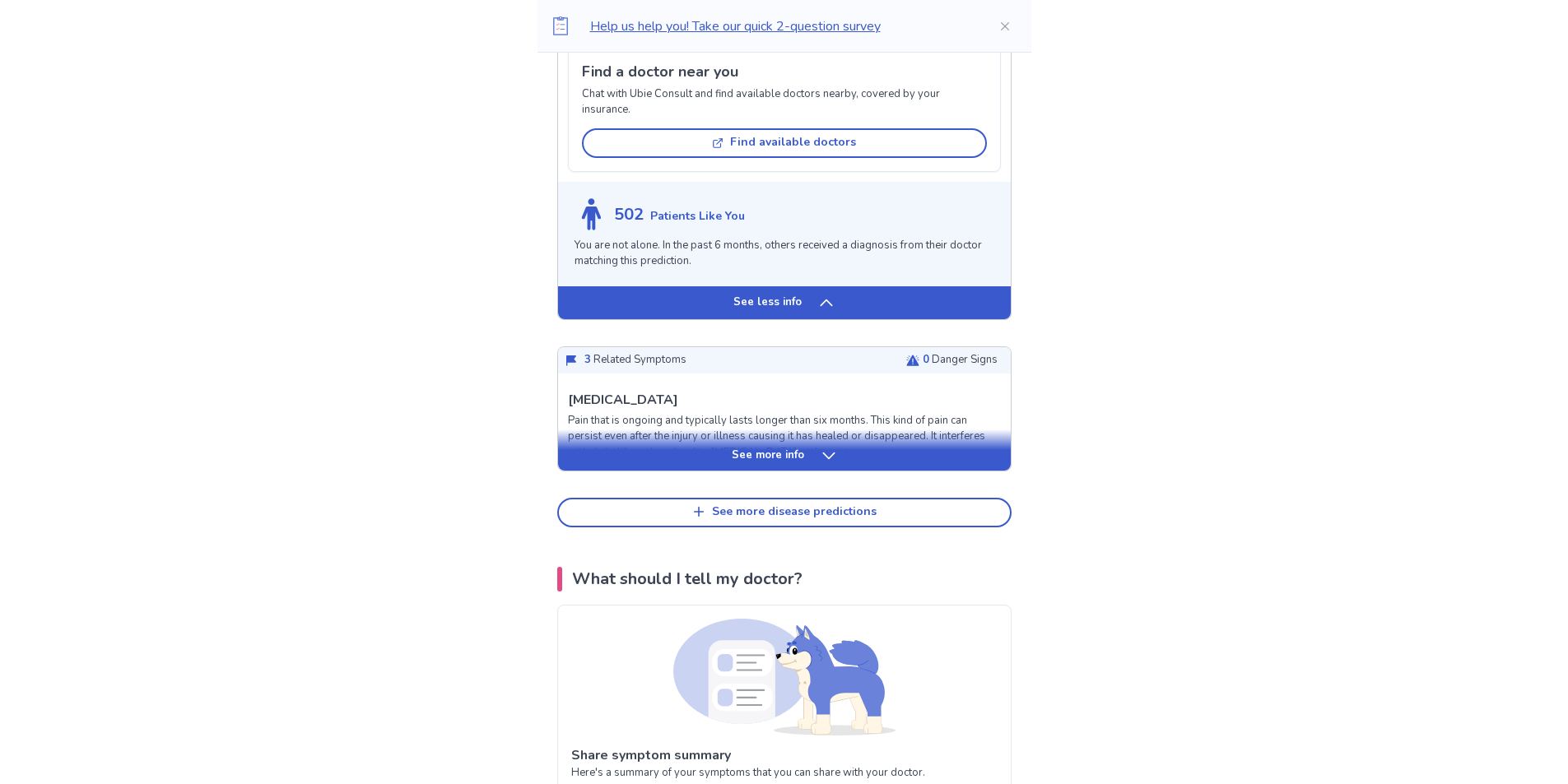
click at [815, 464] on div "See more info" at bounding box center [784, 455] width 453 height 17
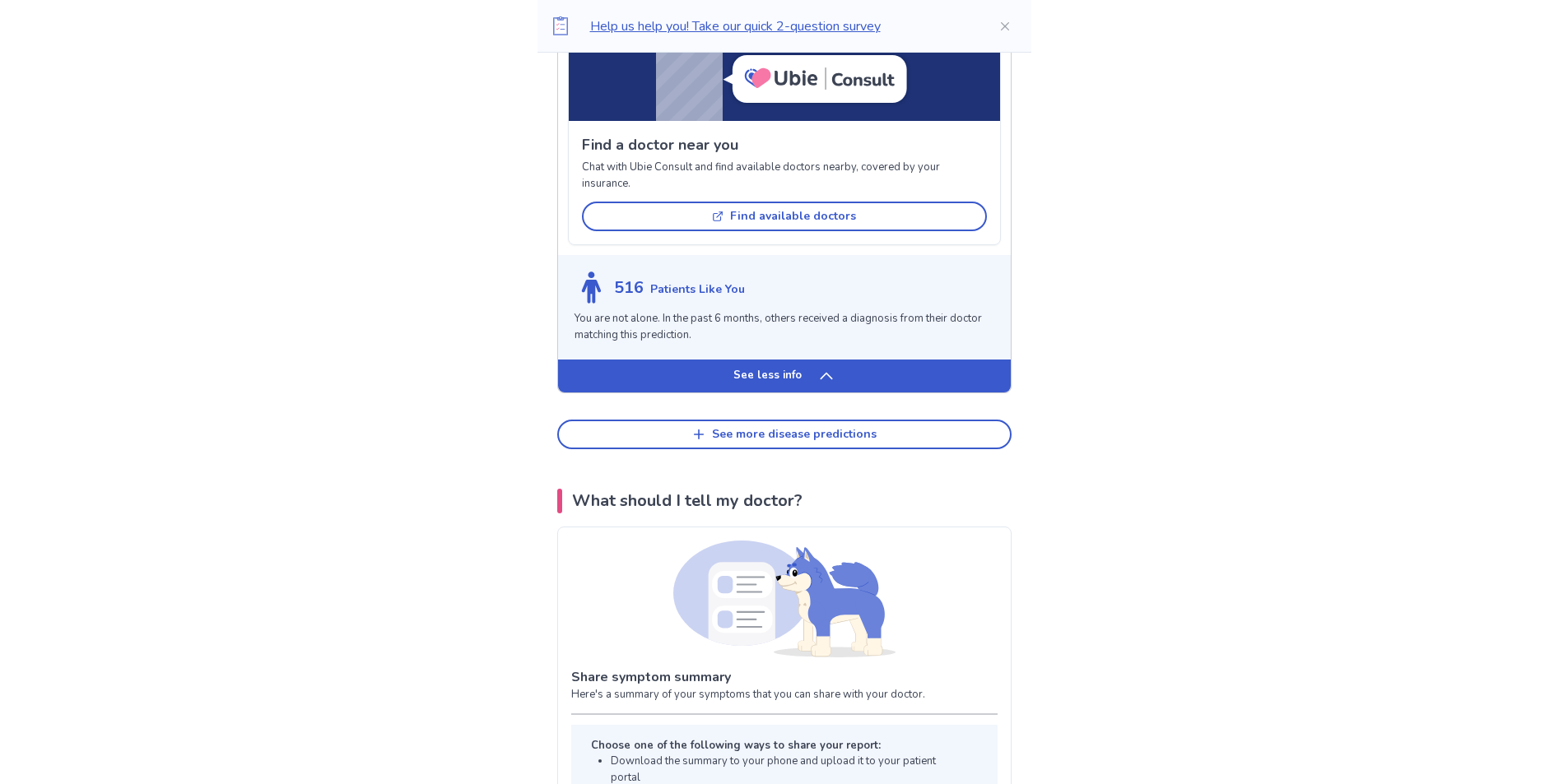
scroll to position [4525, 0]
